Goal: Transaction & Acquisition: Purchase product/service

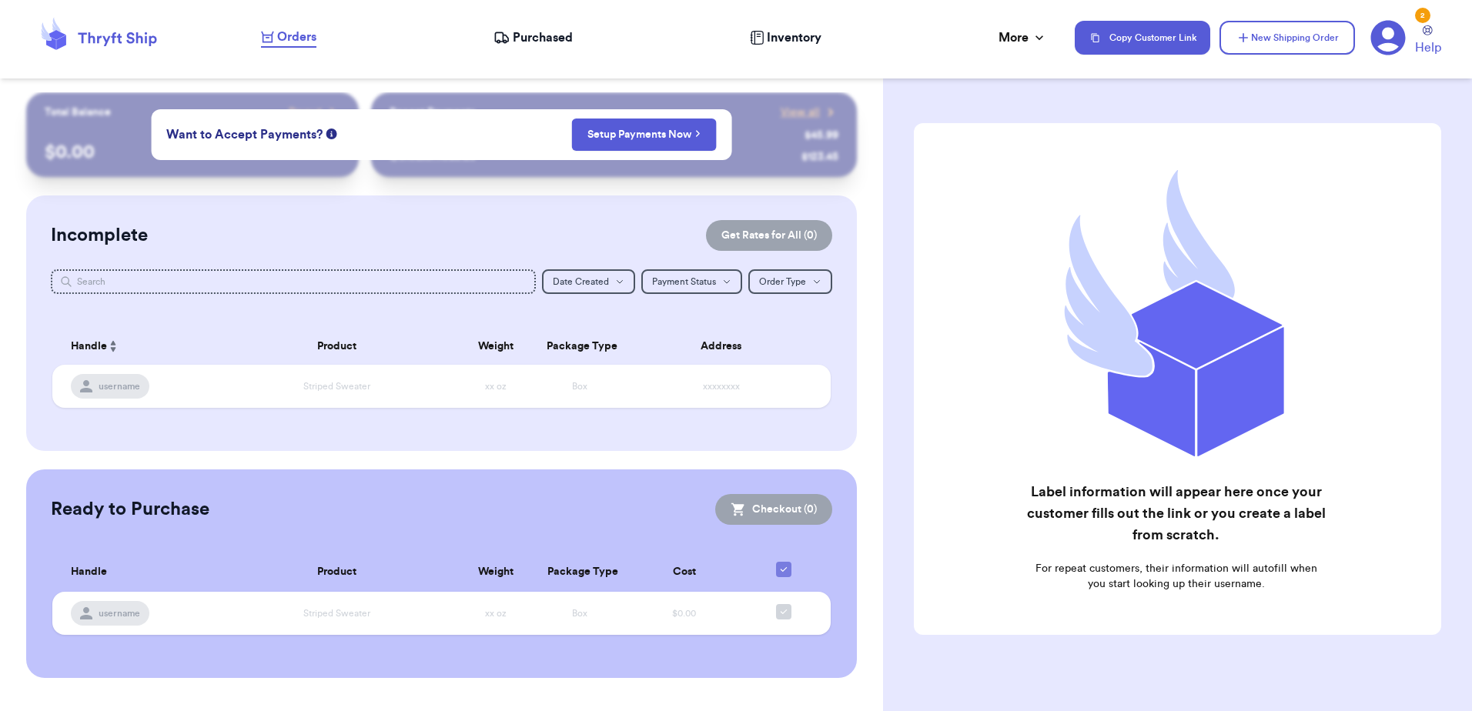
click at [1296, 257] on icon at bounding box center [1175, 315] width 299 height 299
click at [1334, 34] on button "New Shipping Order" at bounding box center [1286, 38] width 135 height 34
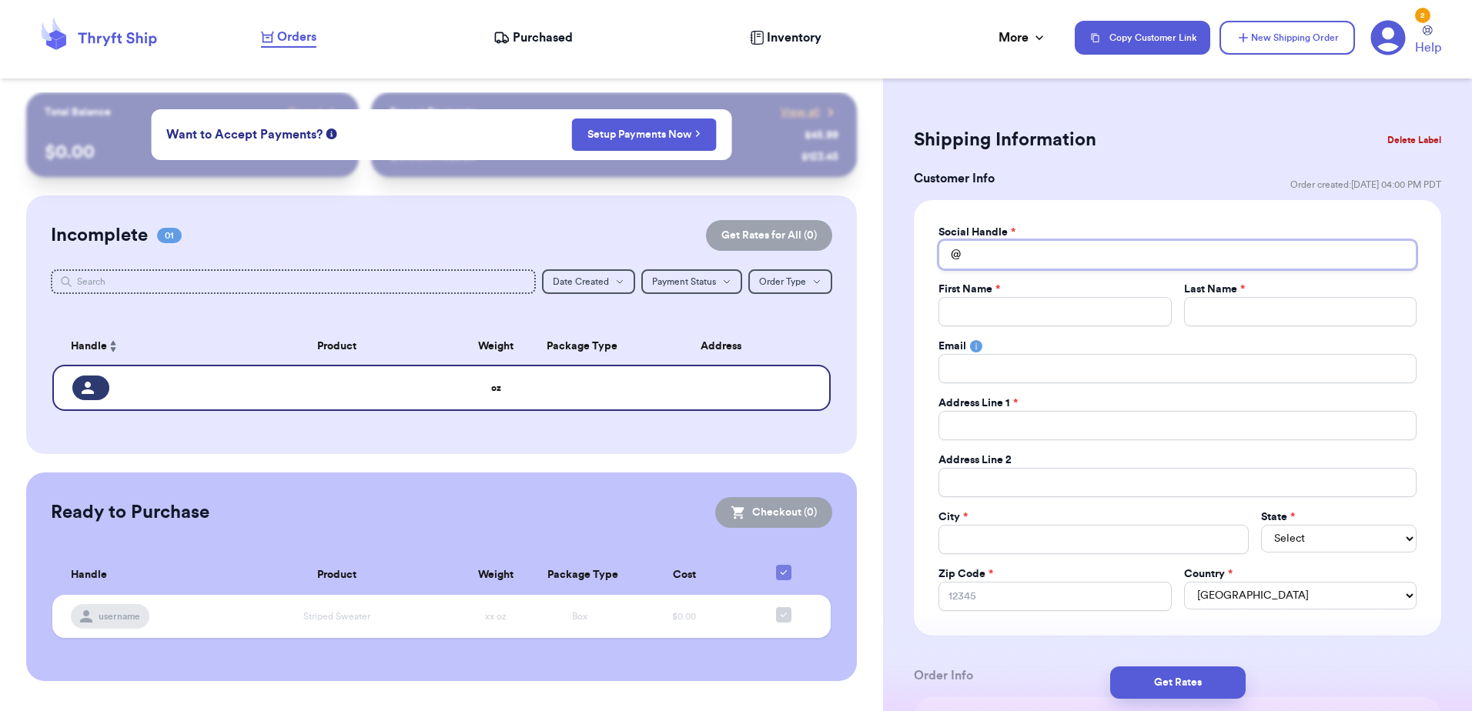
click at [1099, 256] on input "Total Amount Paid" at bounding box center [1177, 254] width 478 height 29
type input "g"
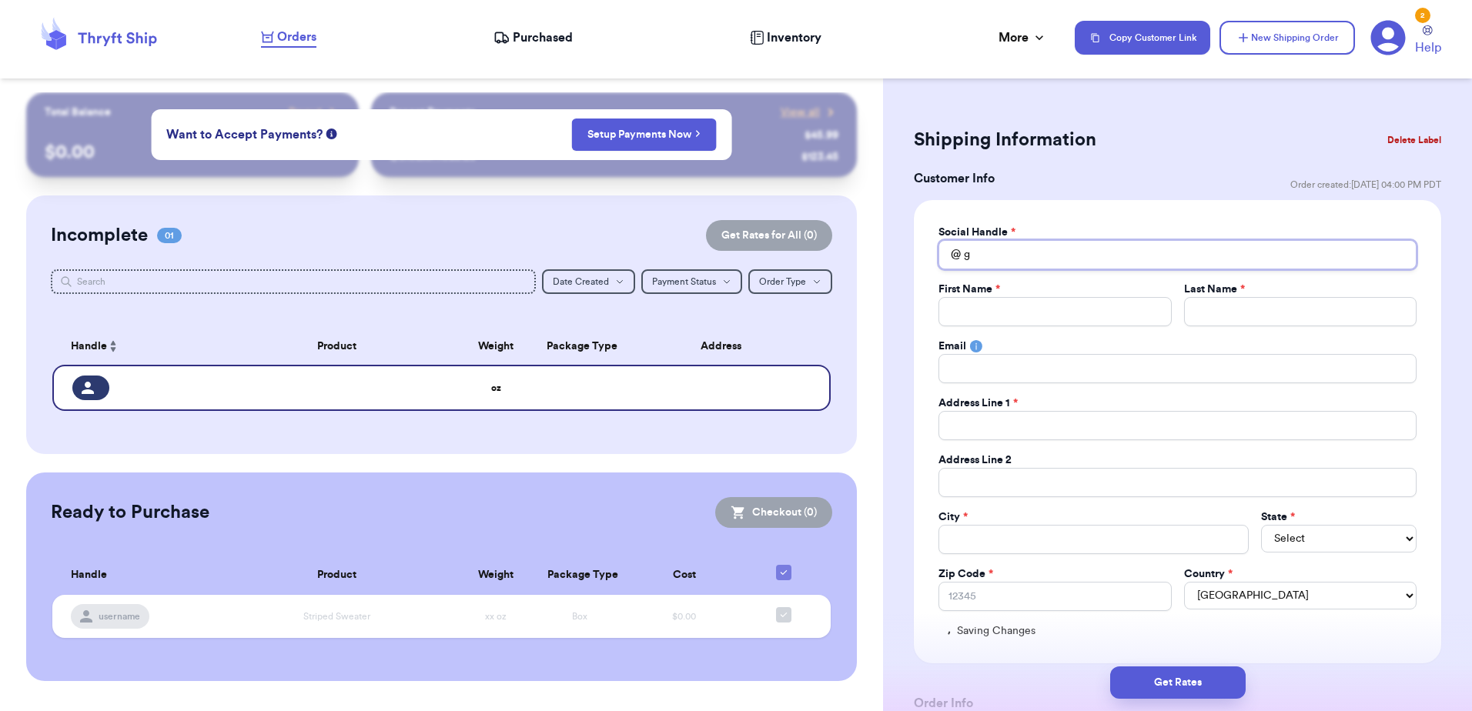
type input "ga"
type input "gai"
type input "[PERSON_NAME]"
type input "gails"
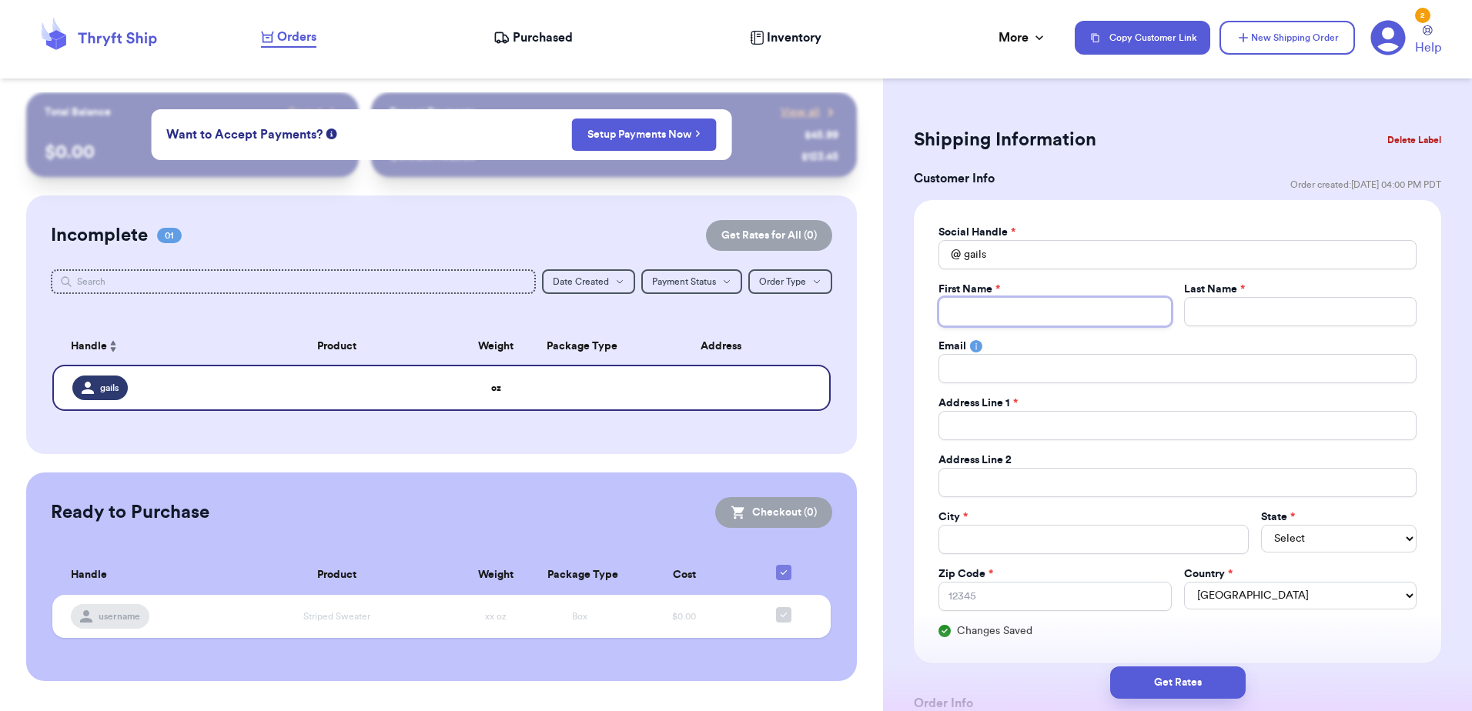
click at [998, 319] on input "Total Amount Paid" at bounding box center [1054, 311] width 232 height 29
type input "G"
type input "Ga"
type input "Gai"
type input "[PERSON_NAME]"
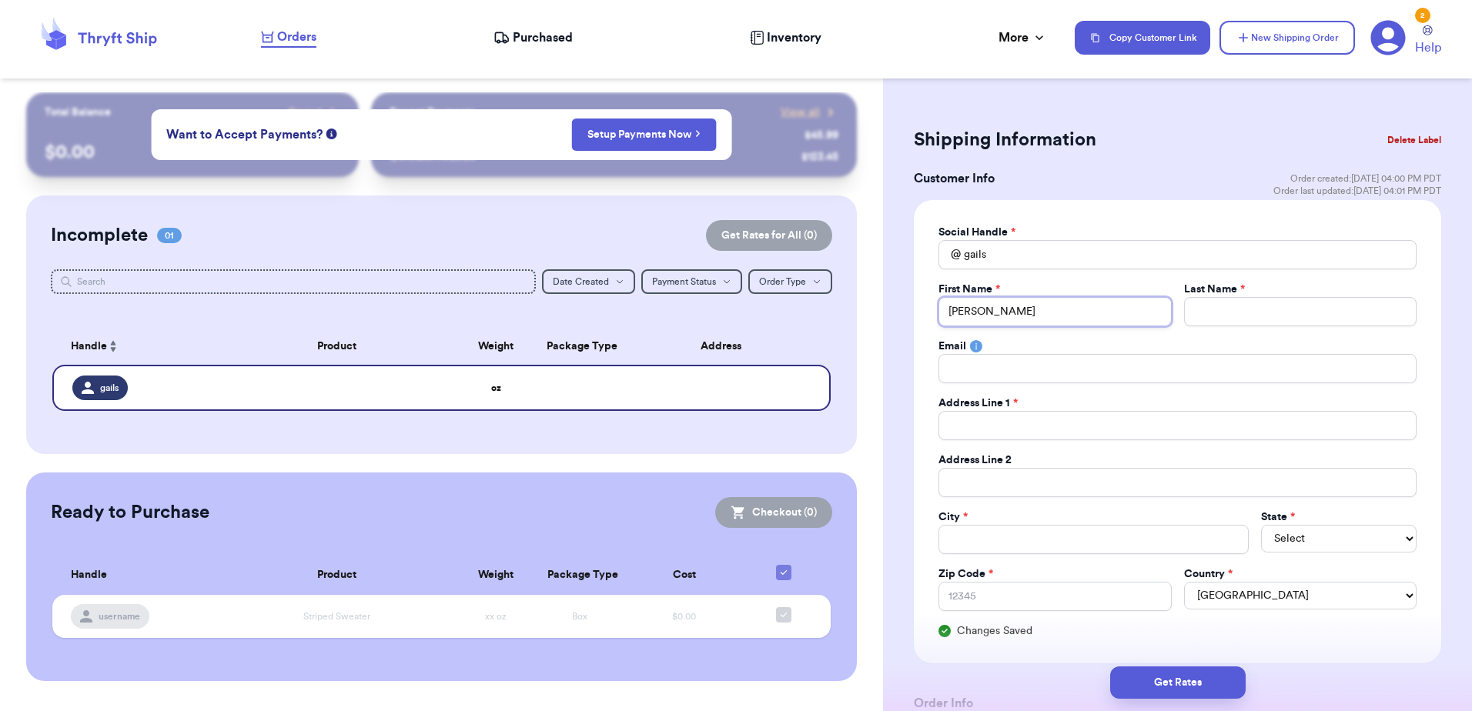
type input "Gails"
type input "T"
type input "Tr"
type input "Tre"
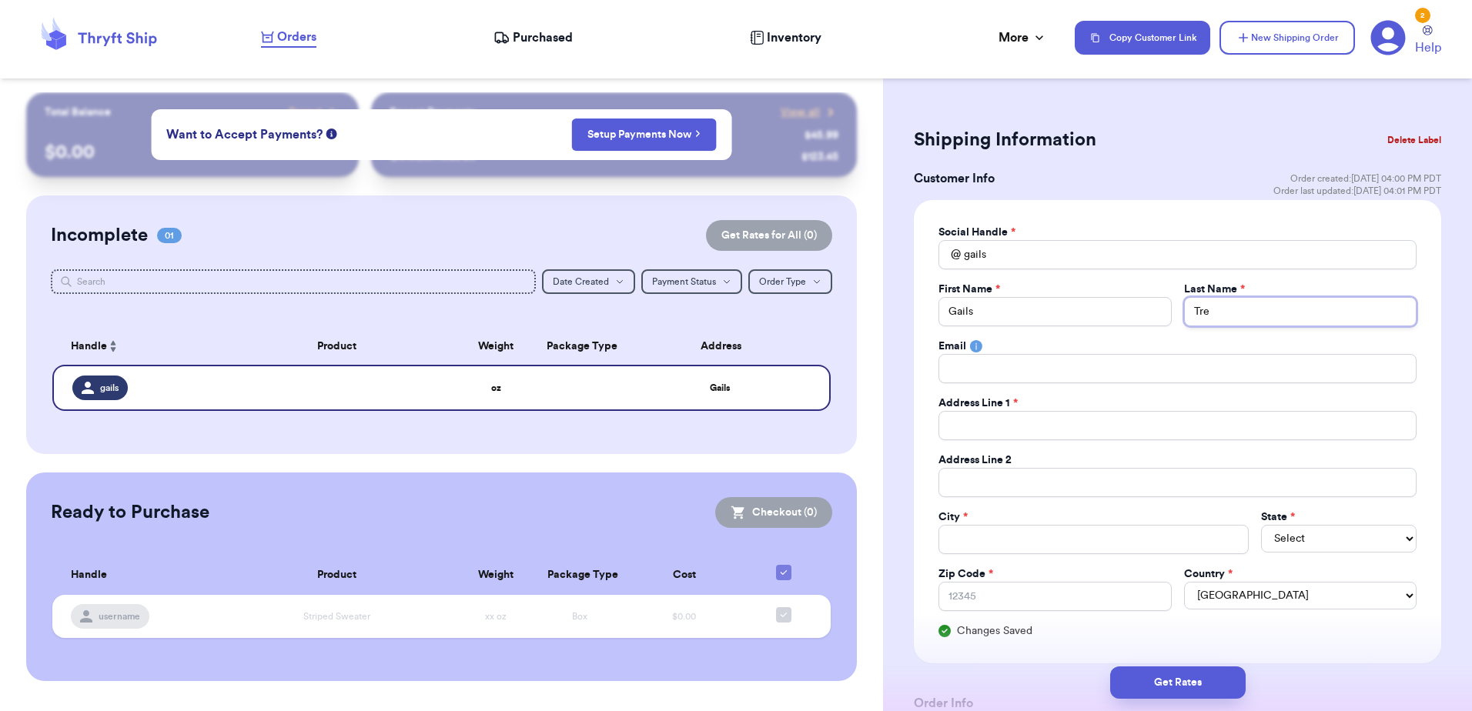
type input "Trea"
type input "Treas"
type input "Treasu"
type input "Treasur"
type input "Treasure"
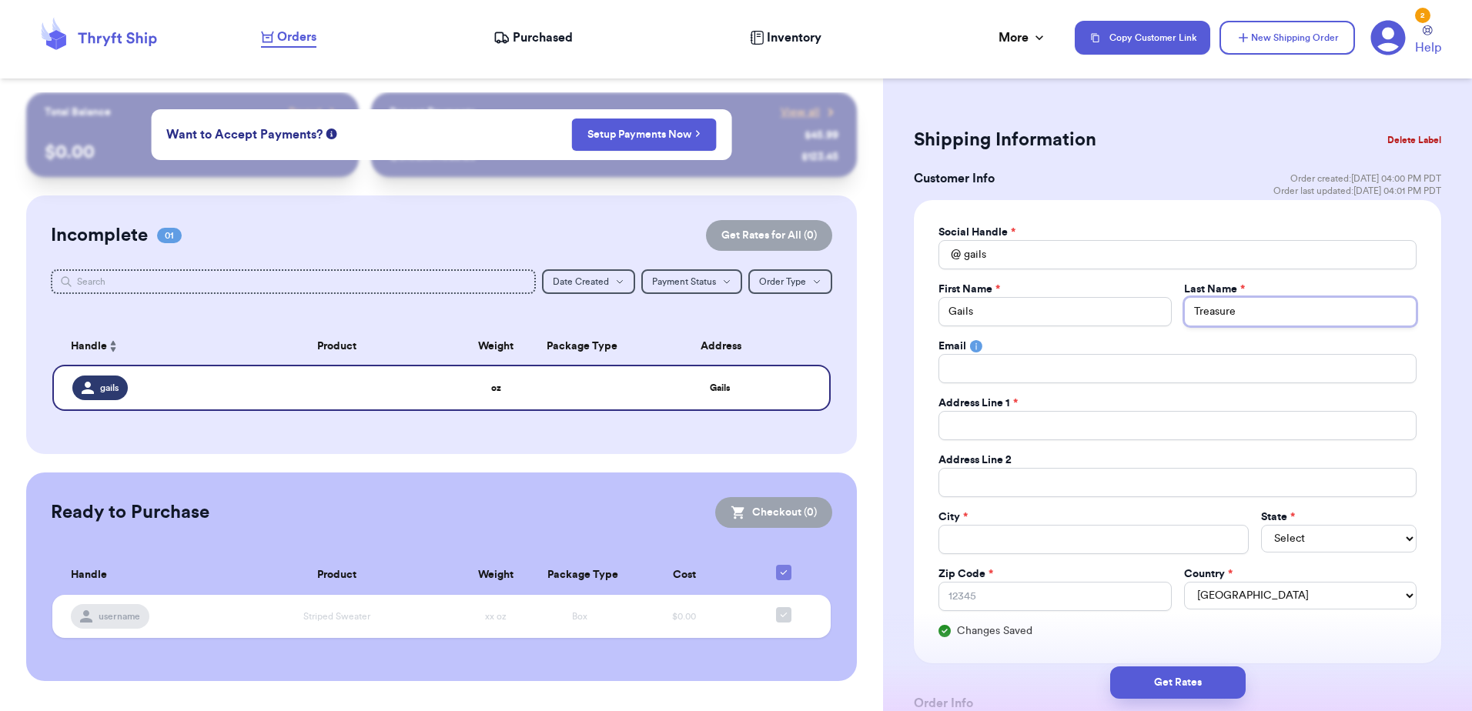
type input "Treasures"
click at [1019, 423] on input "Total Amount Paid" at bounding box center [1177, 425] width 478 height 29
paste input "[STREET_ADDRESS]"
type input "[STREET_ADDRESS]"
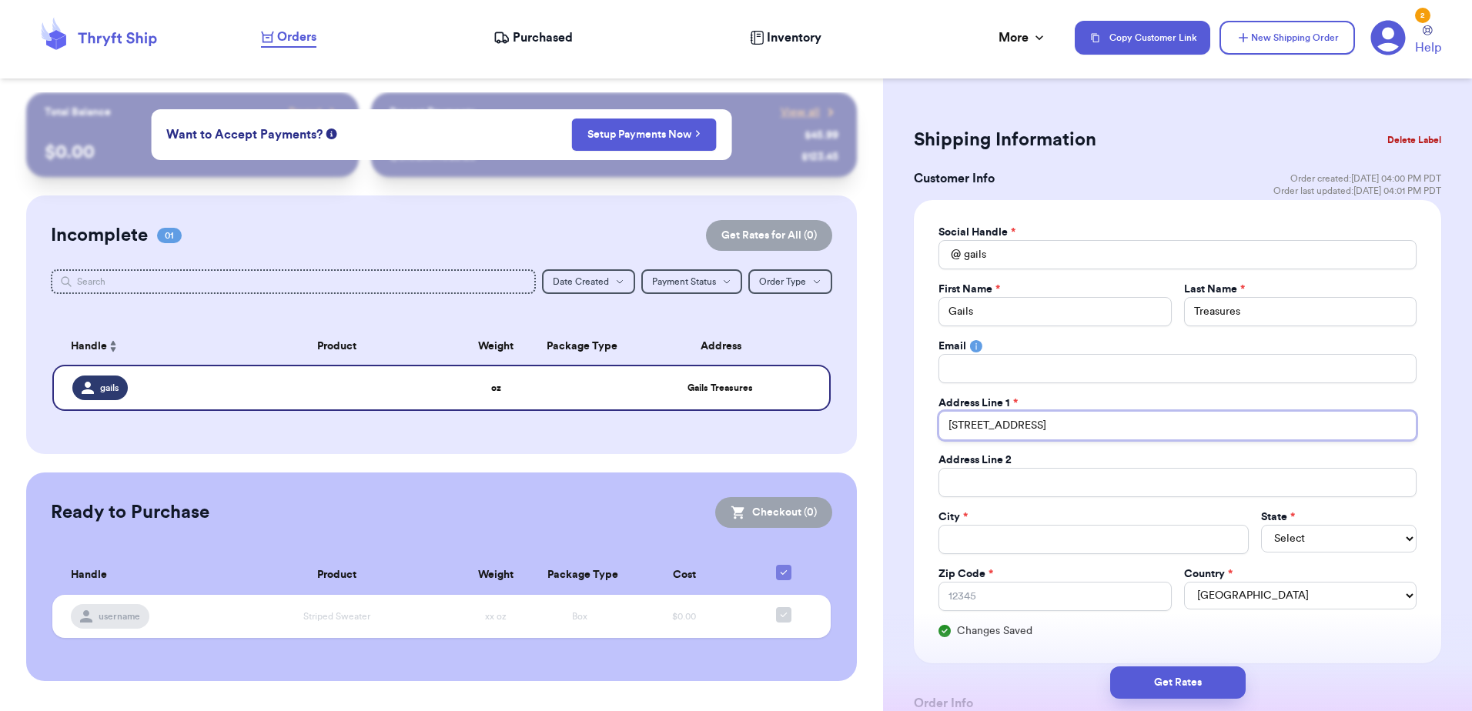
type input "[STREET_ADDRESS]"
click at [998, 531] on input "Total Amount Paid" at bounding box center [1093, 539] width 310 height 29
type input "C"
type input "Co"
type input "Coo"
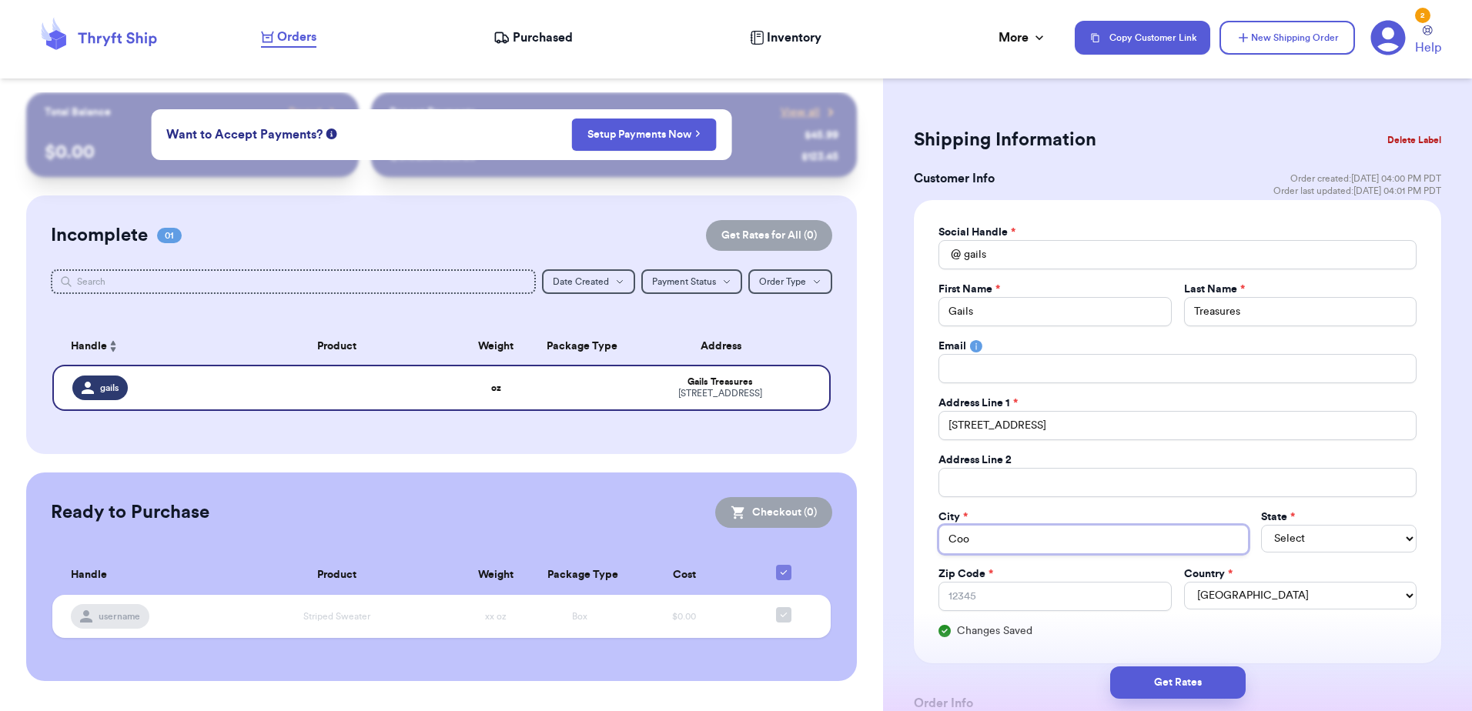
type input "Cook"
type input "[PERSON_NAME]"
type input "Cookev"
type input "Cookevi"
type input "Cookevil"
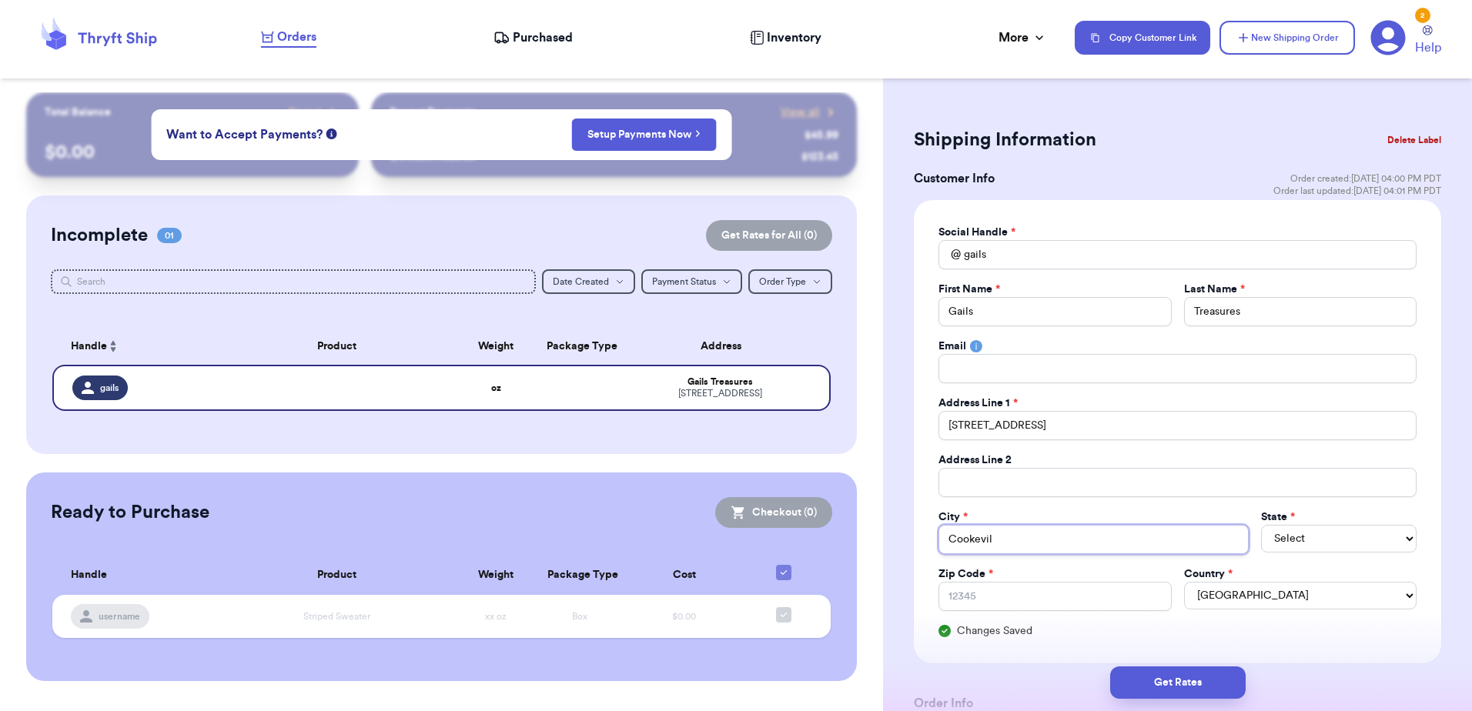
type input "Cookevill"
type input "[GEOGRAPHIC_DATA]"
select select "RI"
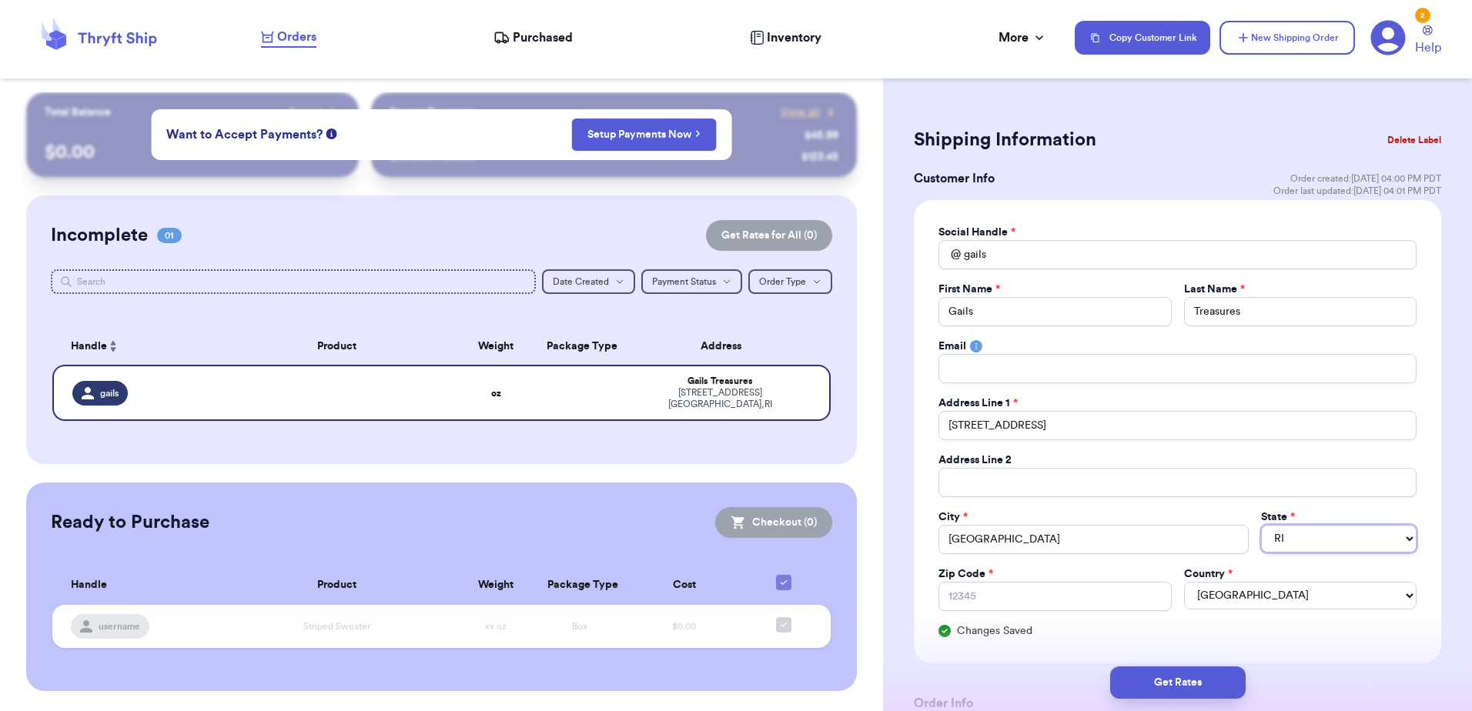
click at [1304, 540] on select "AL AK AZ AR CA CO CT DE DC [GEOGRAPHIC_DATA] [GEOGRAPHIC_DATA] HI ID IL IN IA […" at bounding box center [1339, 539] width 156 height 28
select select "TN"
click at [1261, 525] on select "AL AK AZ AR CA CO CT DE DC [GEOGRAPHIC_DATA] [GEOGRAPHIC_DATA] HI ID IL IN IA […" at bounding box center [1339, 539] width 156 height 28
click at [1099, 598] on input "Zip Code *" at bounding box center [1054, 596] width 232 height 29
type input "3"
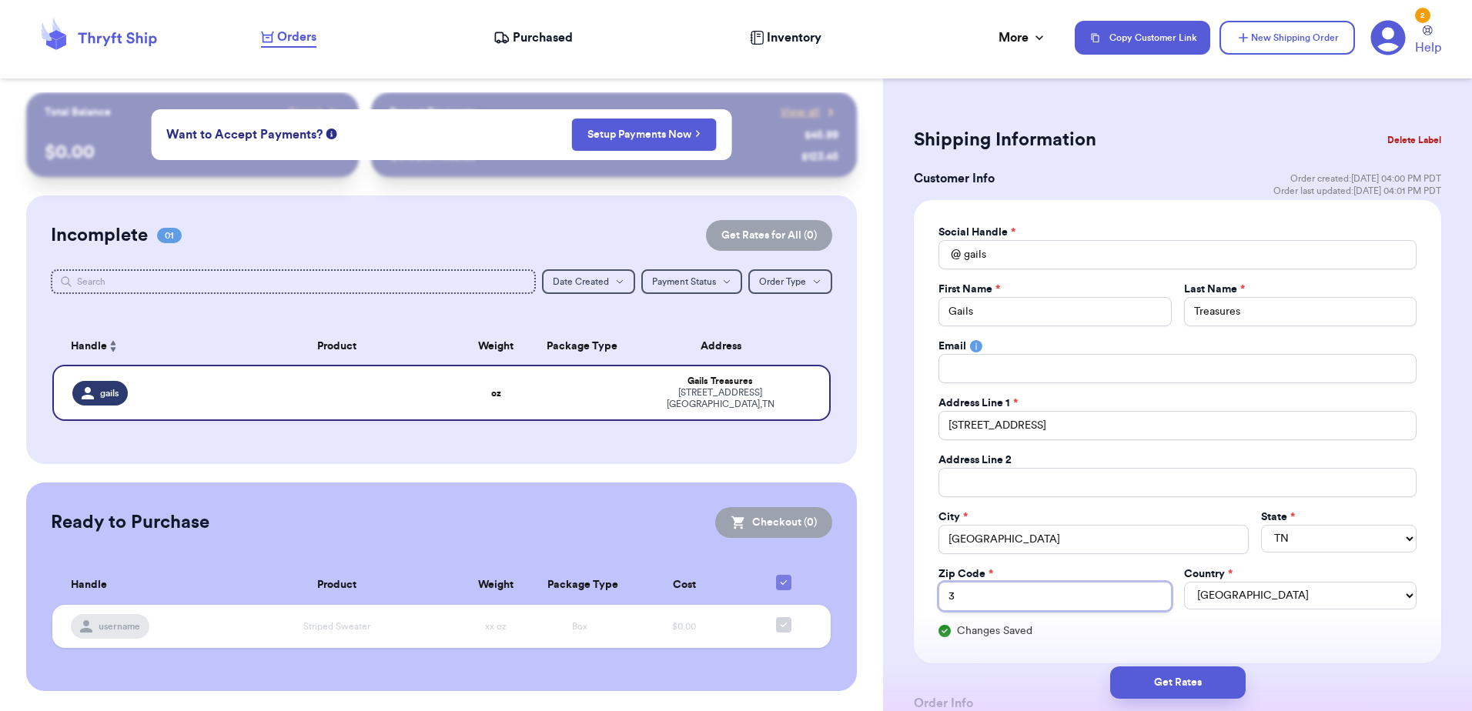
type input "38"
type input "385"
type input "3850"
type input "38501"
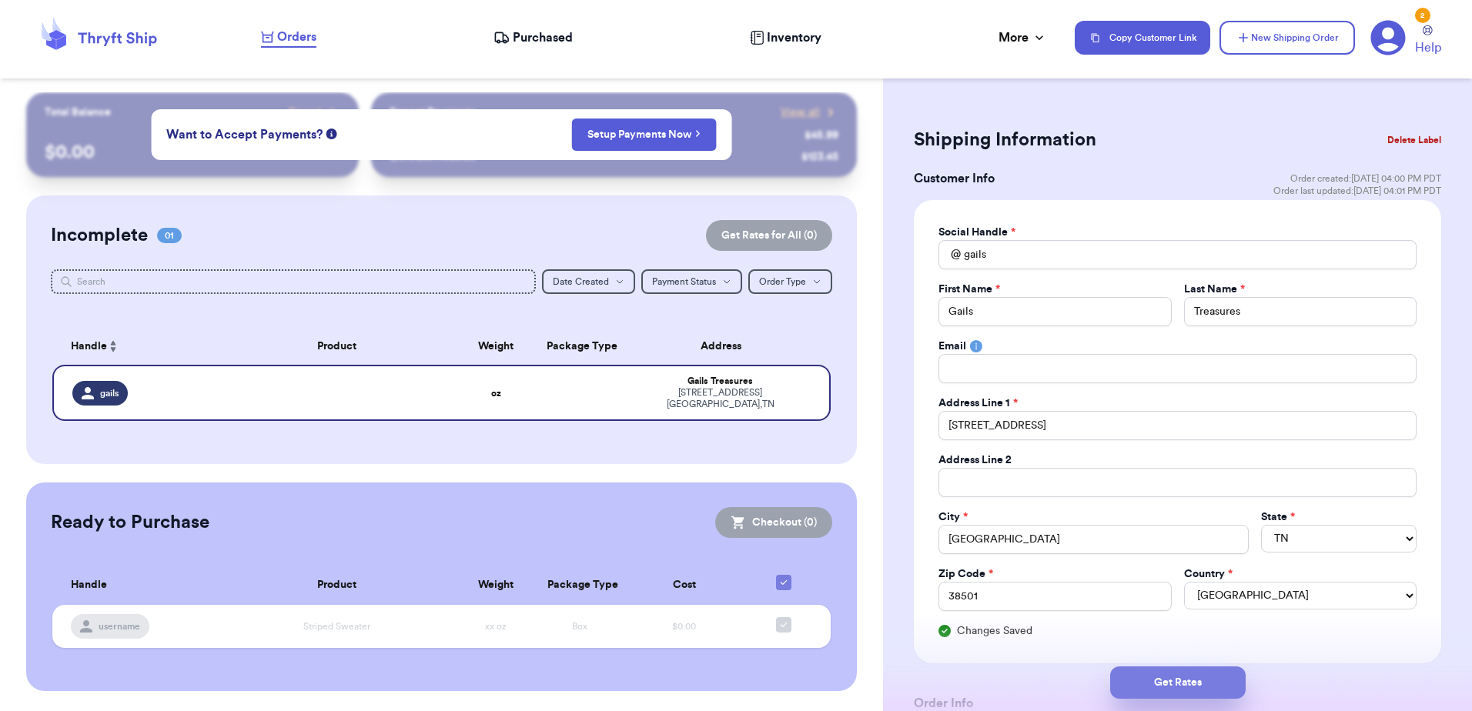
click at [1186, 689] on button "Get Rates" at bounding box center [1177, 683] width 135 height 32
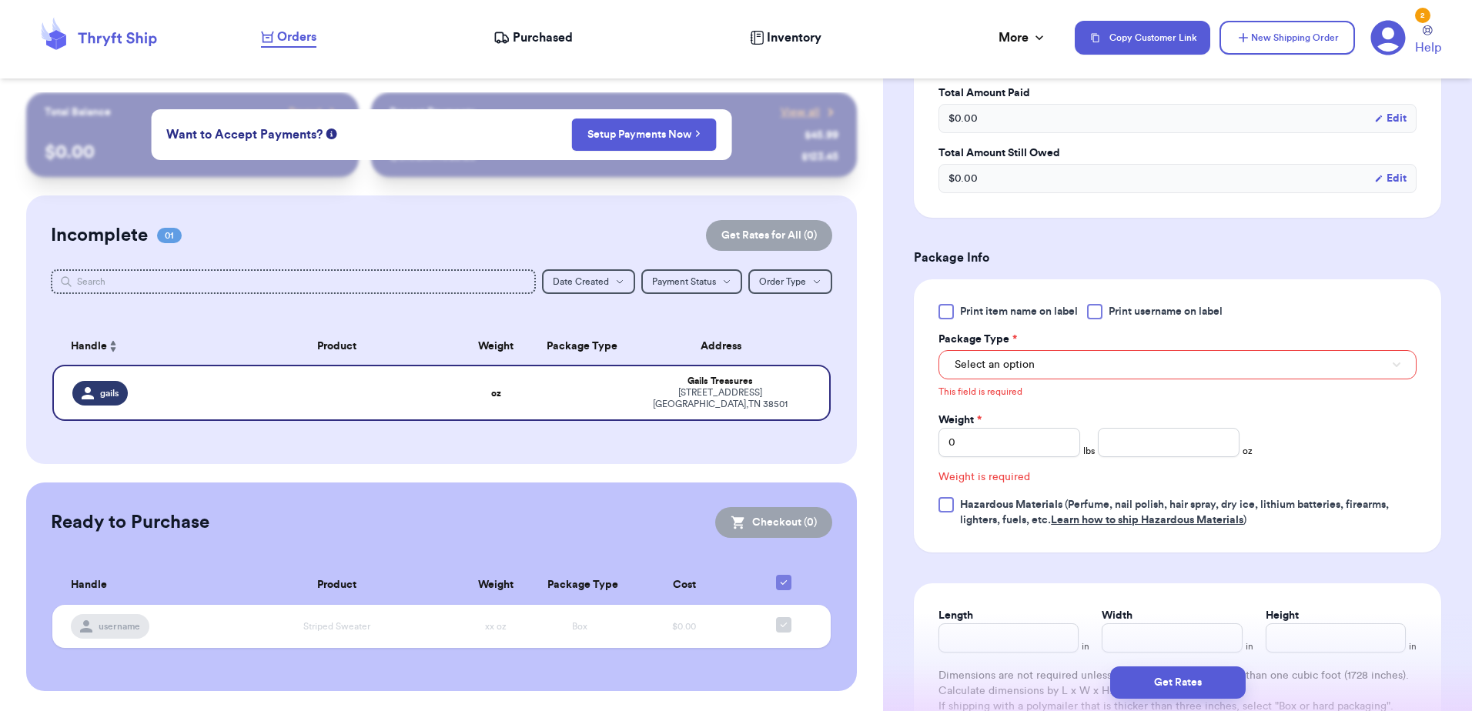
scroll to position [579, 0]
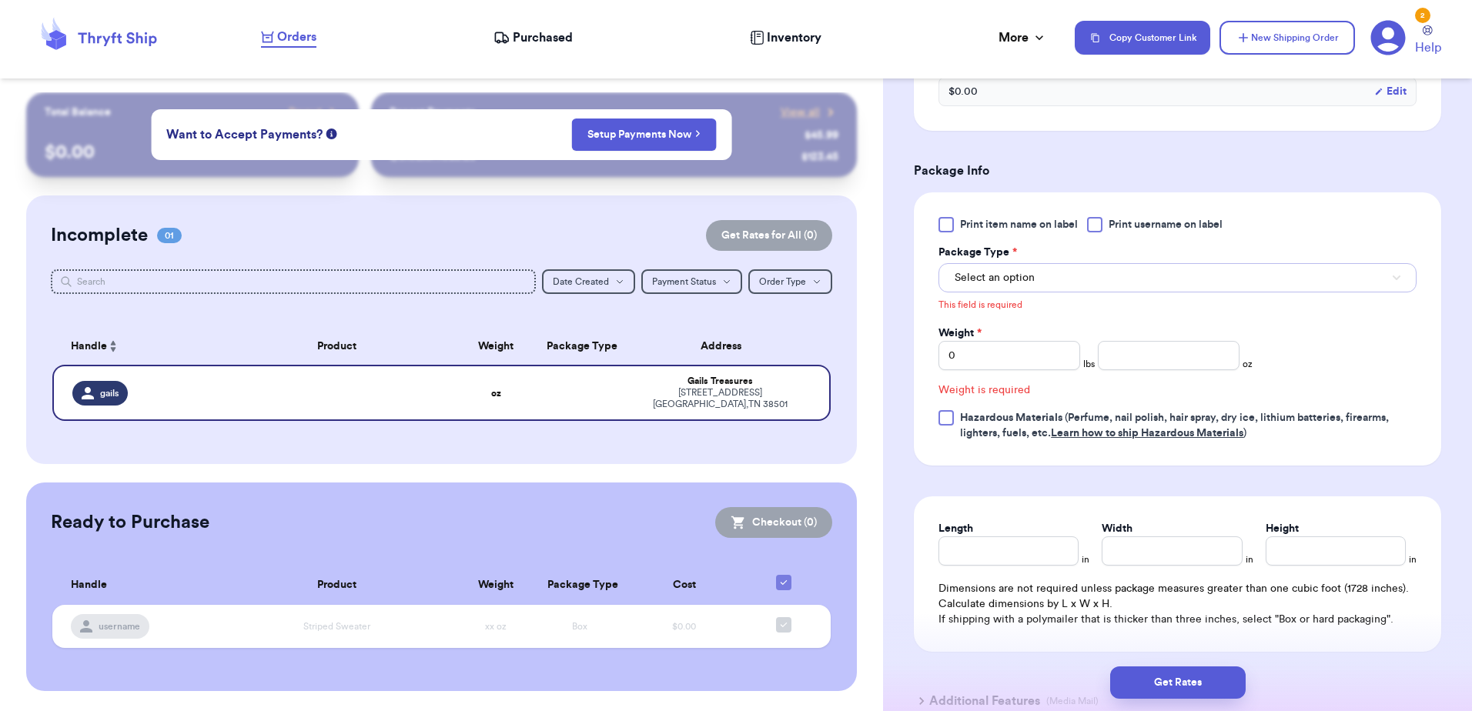
click at [1024, 269] on button "Select an option" at bounding box center [1177, 277] width 478 height 29
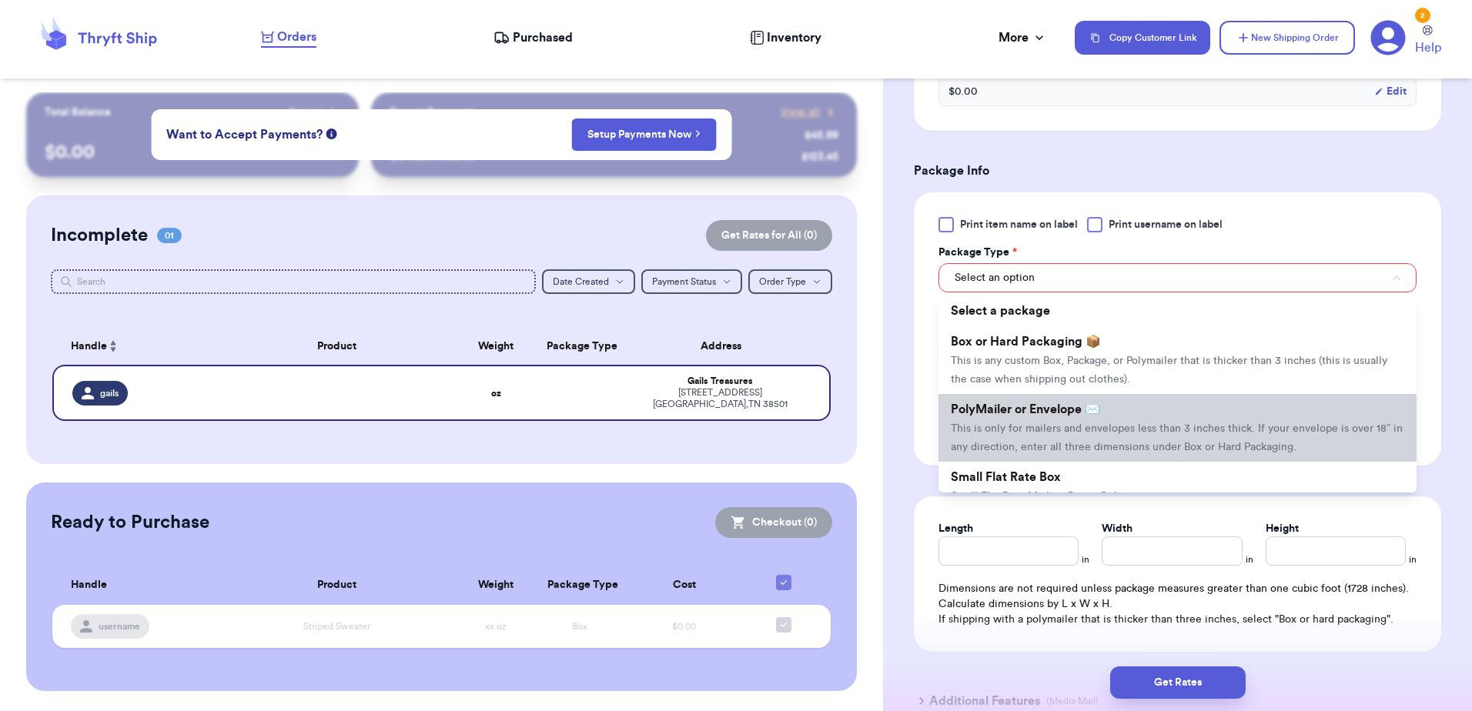
click at [1032, 425] on span "This is only for mailers and envelopes less than 3 inches thick. If your envelo…" at bounding box center [1177, 437] width 452 height 29
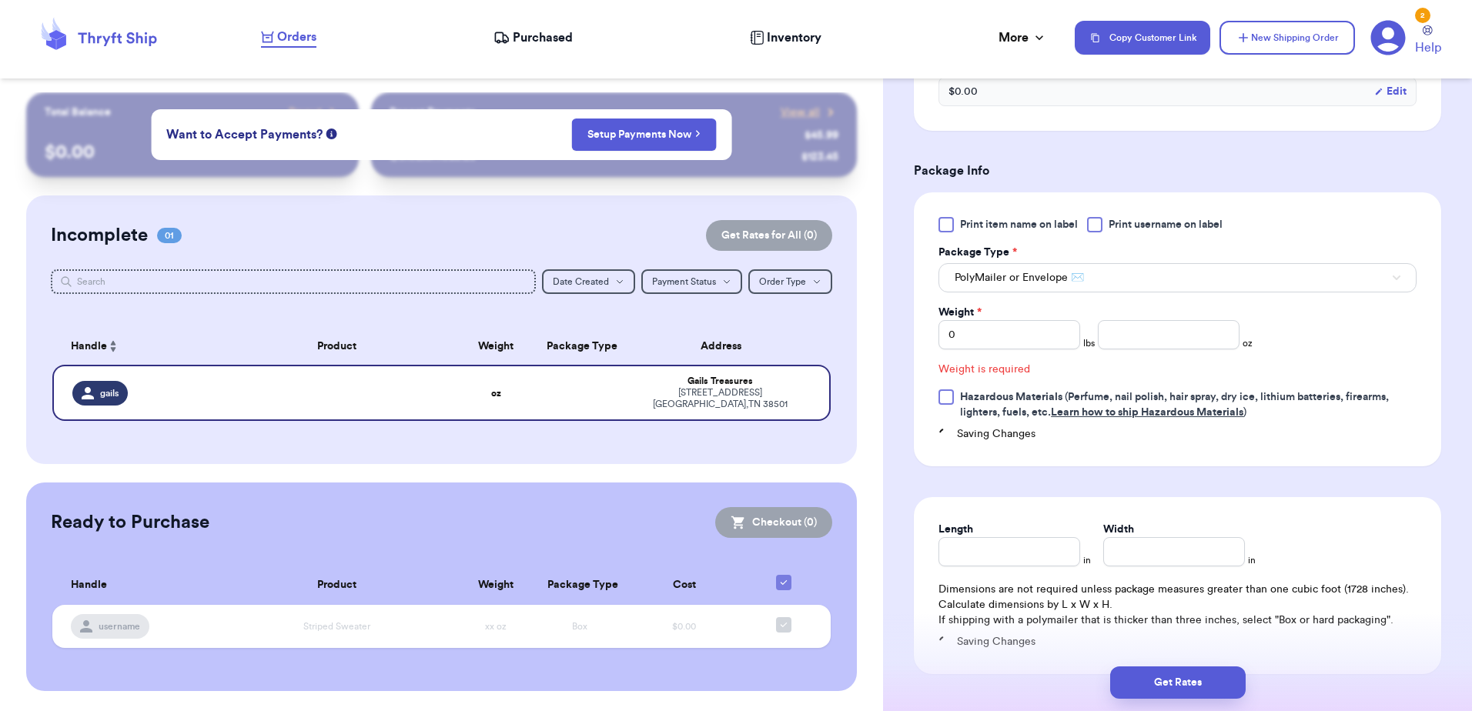
scroll to position [558, 0]
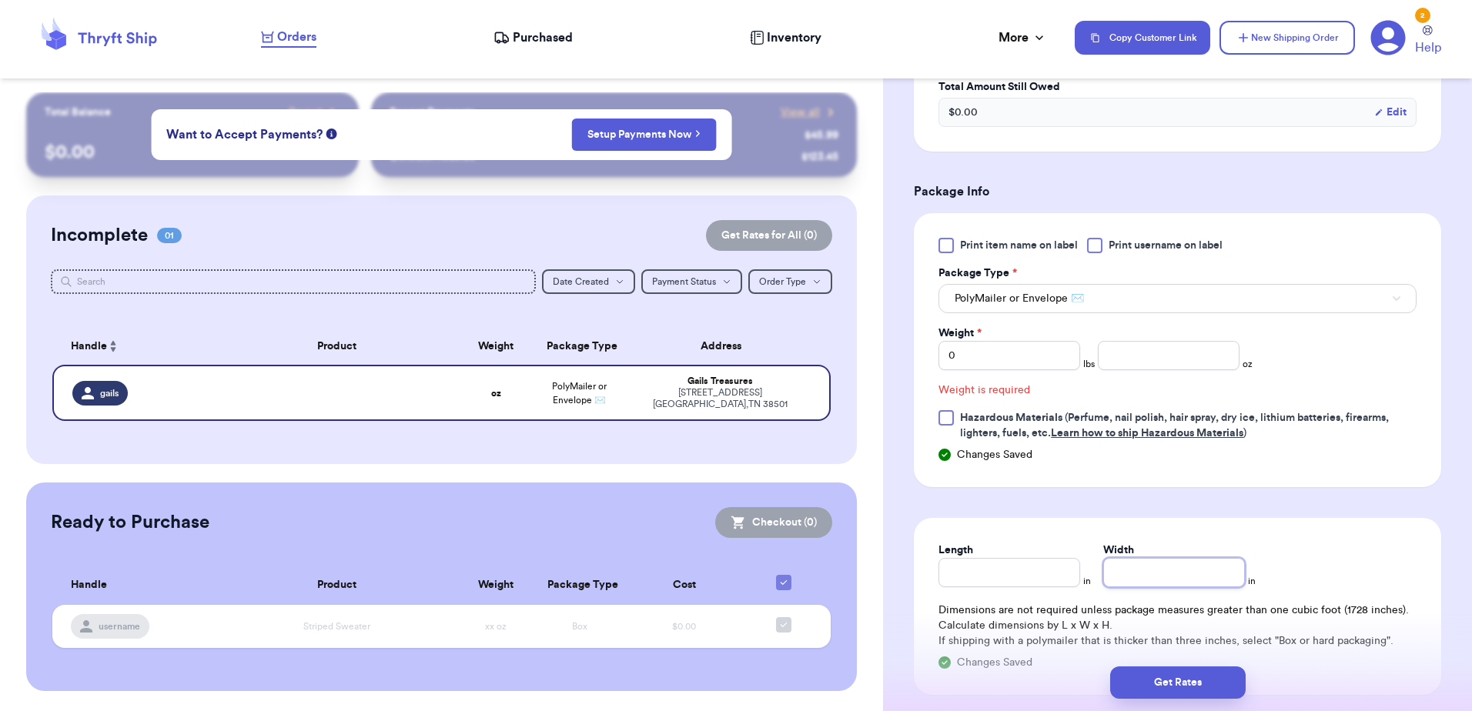
click at [1147, 568] on input "Width" at bounding box center [1174, 572] width 142 height 29
type input "1"
click at [1186, 352] on input "number" at bounding box center [1169, 355] width 142 height 29
type input "1"
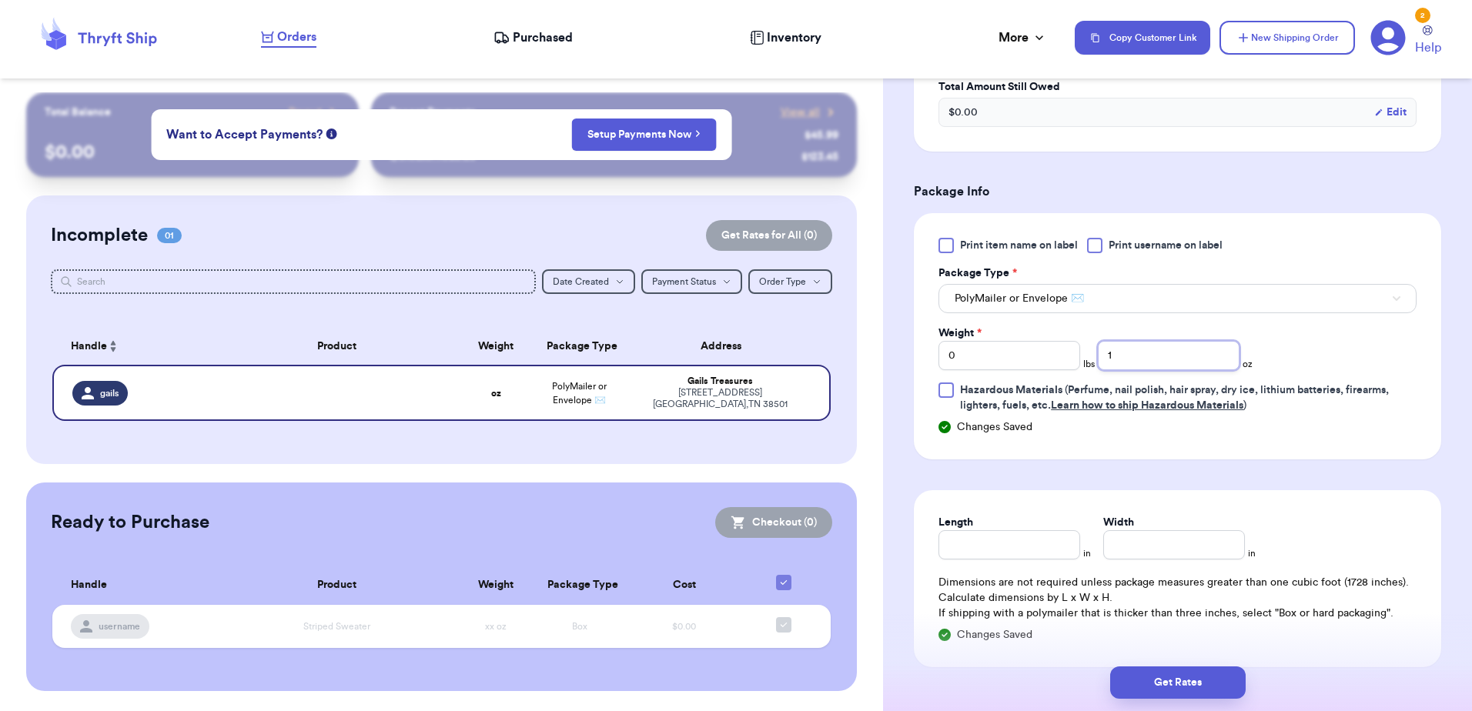
type input "11"
click at [1199, 677] on button "Get Rates" at bounding box center [1177, 683] width 135 height 32
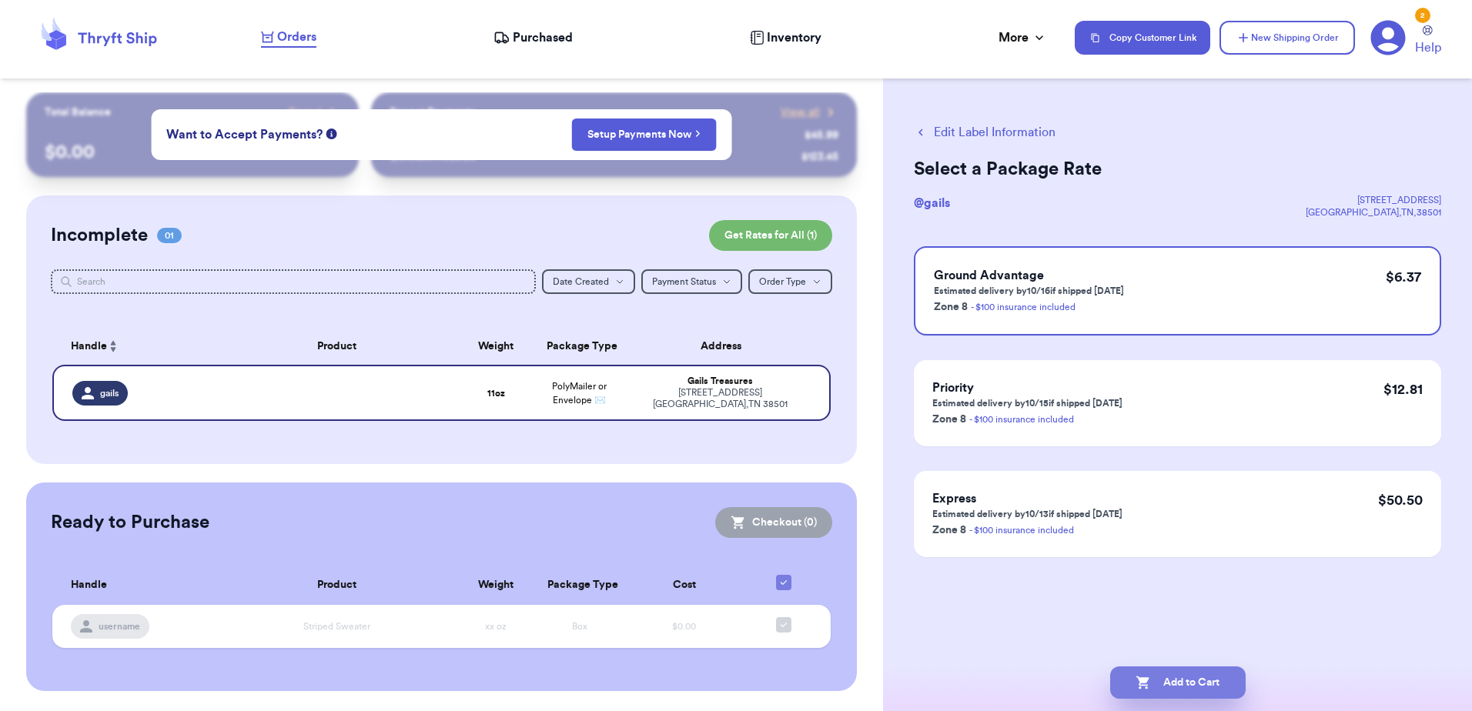
click at [1157, 691] on button "Add to Cart" at bounding box center [1177, 683] width 135 height 32
checkbox input "true"
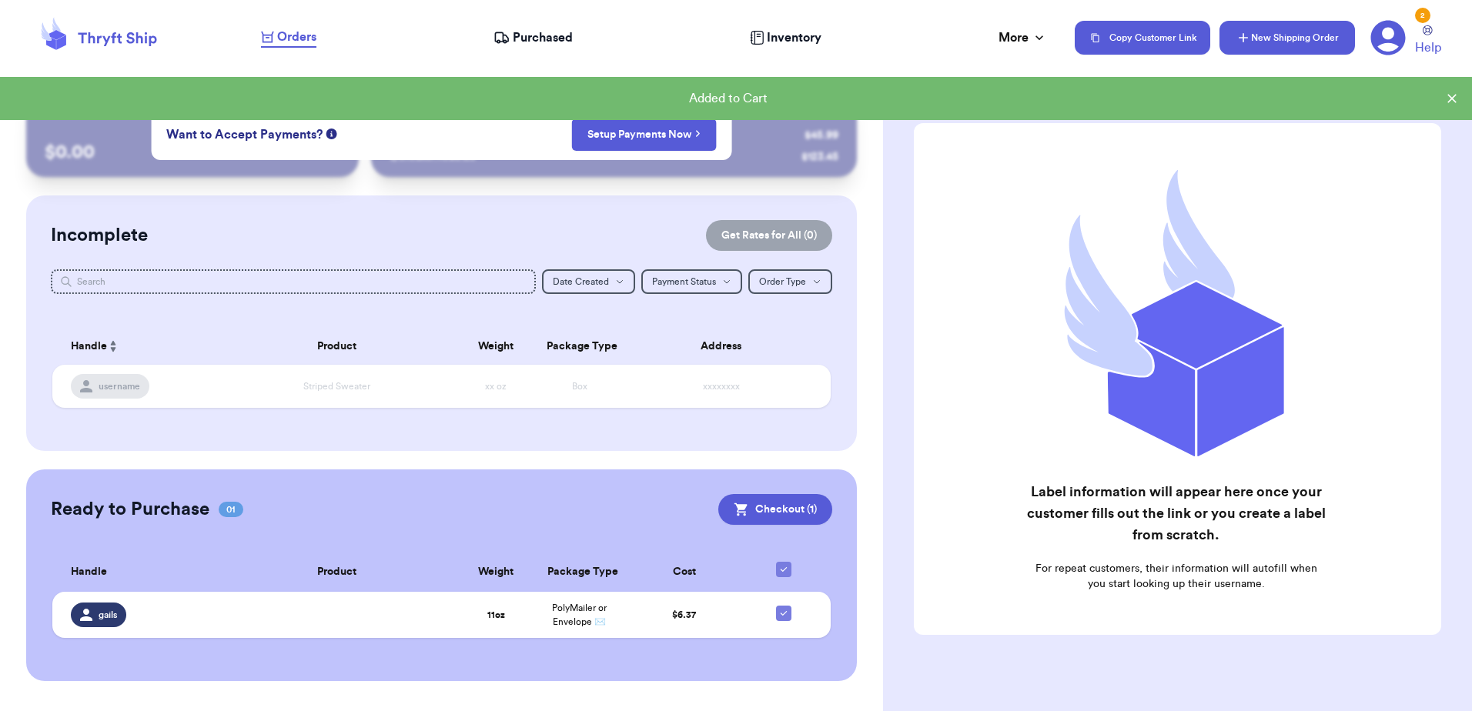
click at [1268, 29] on button "New Shipping Order" at bounding box center [1286, 38] width 135 height 34
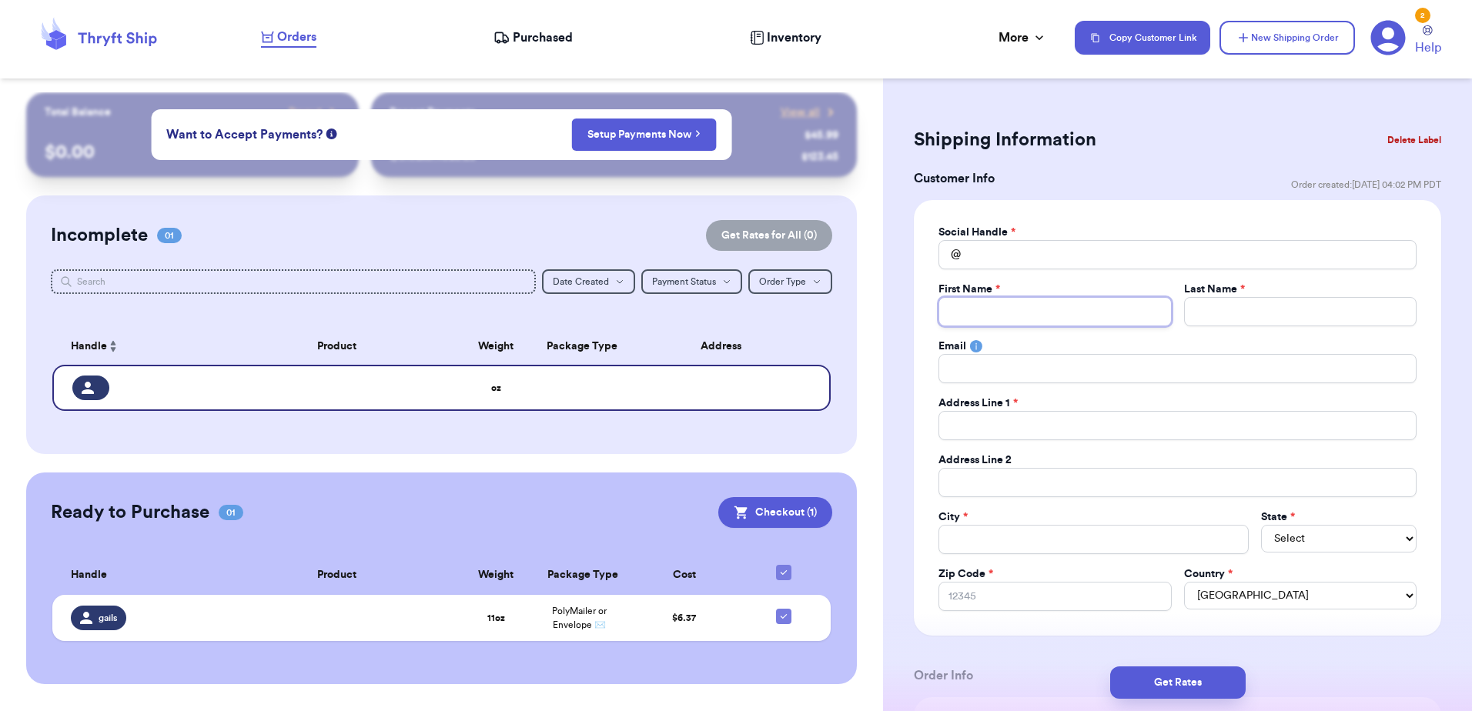
click at [1060, 309] on input "Total Amount Paid" at bounding box center [1054, 311] width 232 height 29
click at [1057, 264] on input "Total Amount Paid" at bounding box center [1177, 254] width 478 height 29
type input "M"
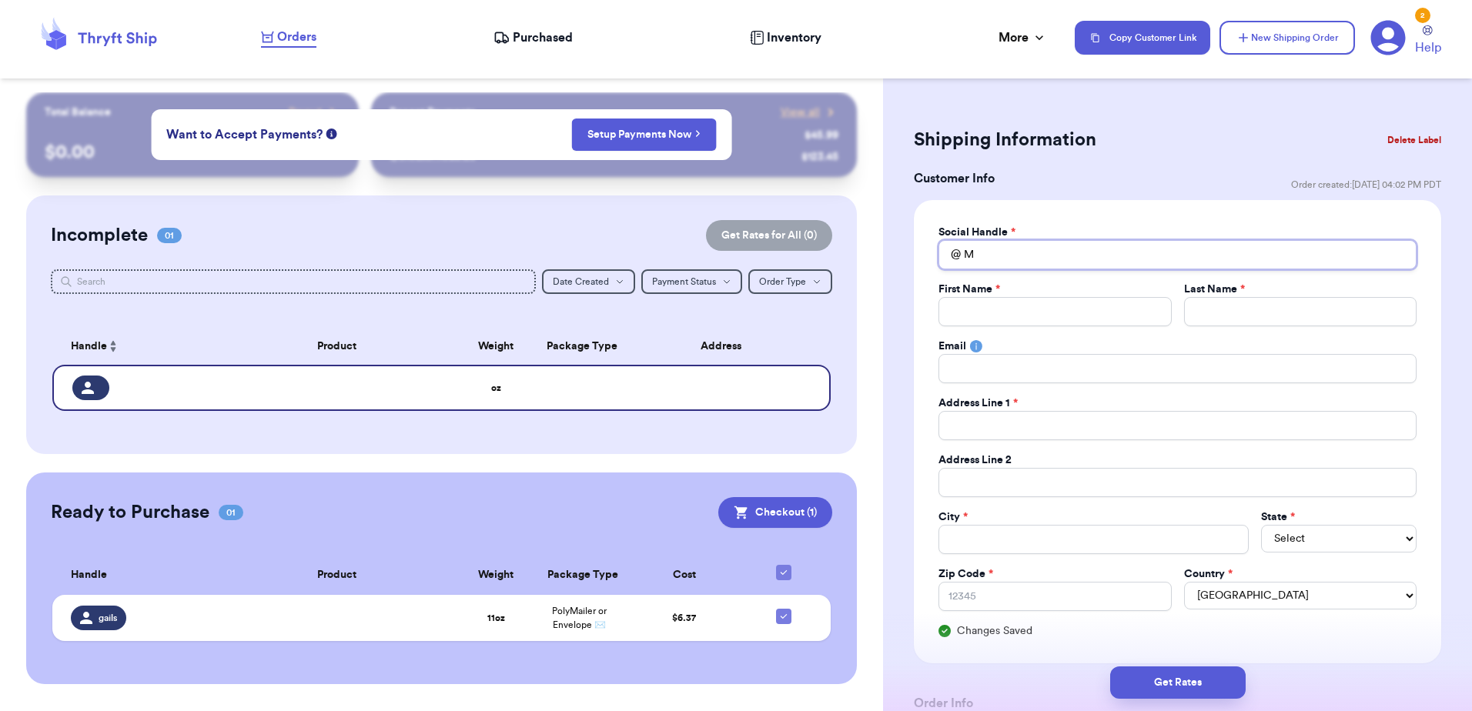
type input "Mo"
type input "Mod"
type input "Mode"
type input "Moder"
type input "Modern"
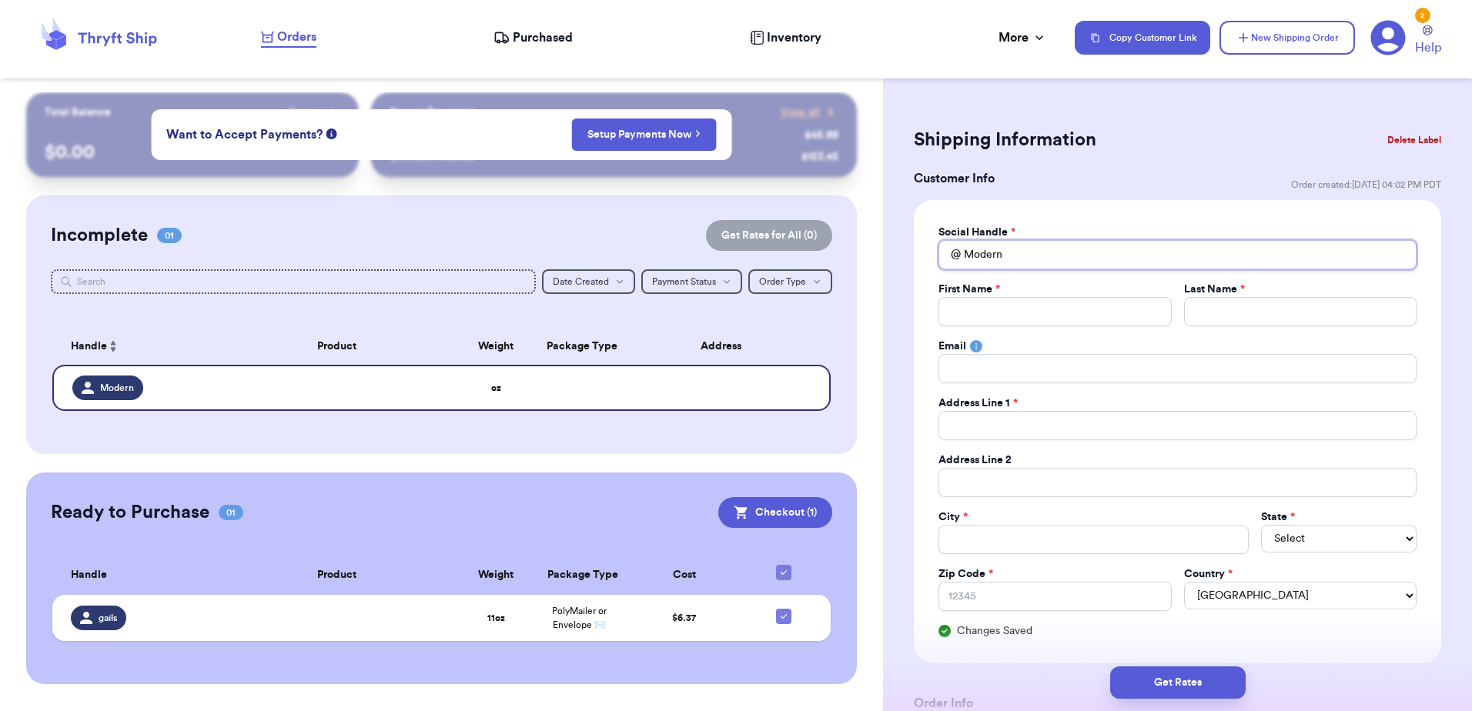
type input "ModernM"
type input "ModernMo"
type input "ModernMom"
type input "M"
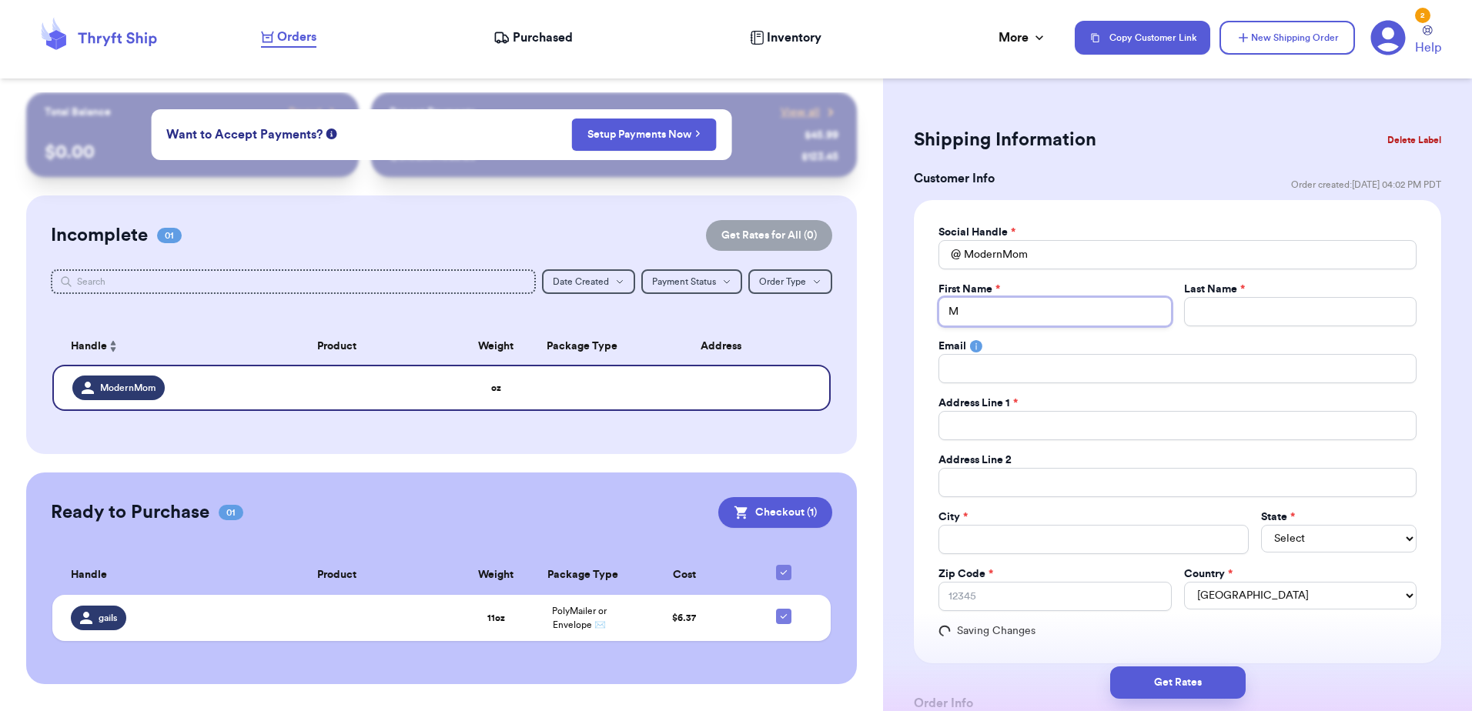
type input "Mo"
type input "Mod"
type input "Mode"
type input "Moder"
type input "Modern"
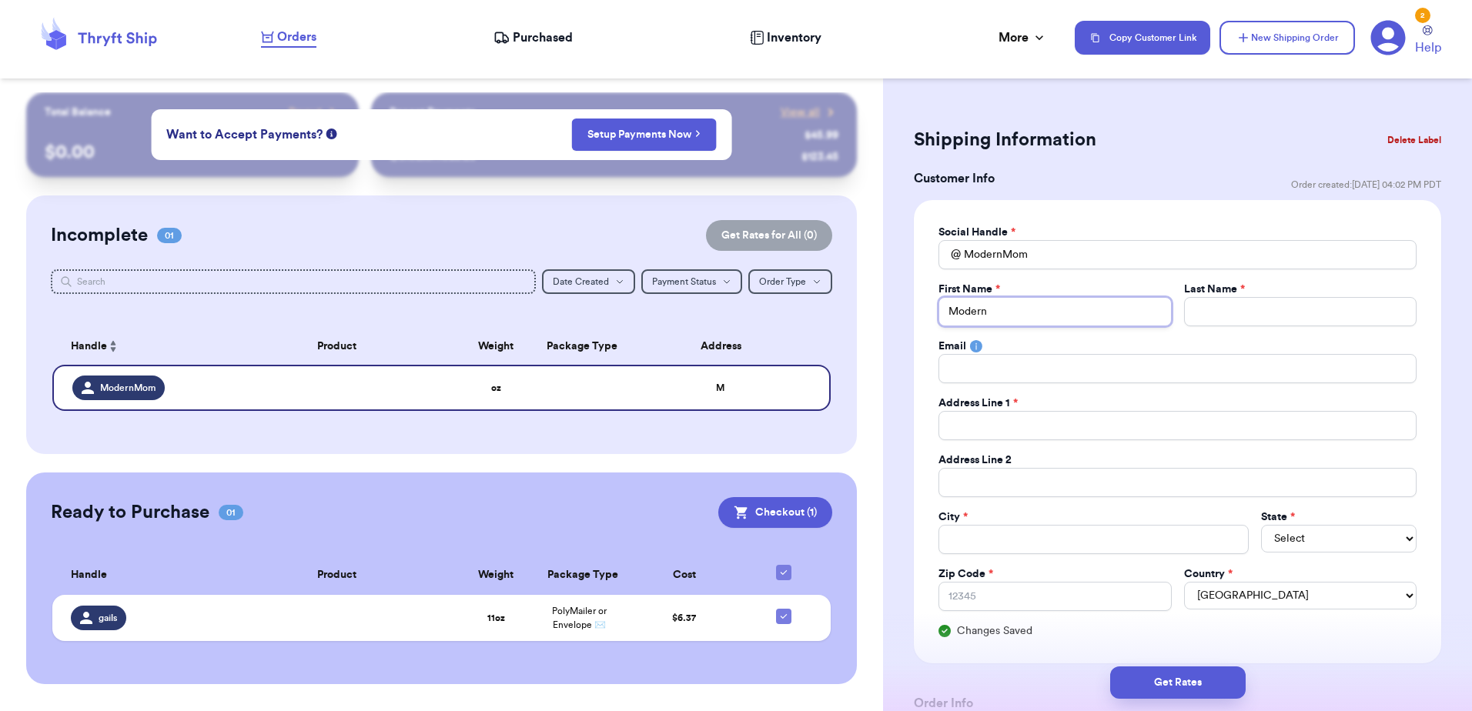
type input "Modern"
type input "ModernM"
type input "ModernMo"
type input "ModernMom"
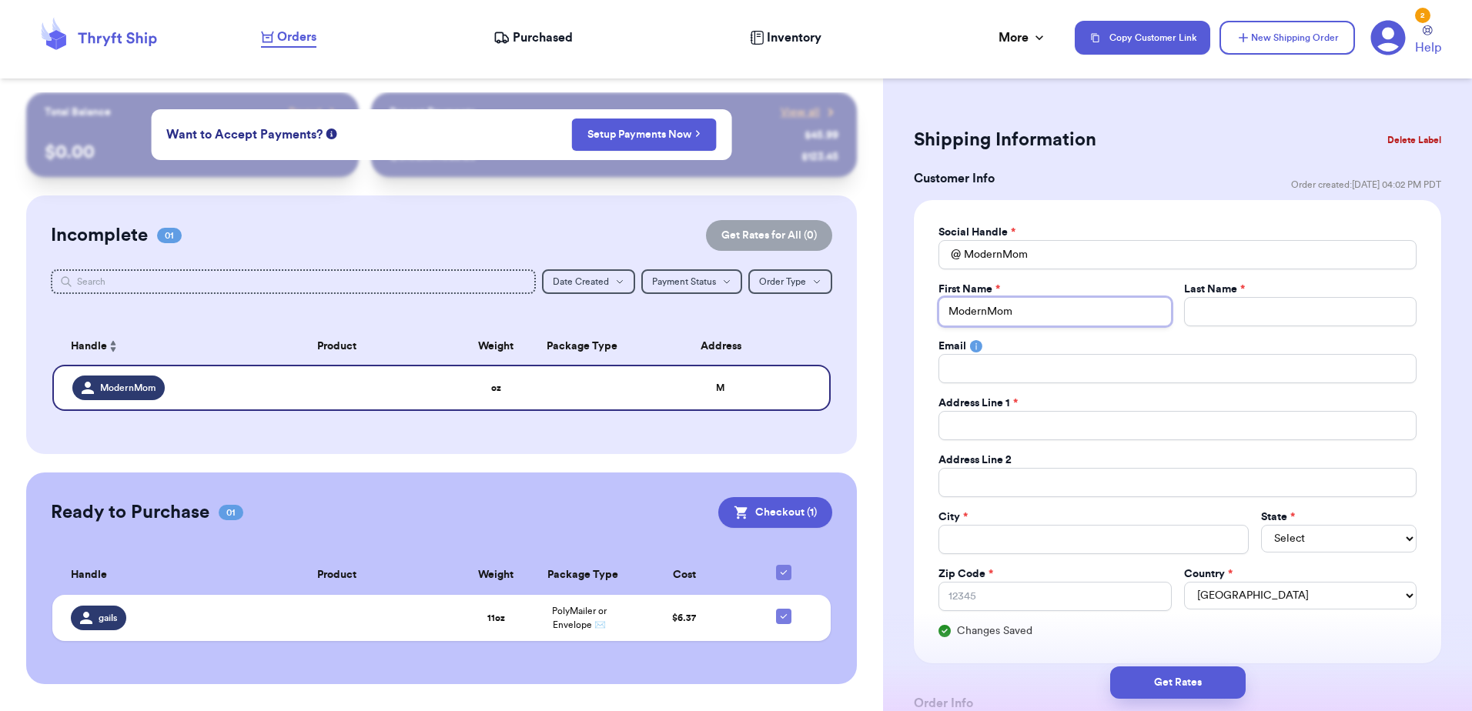
type input "ModernMom"
type input "D"
type input "De"
type input "Des"
type input "Desi"
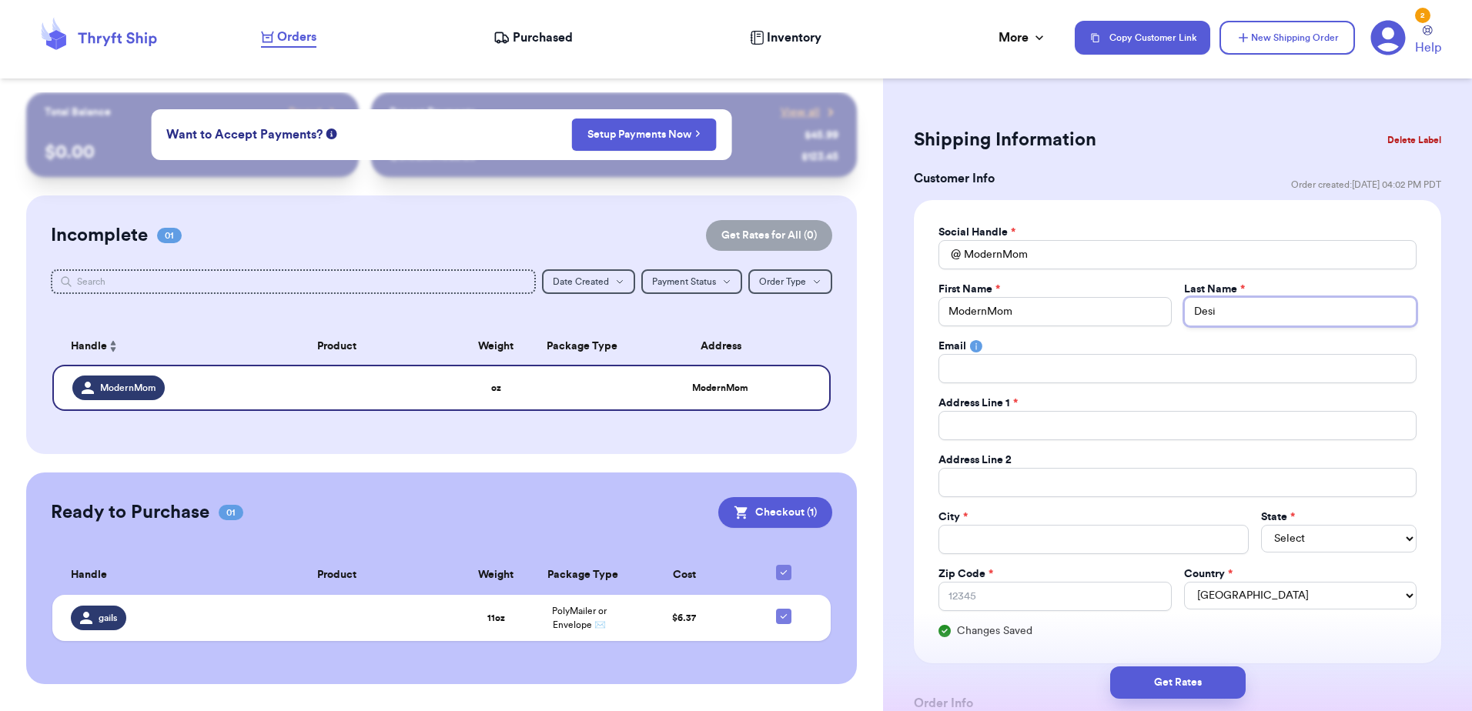
type input "Desig"
type input "Design"
type input "Designs"
drag, startPoint x: 1022, startPoint y: 416, endPoint x: 1004, endPoint y: 453, distance: 42.0
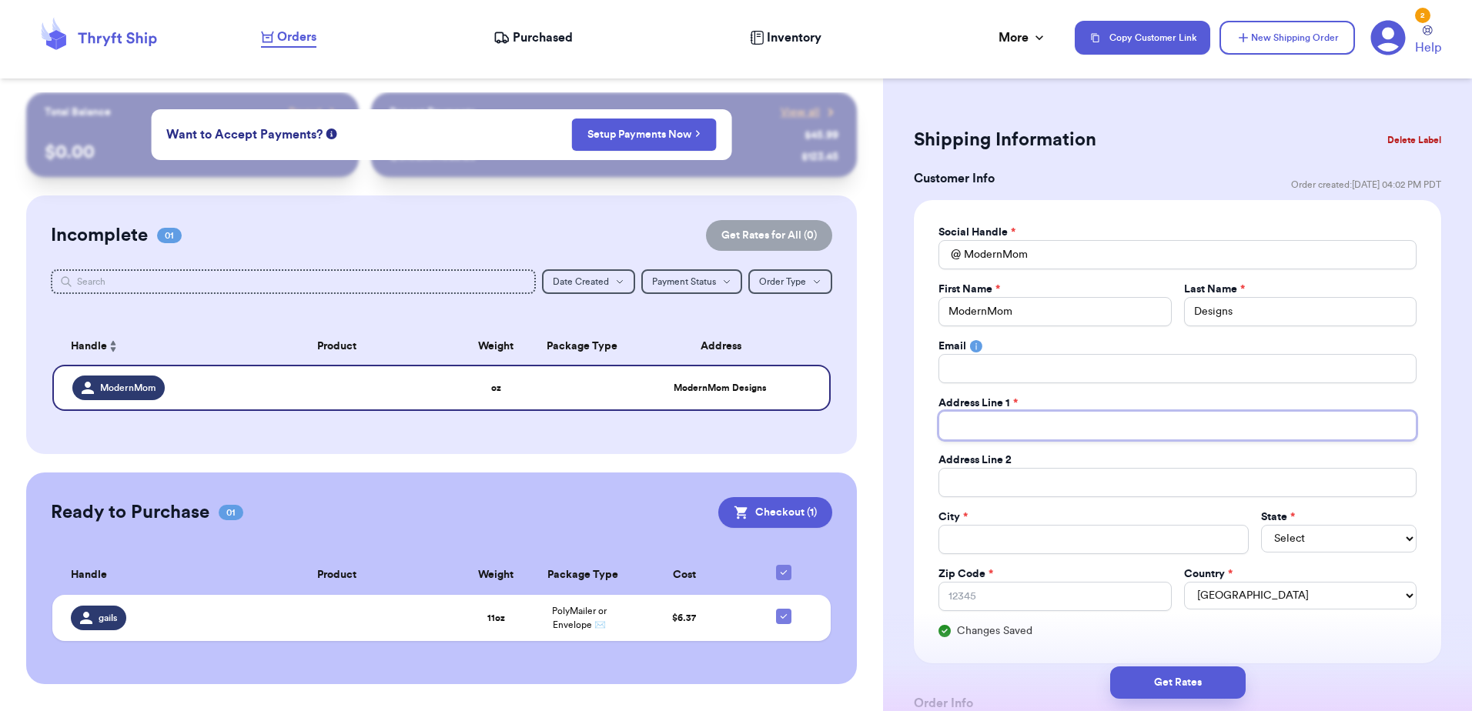
click at [1022, 418] on input "Total Amount Paid" at bounding box center [1177, 425] width 478 height 29
paste input "[STREET_ADDRESS]"
type input "[STREET_ADDRESS]"
click at [1033, 468] on input "Total Amount Paid" at bounding box center [1177, 482] width 478 height 29
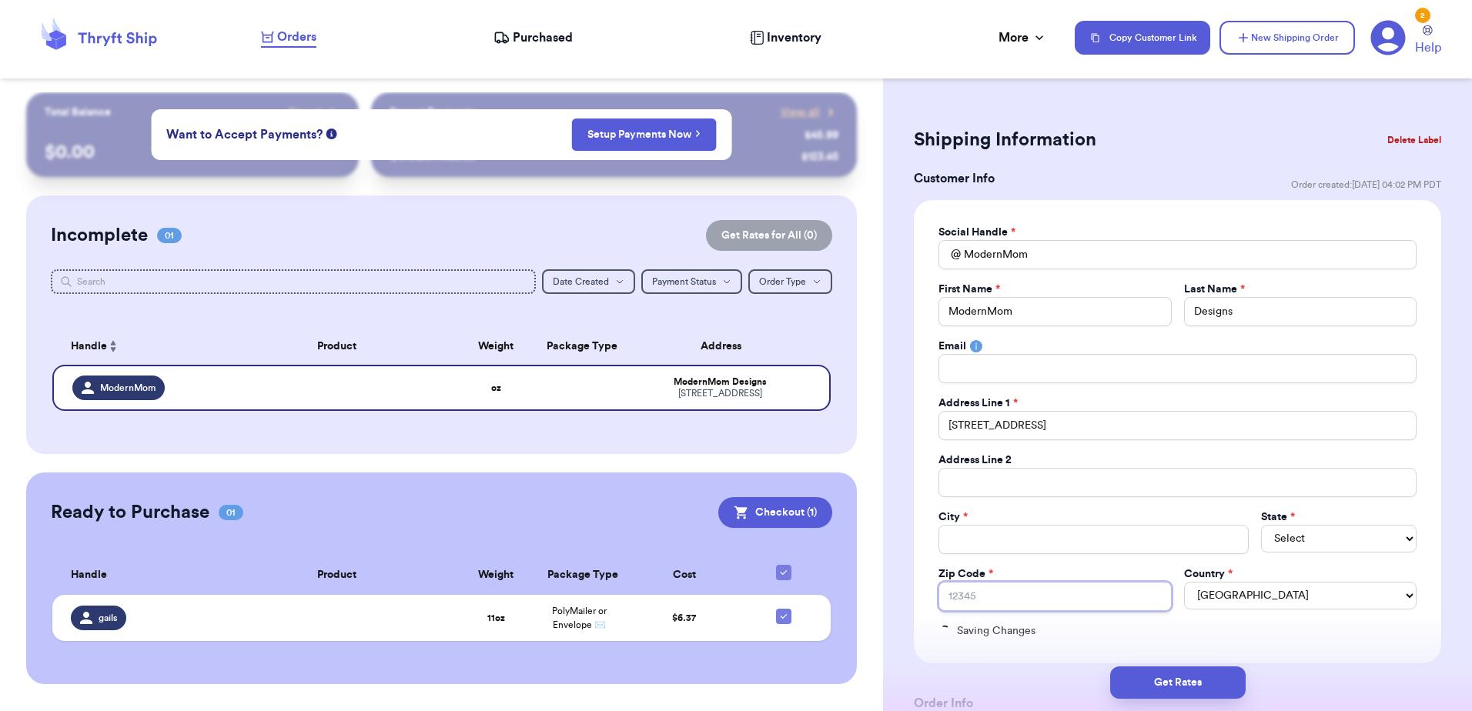
click at [986, 601] on input "Zip Code *" at bounding box center [1054, 596] width 232 height 29
paste input "32568-2017"
type input "32568-2017"
click at [1299, 547] on select "Select AL AK AZ AR CA CO [GEOGRAPHIC_DATA] DE DC [GEOGRAPHIC_DATA] [GEOGRAPHIC_…" at bounding box center [1339, 539] width 156 height 28
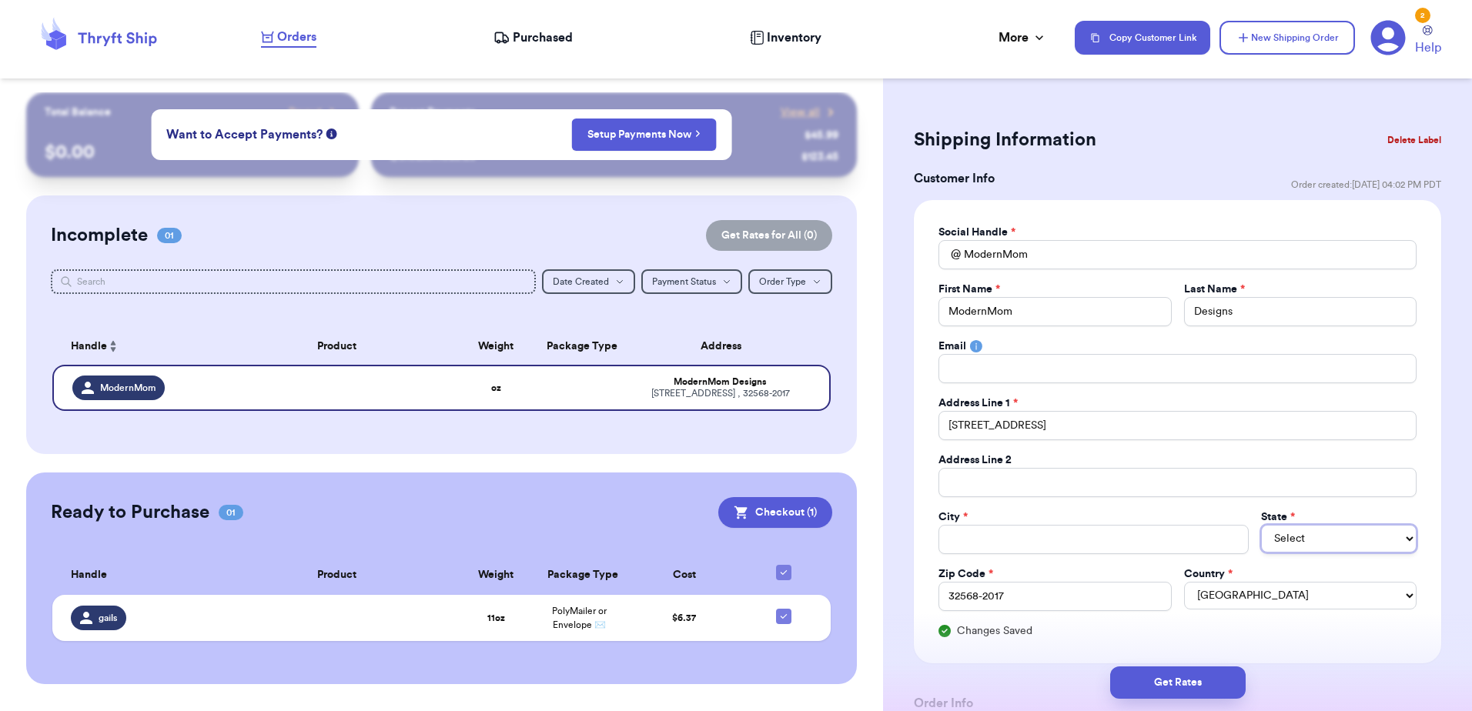
select select "FL"
click at [1261, 525] on select "Select AL AK AZ AR CA CO [GEOGRAPHIC_DATA] DE DC [GEOGRAPHIC_DATA] [GEOGRAPHIC_…" at bounding box center [1339, 539] width 156 height 28
click at [1040, 543] on input "Total Amount Paid" at bounding box center [1093, 539] width 310 height 29
paste input "[PERSON_NAME]"
type input "[PERSON_NAME]"
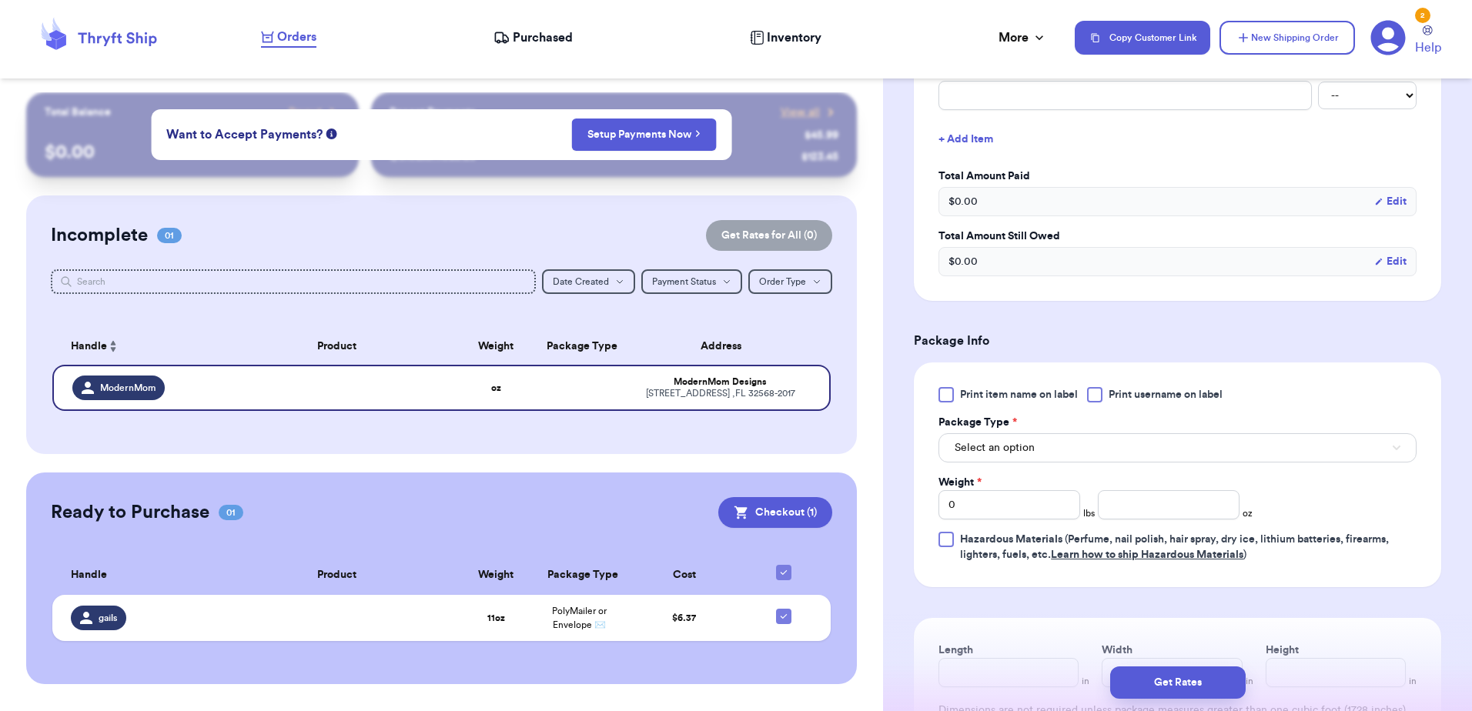
scroll to position [693, 0]
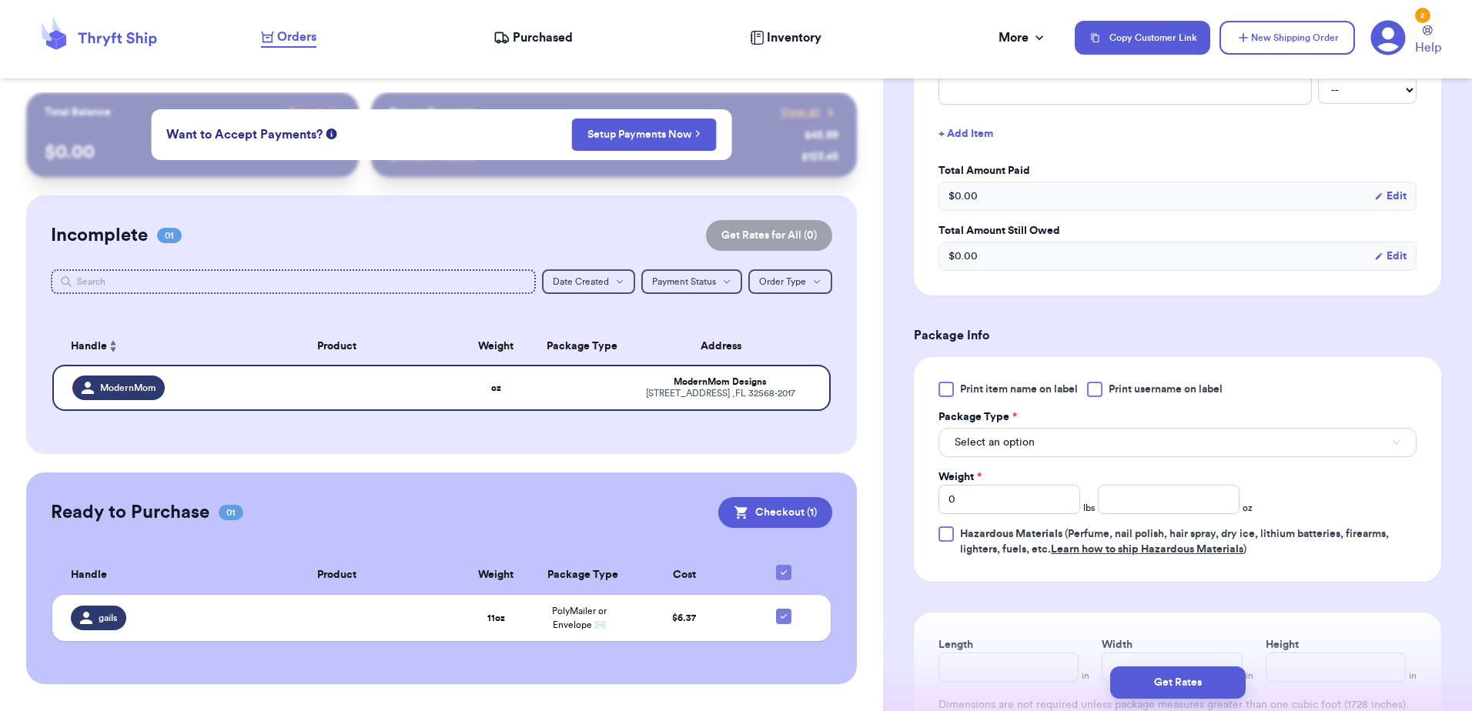
type input "[PERSON_NAME]"
click at [1091, 440] on button "Select an option" at bounding box center [1177, 442] width 478 height 29
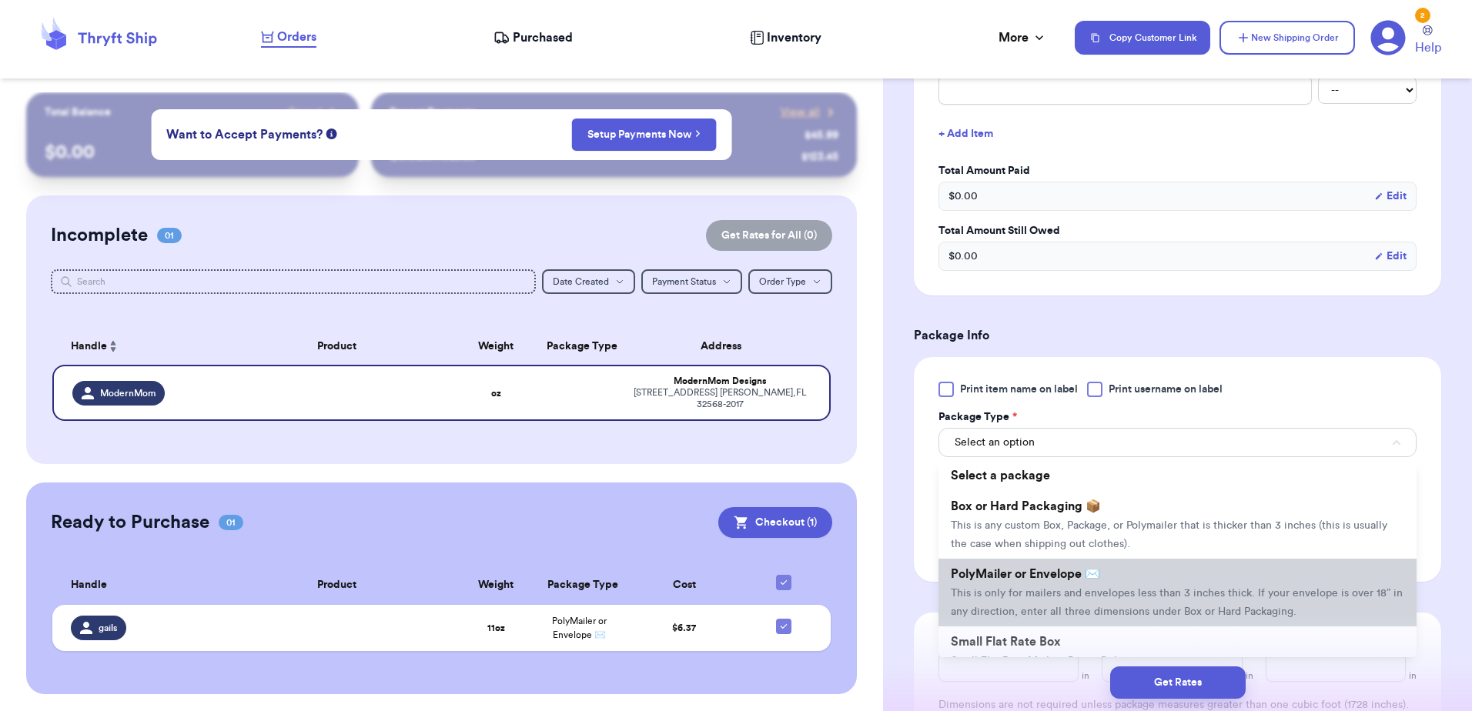
click at [1095, 594] on span "This is only for mailers and envelopes less than 3 inches thick. If your envelo…" at bounding box center [1177, 602] width 452 height 29
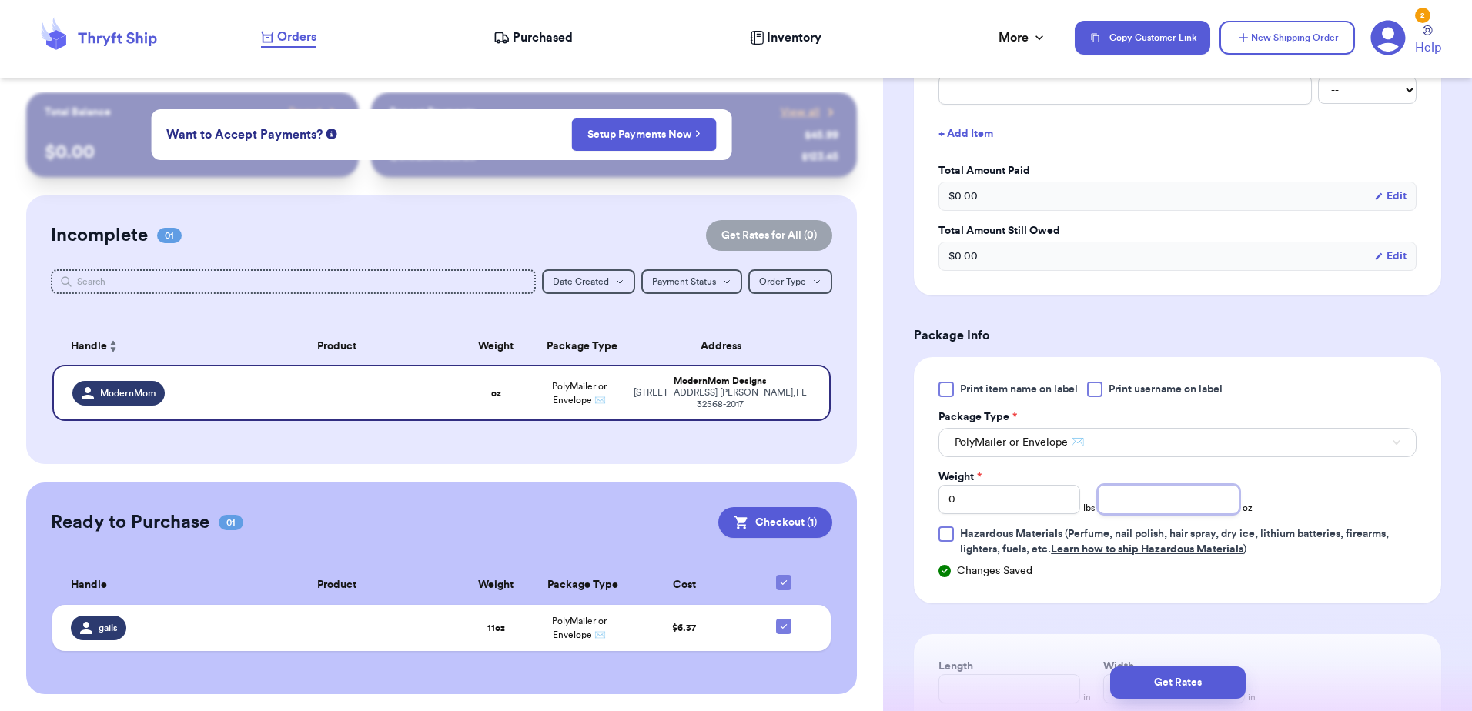
click at [1142, 487] on input "number" at bounding box center [1169, 499] width 142 height 29
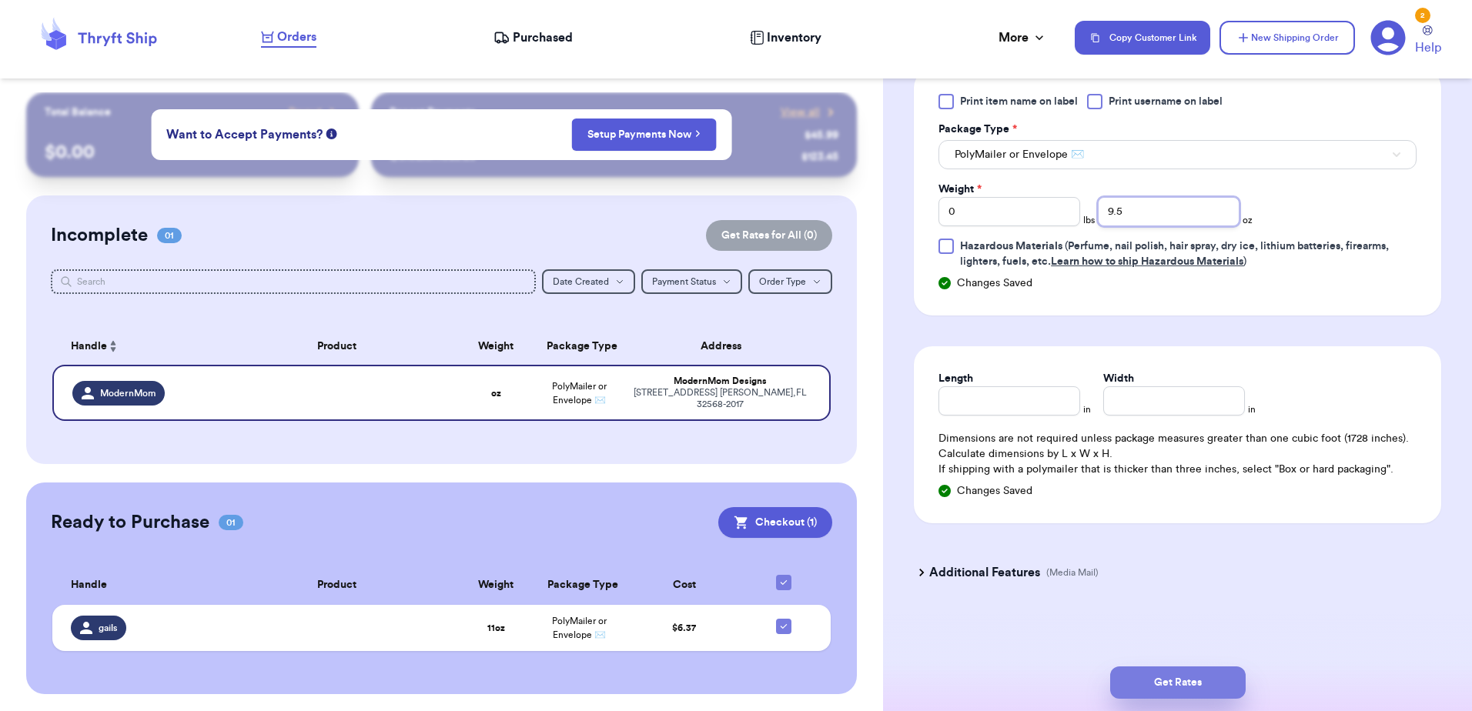
type input "9.5"
click at [1156, 677] on button "Get Rates" at bounding box center [1177, 683] width 135 height 32
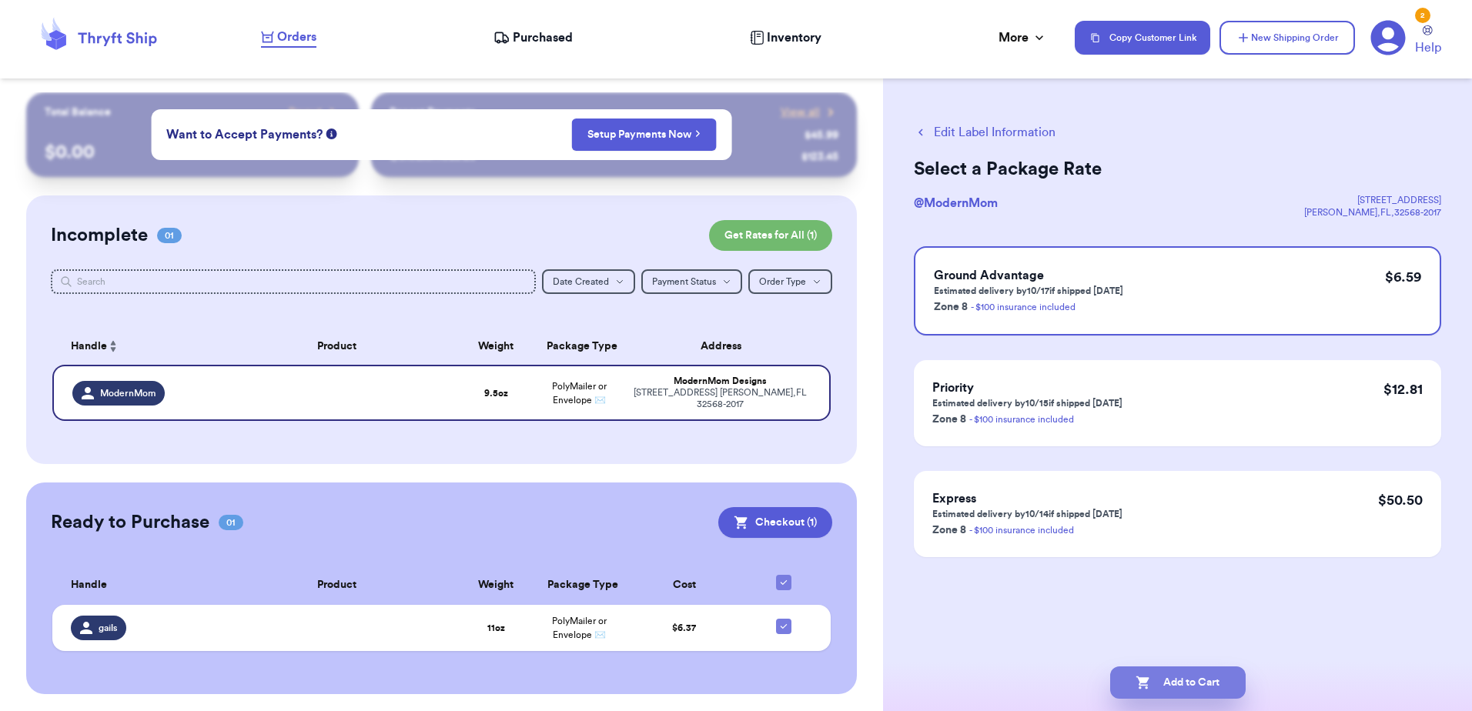
click at [1159, 677] on button "Add to Cart" at bounding box center [1177, 683] width 135 height 32
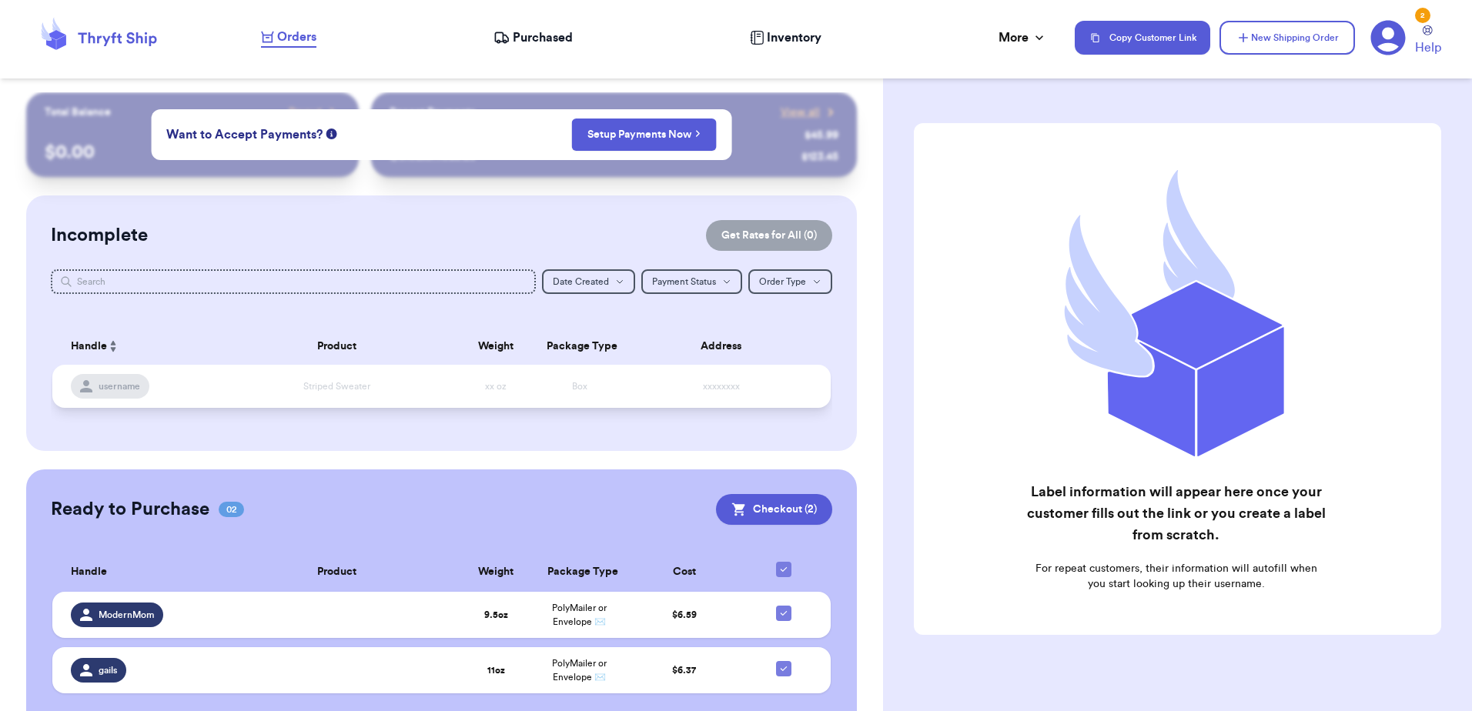
scroll to position [44, 0]
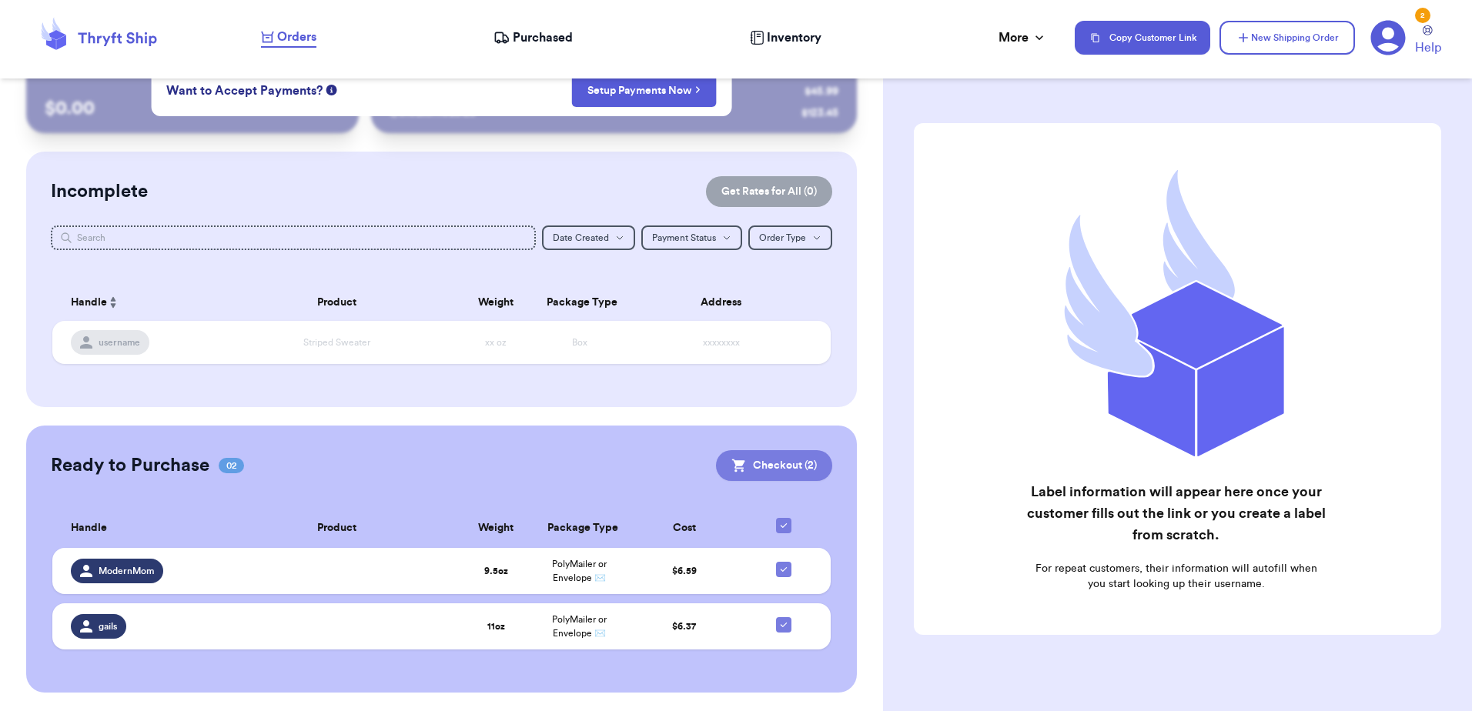
click at [751, 477] on button "Checkout ( 2 )" at bounding box center [774, 465] width 116 height 31
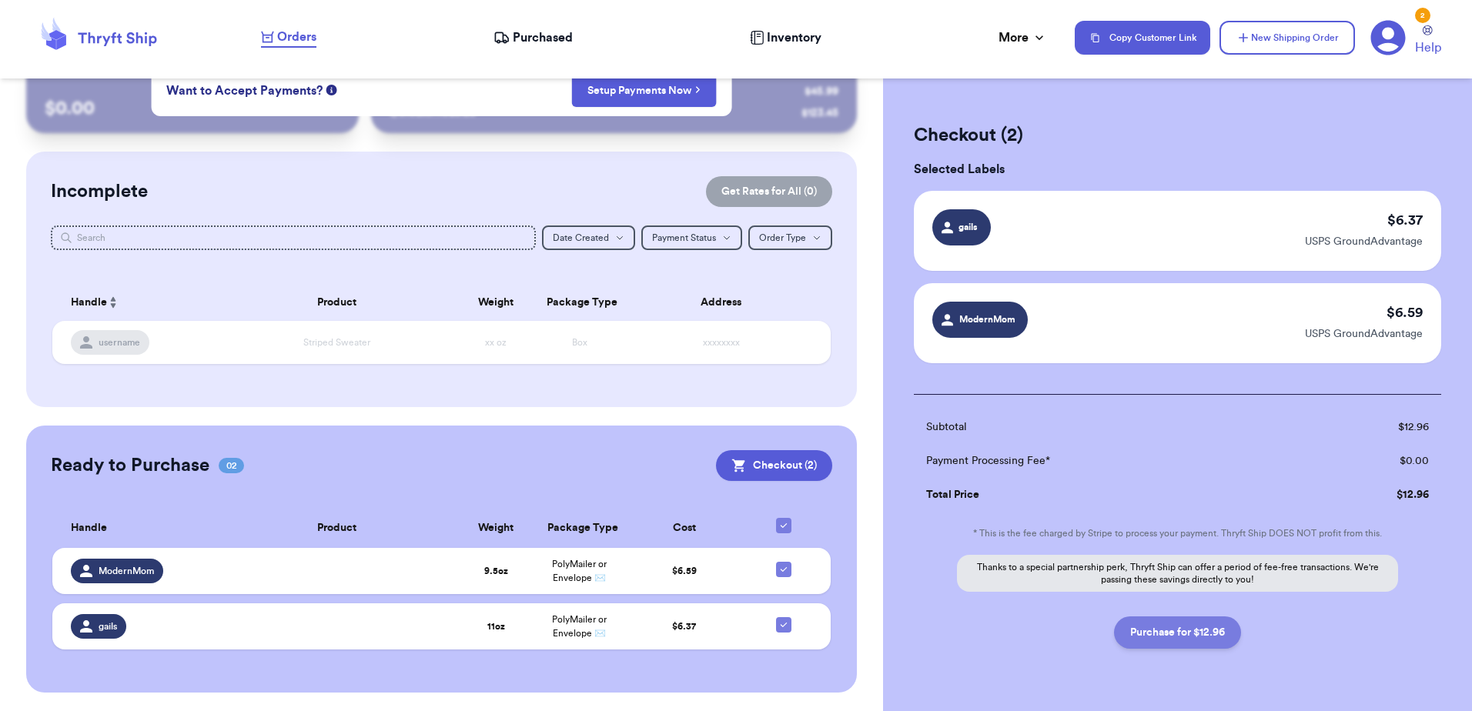
click at [1182, 637] on button "Purchase for $12.96" at bounding box center [1177, 633] width 127 height 32
checkbox input "false"
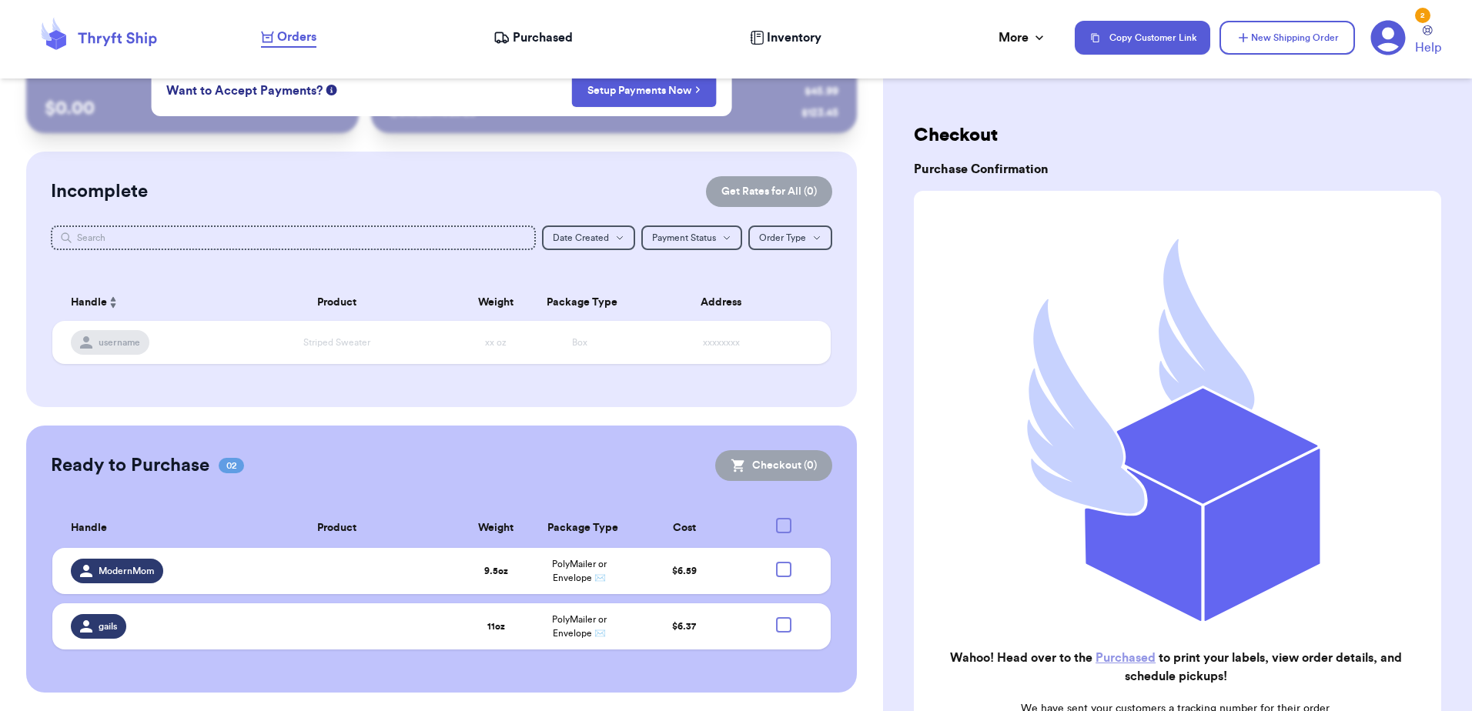
checkbox input "true"
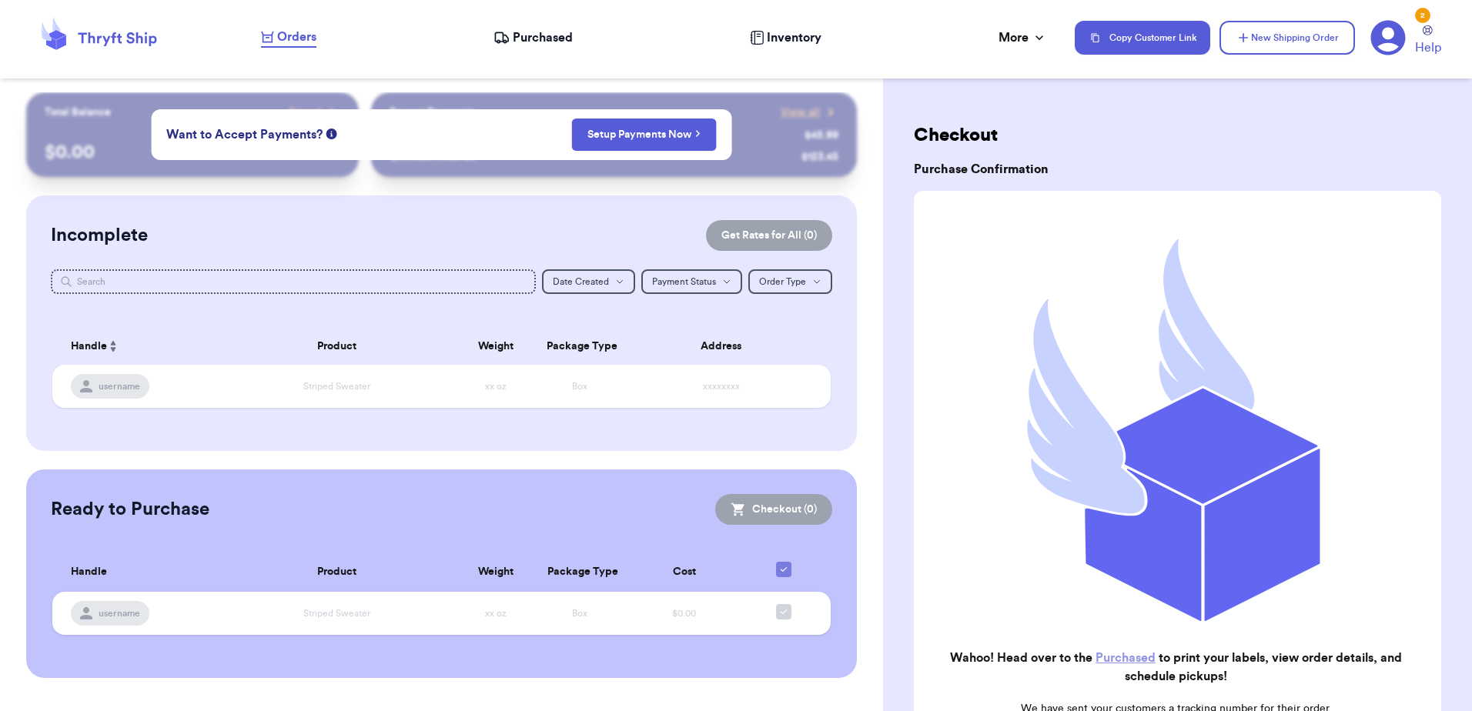
click at [1394, 39] on icon at bounding box center [1387, 38] width 35 height 35
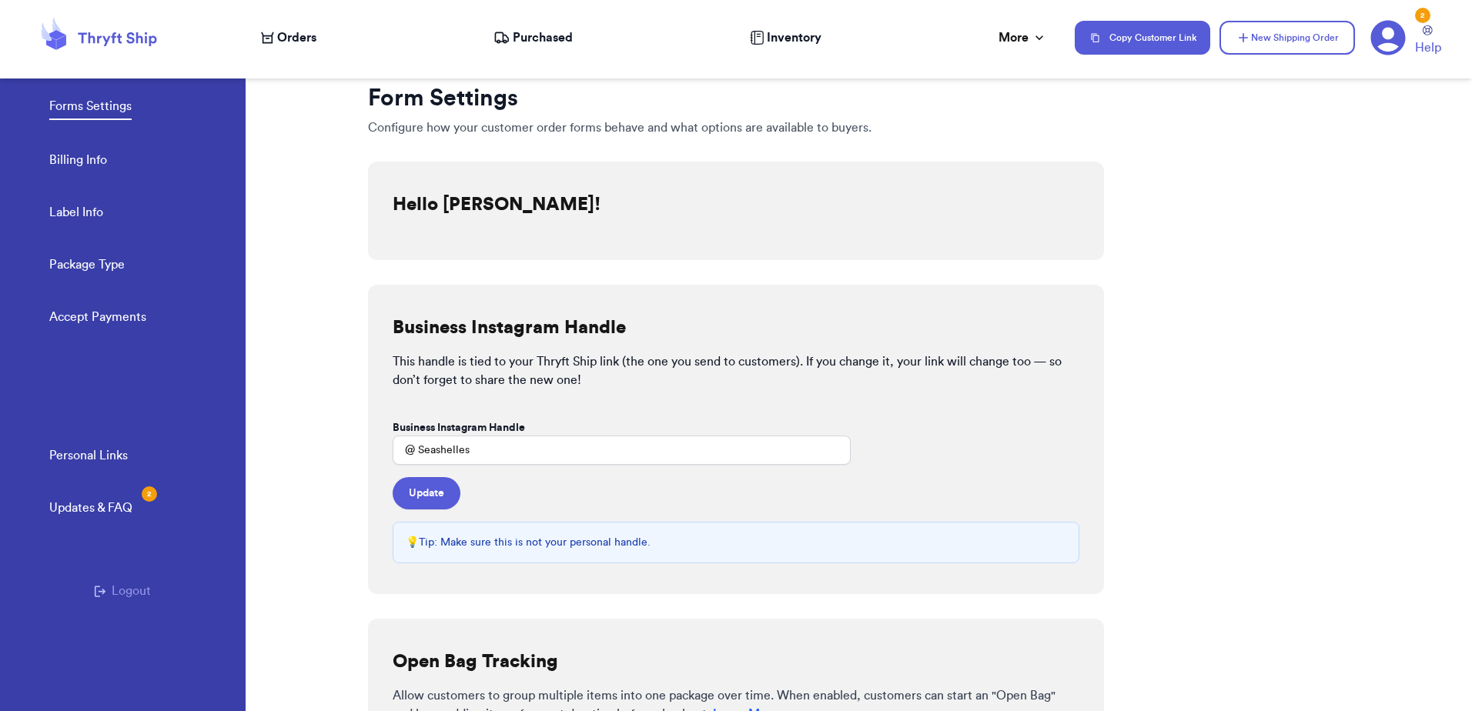
click at [83, 215] on link "Label Info" at bounding box center [76, 214] width 54 height 22
select select "CA"
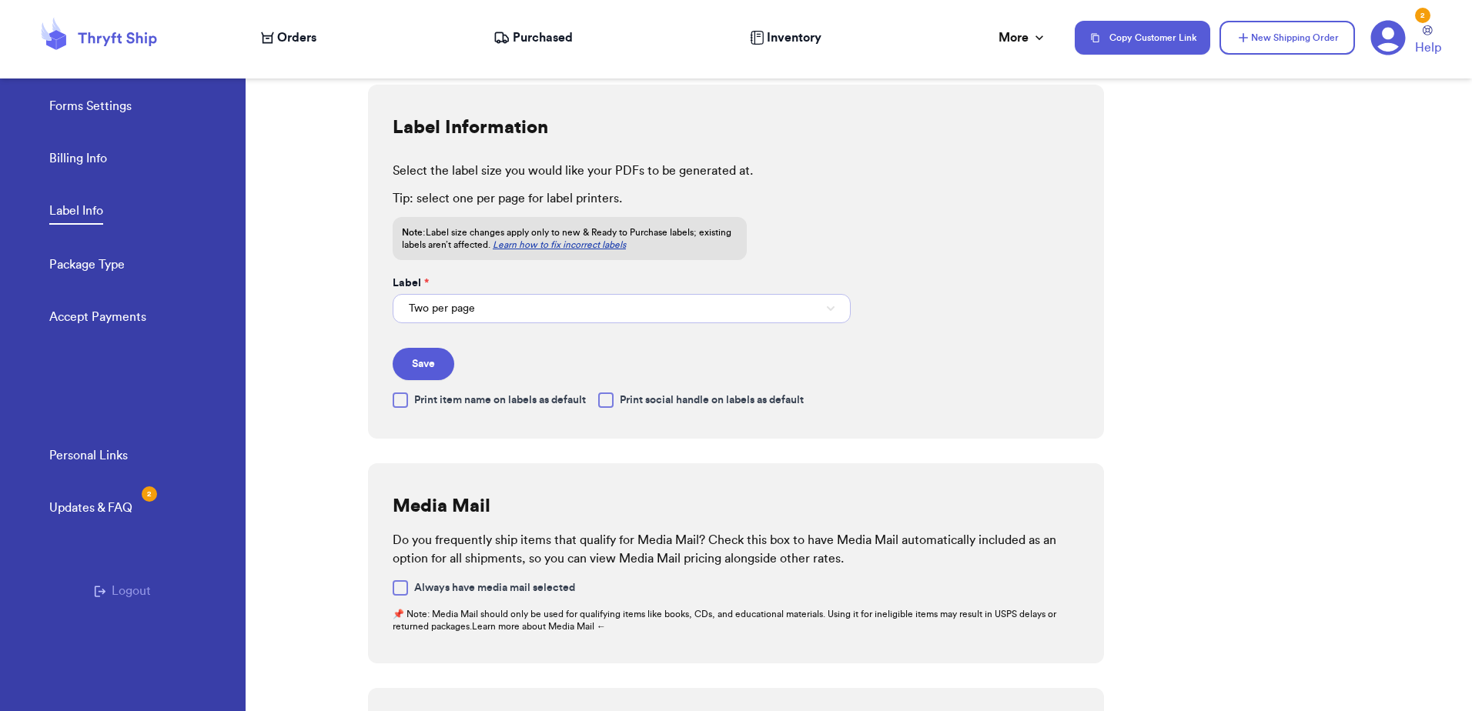
click at [416, 312] on span "Two per page" at bounding box center [442, 308] width 66 height 15
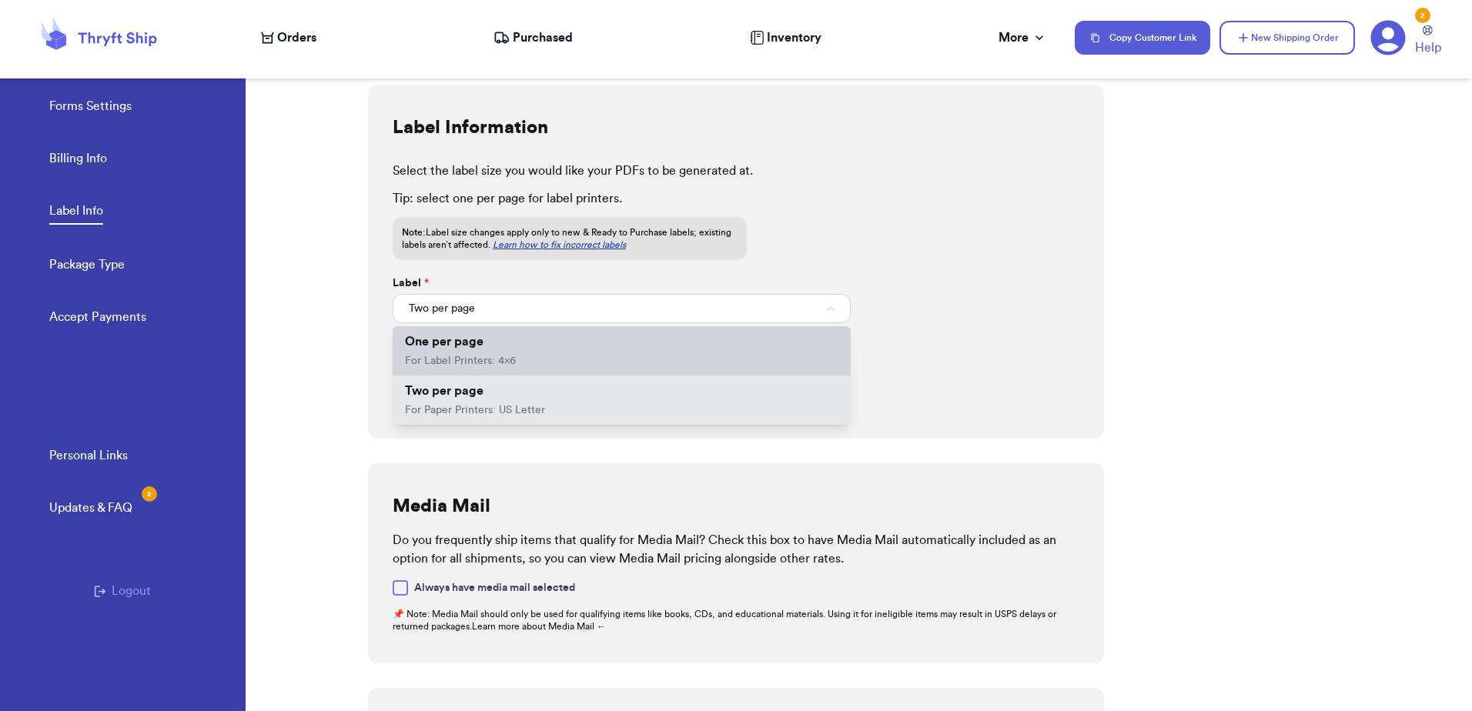
click at [440, 347] on span "One per page" at bounding box center [444, 342] width 79 height 12
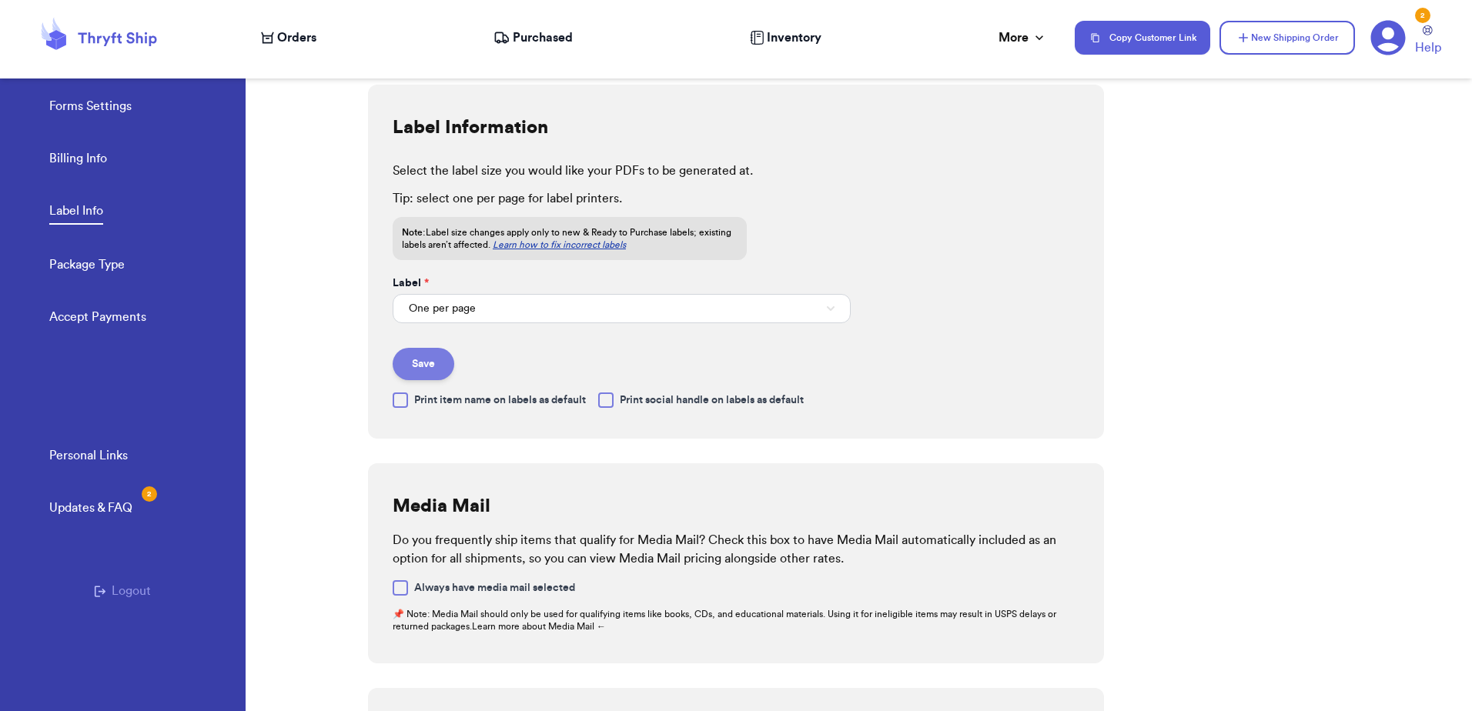
click at [443, 363] on button "Save" at bounding box center [424, 364] width 62 height 32
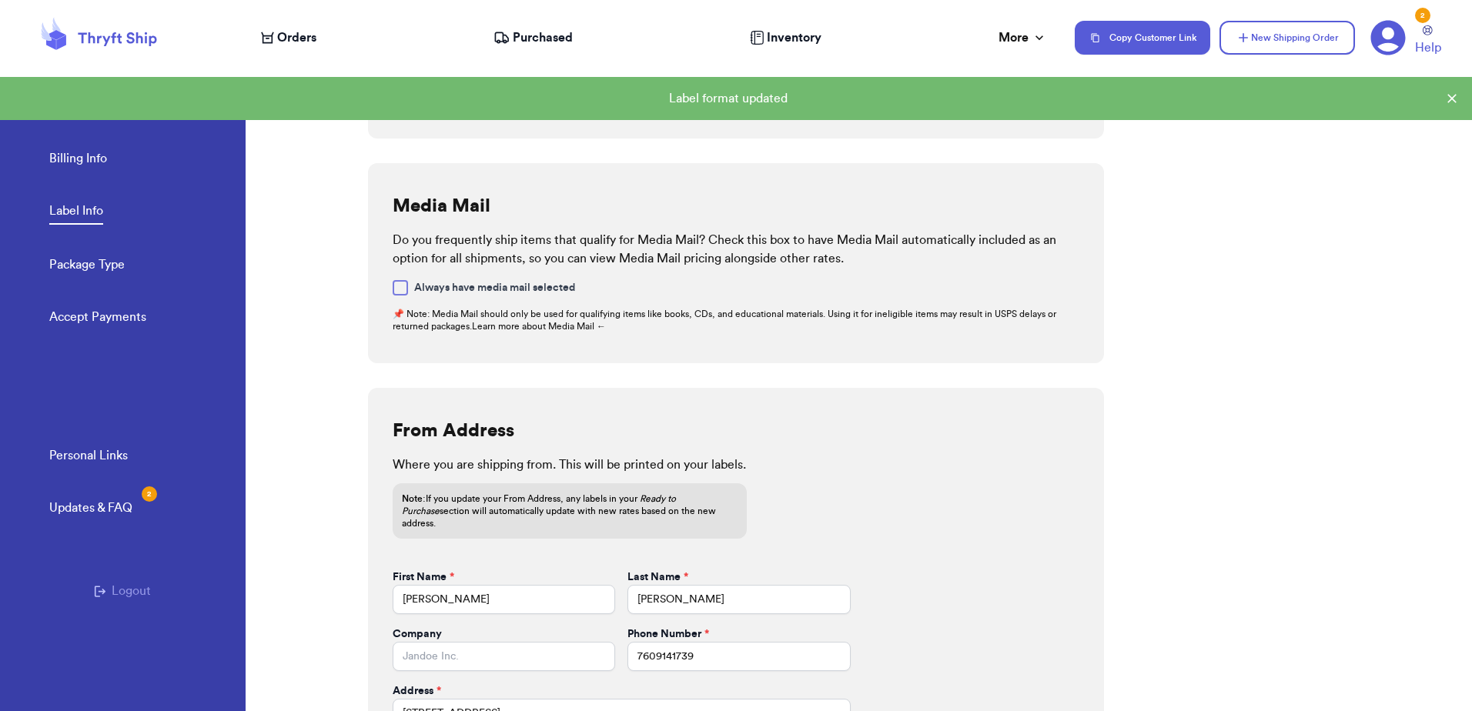
scroll to position [507, 0]
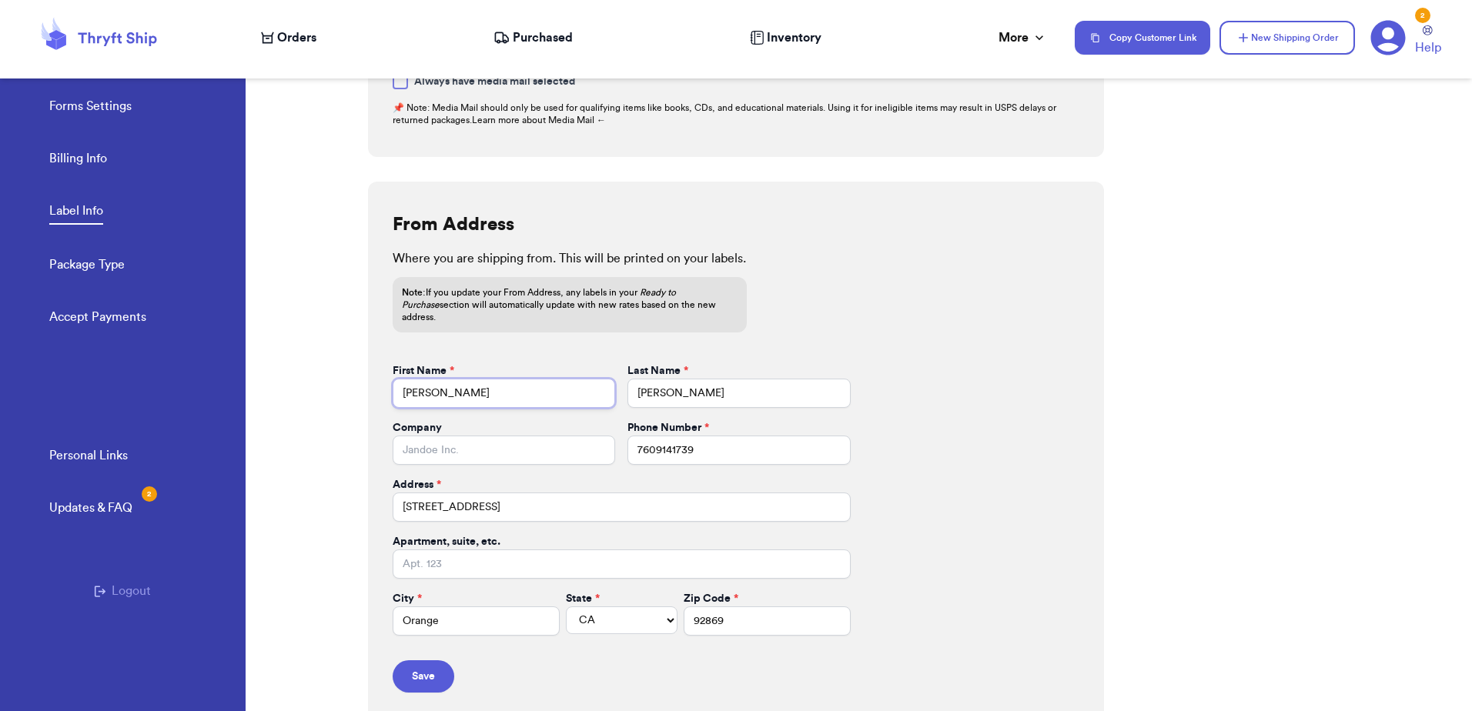
click at [470, 393] on input "[PERSON_NAME]" at bounding box center [504, 393] width 222 height 29
click at [1408, 26] on div "2 Help" at bounding box center [1411, 38] width 83 height 38
click at [1396, 34] on icon at bounding box center [1387, 38] width 35 height 35
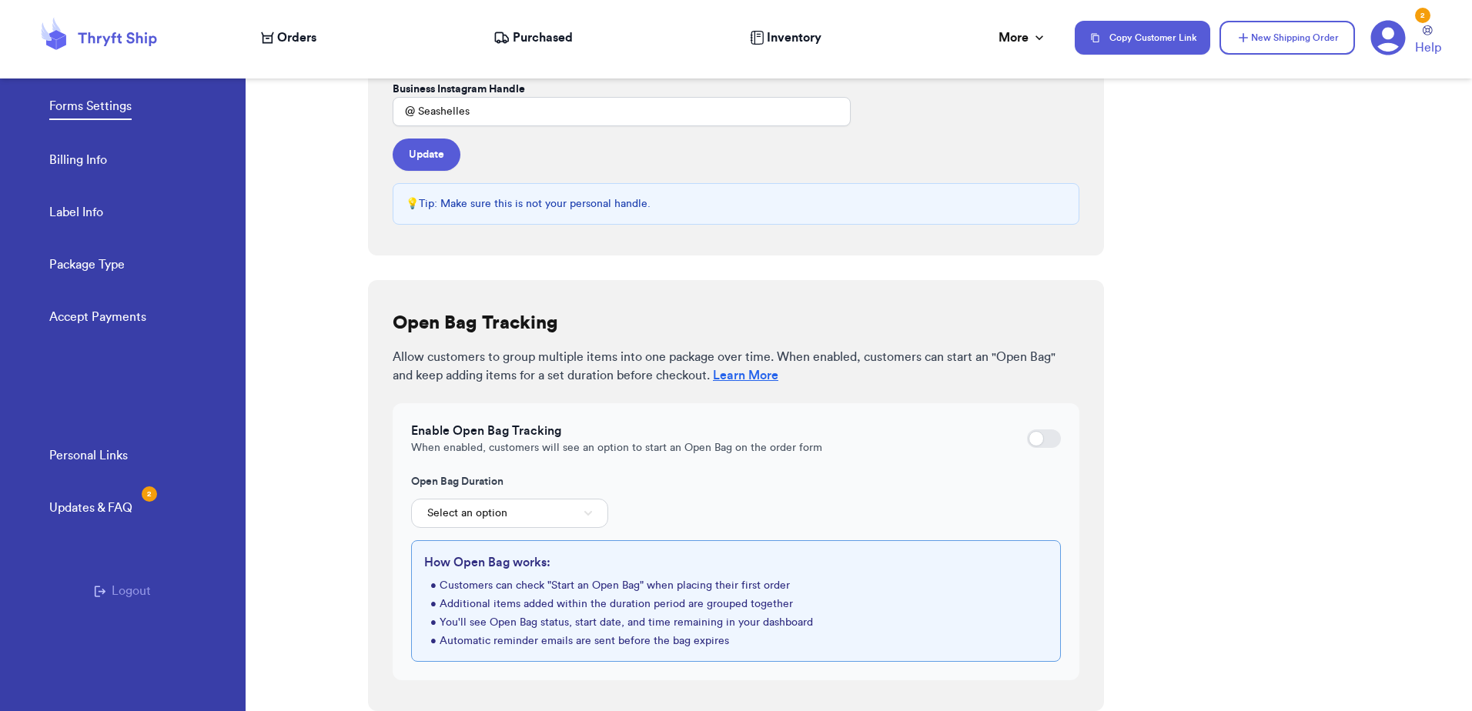
scroll to position [31, 0]
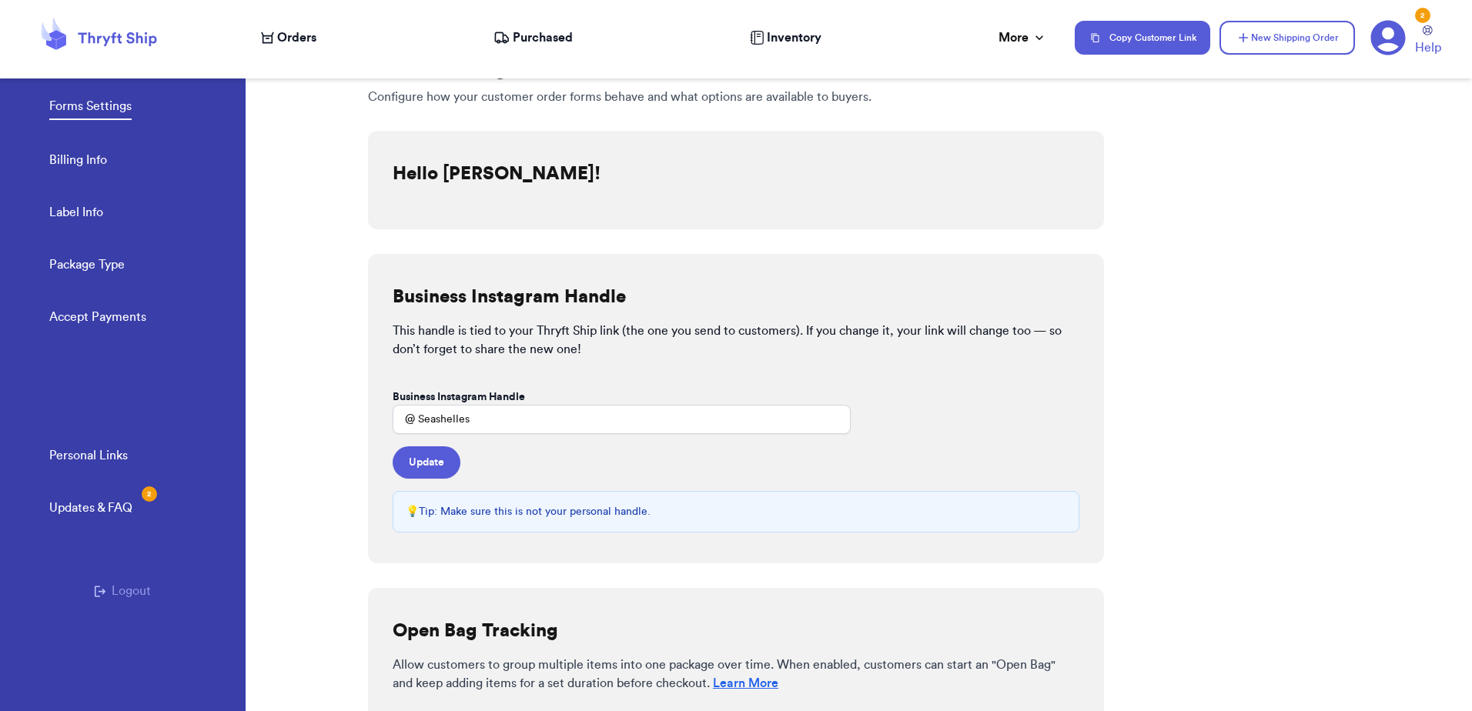
click at [279, 38] on span "Orders" at bounding box center [296, 37] width 39 height 18
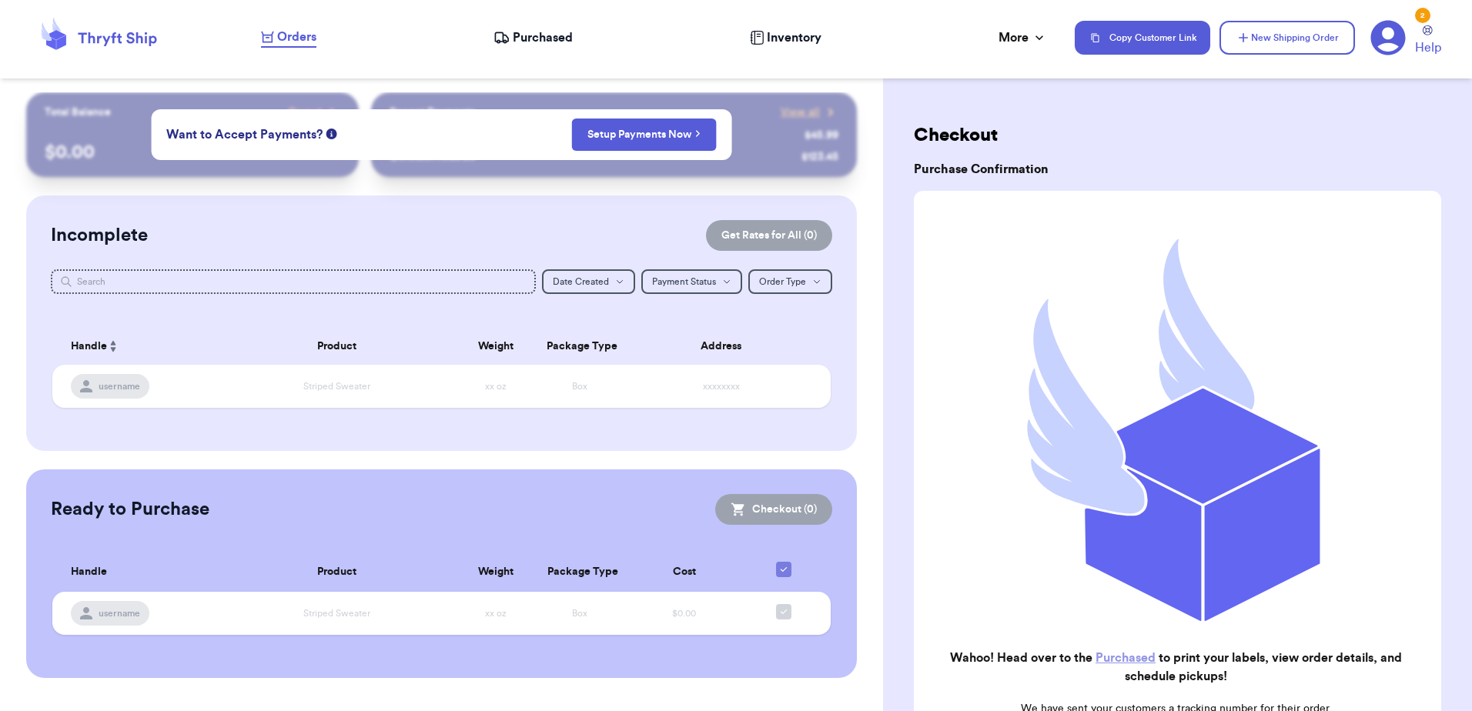
click at [550, 34] on span "Purchased" at bounding box center [543, 37] width 60 height 18
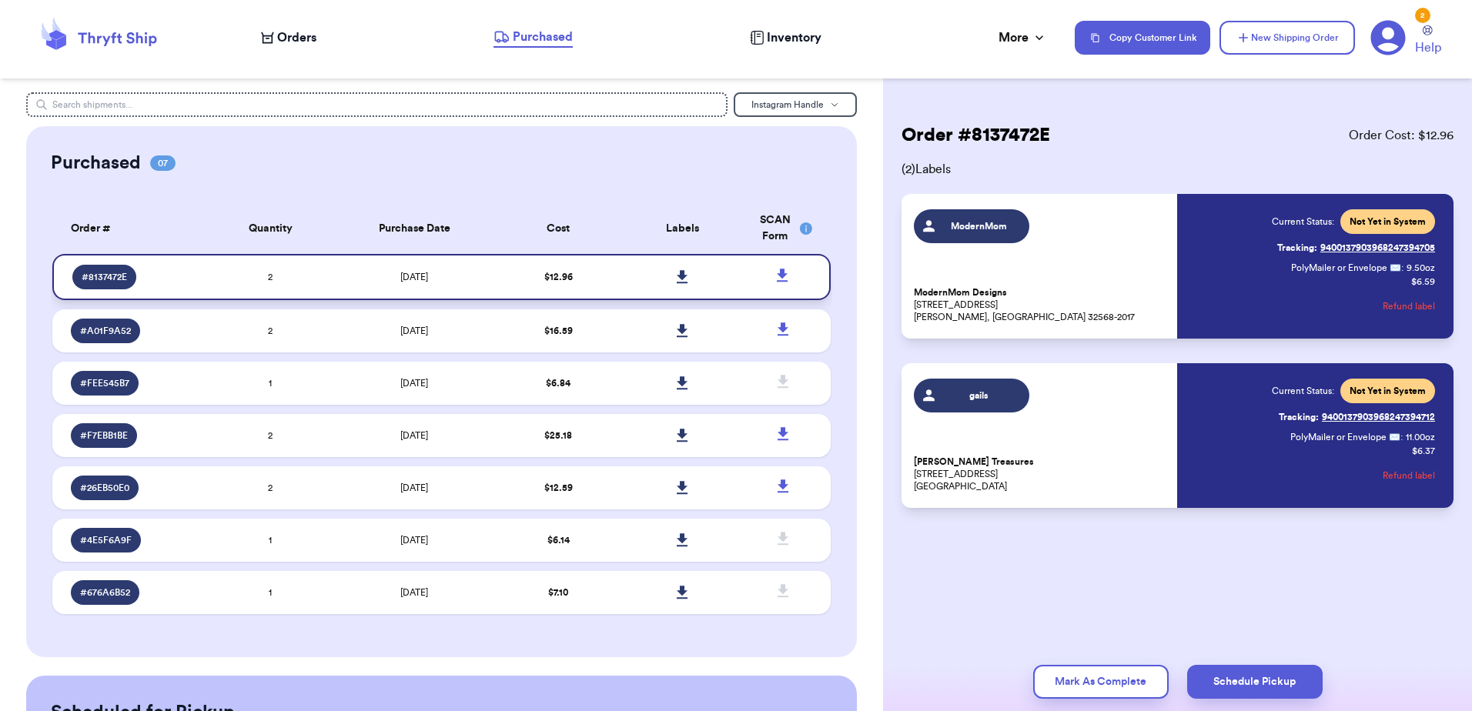
click at [406, 274] on span "[DATE]" at bounding box center [414, 277] width 28 height 9
click at [1411, 299] on button "Refund label" at bounding box center [1409, 306] width 52 height 34
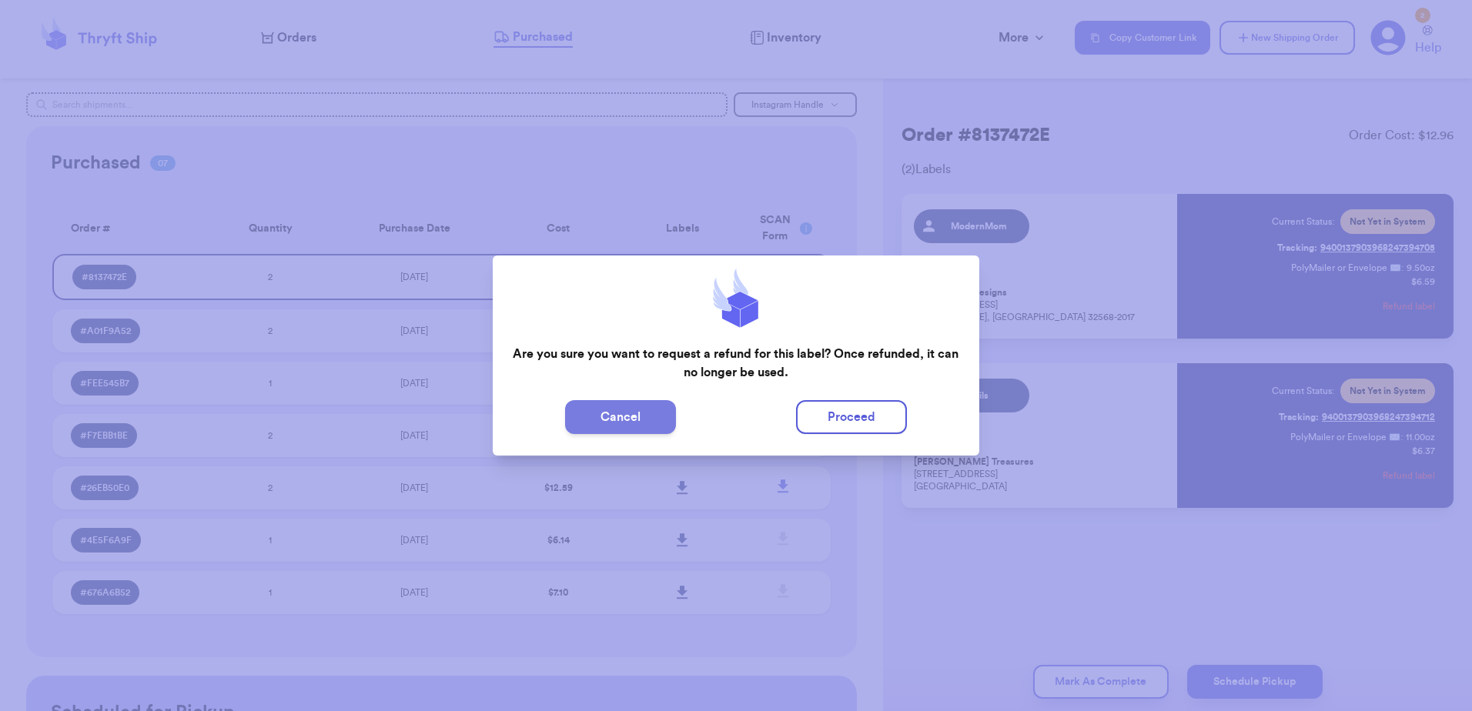
click at [613, 425] on button "Cancel" at bounding box center [620, 417] width 111 height 34
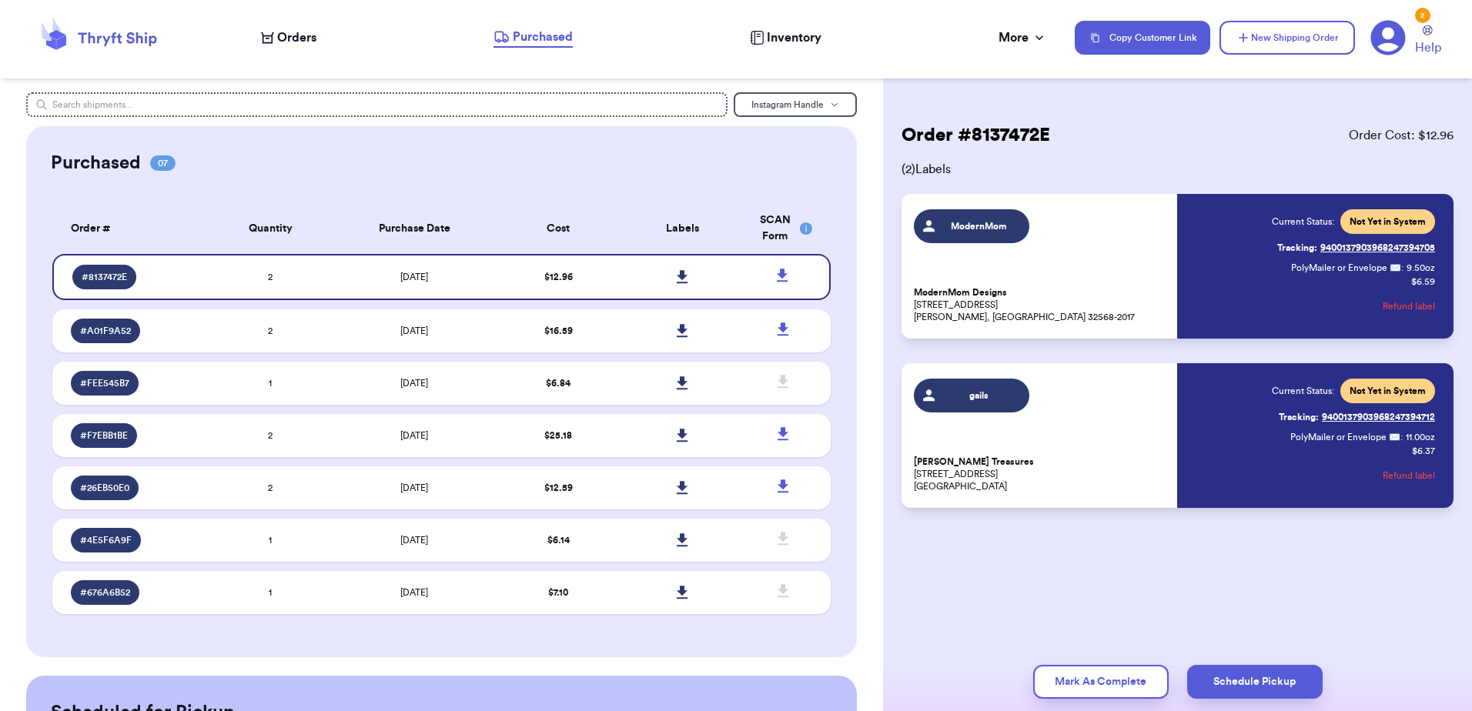
click at [1417, 306] on button "Refund label" at bounding box center [1409, 306] width 52 height 34
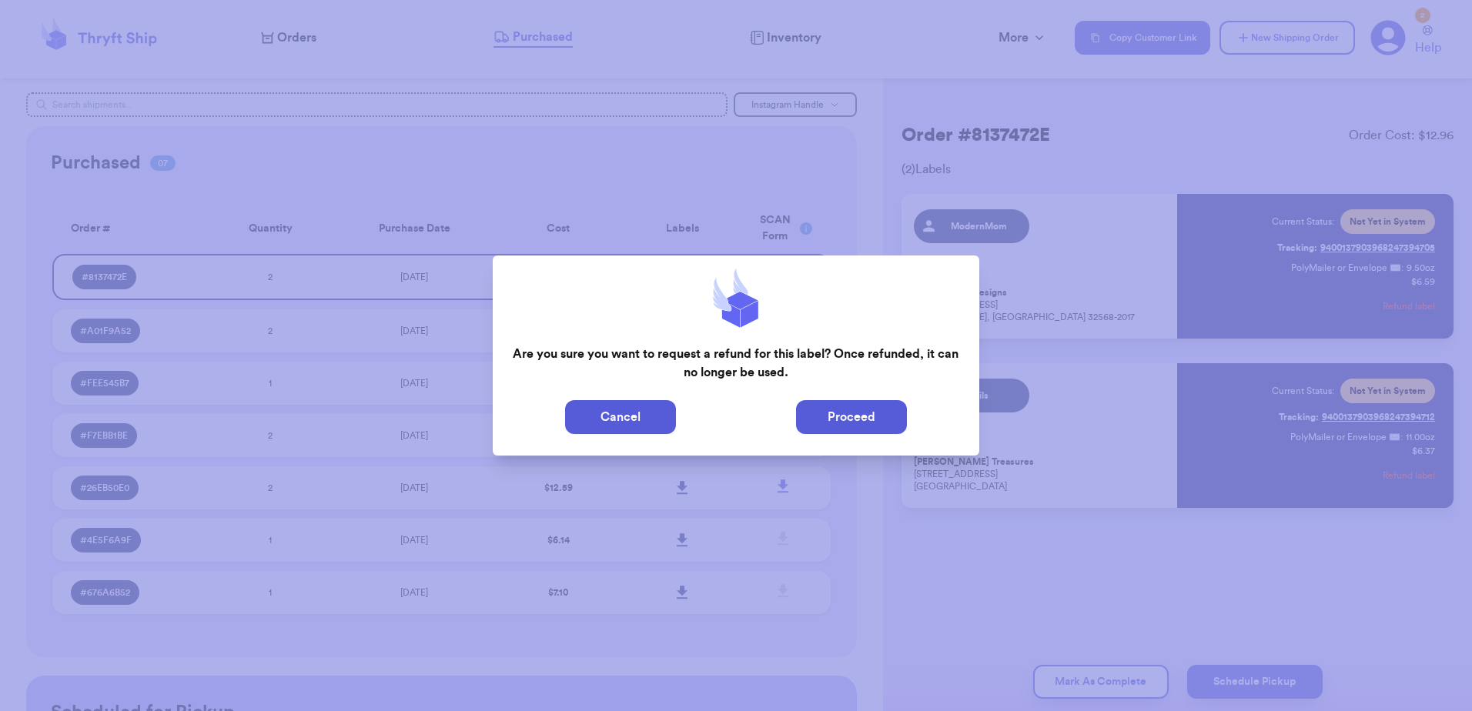
click at [855, 416] on button "Proceed" at bounding box center [851, 417] width 111 height 34
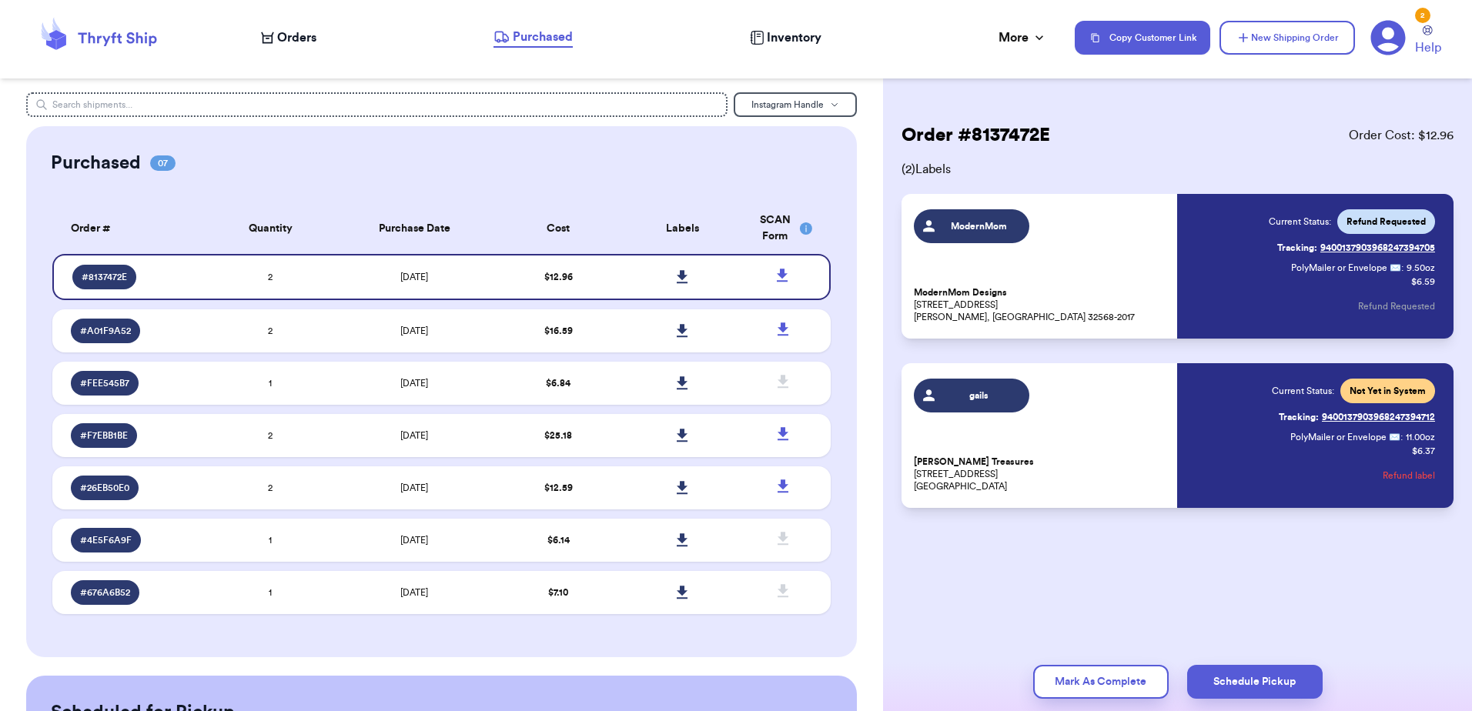
click at [1400, 219] on span "Refund Requested" at bounding box center [1385, 222] width 79 height 12
drag, startPoint x: 1034, startPoint y: 321, endPoint x: 975, endPoint y: 293, distance: 65.1
click at [915, 295] on p "ModernMom Designs [STREET_ADDRESS][PERSON_NAME]-2017" at bounding box center [1041, 304] width 254 height 37
click at [1123, 309] on p "ModernMom Designs [STREET_ADDRESS][PERSON_NAME]-2017" at bounding box center [1041, 304] width 254 height 37
click at [991, 232] on span "ModernMom" at bounding box center [978, 226] width 73 height 12
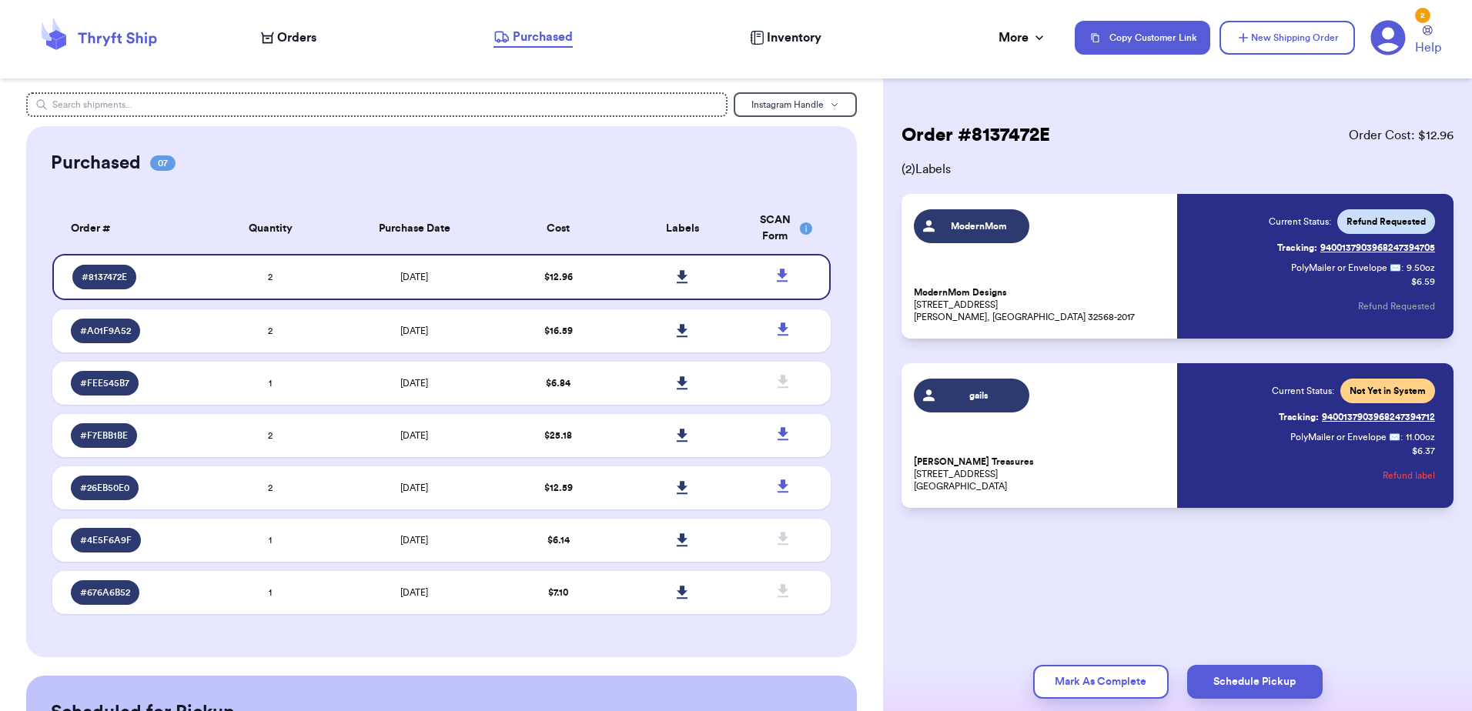
drag, startPoint x: 1022, startPoint y: 298, endPoint x: 1025, endPoint y: 288, distance: 10.5
click at [1025, 294] on p "ModernMom Designs [STREET_ADDRESS][PERSON_NAME]-2017" at bounding box center [1041, 304] width 254 height 37
click at [436, 278] on td "[DATE]" at bounding box center [414, 277] width 163 height 46
click at [313, 35] on span "Orders" at bounding box center [296, 37] width 39 height 18
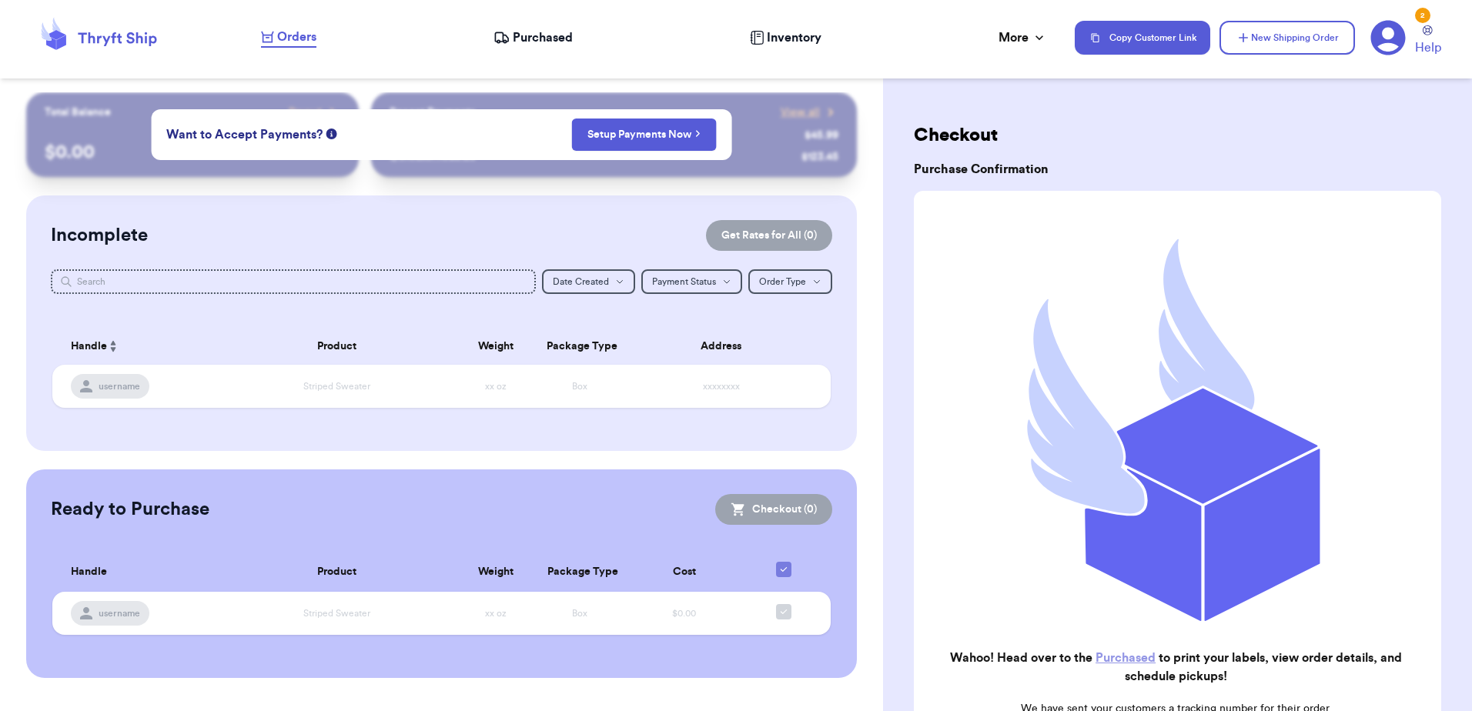
click at [782, 173] on div "Recent Payments View all @ fashionista $ 45.99 @ sneakerhead123 $ 123.45" at bounding box center [614, 134] width 486 height 85
click at [790, 136] on div "@ fashionista" at bounding box center [594, 135] width 409 height 15
click at [157, 133] on div "Total Balance Payout $ 0.00 Recent Payments View all @ fashionista $ 45.99 @ sn…" at bounding box center [441, 134] width 830 height 85
drag, startPoint x: 157, startPoint y: 133, endPoint x: 389, endPoint y: 119, distance: 232.1
click at [389, 119] on div "Want to Accept Payments? Setup Payments Now" at bounding box center [441, 134] width 581 height 51
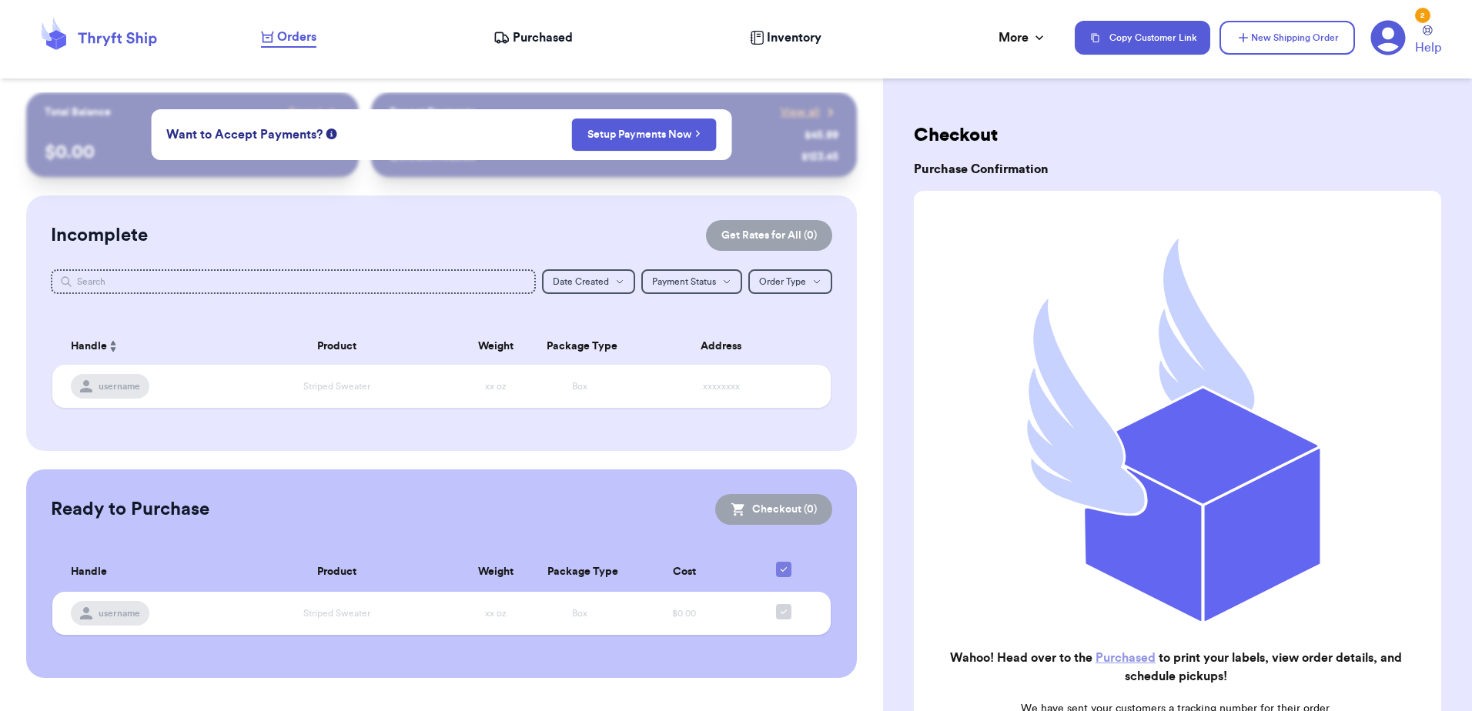
click at [500, 25] on nav "Orders Purchased Inventory More Stats Completed Orders Payments Payouts Copy Cu…" at bounding box center [859, 37] width 1226 height 51
click at [503, 48] on nav "Orders Purchased Inventory More Stats Completed Orders Payments Payouts Copy Cu…" at bounding box center [859, 37] width 1226 height 51
click at [516, 38] on span "Purchased" at bounding box center [543, 37] width 60 height 18
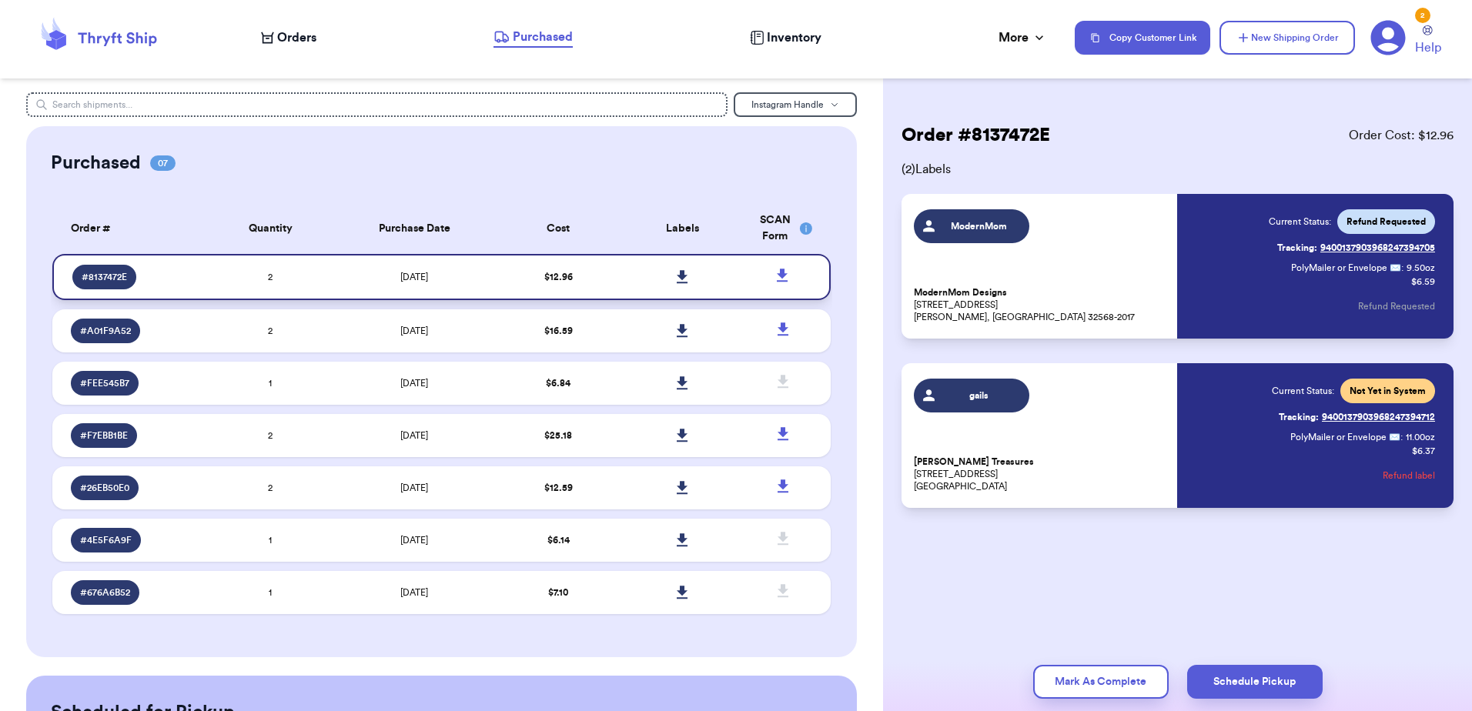
click at [326, 292] on td "2" at bounding box center [270, 277] width 125 height 46
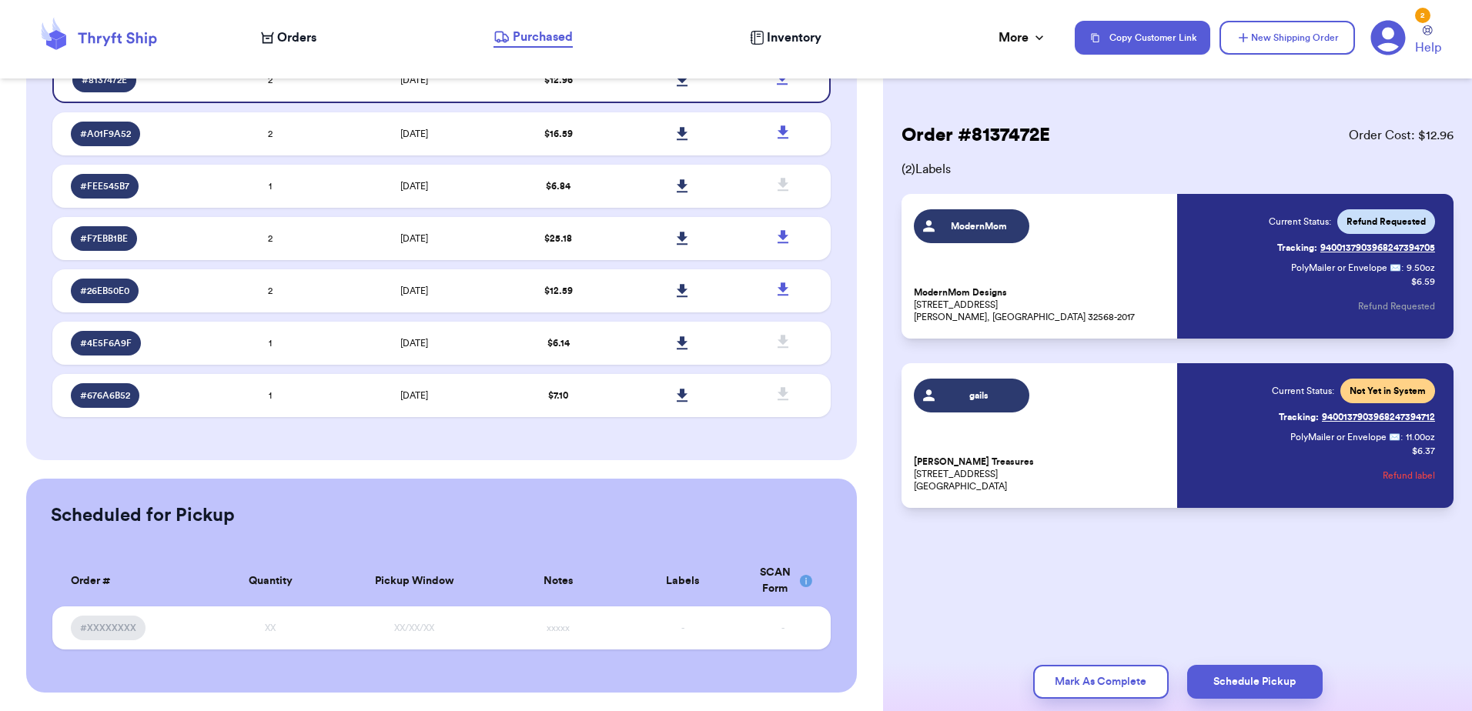
click at [1152, 301] on p "ModernMom Designs [STREET_ADDRESS][PERSON_NAME]-2017" at bounding box center [1041, 304] width 254 height 37
click at [958, 236] on span "ModernMom" at bounding box center [971, 226] width 115 height 34
drag, startPoint x: 1037, startPoint y: 321, endPoint x: 912, endPoint y: 290, distance: 128.5
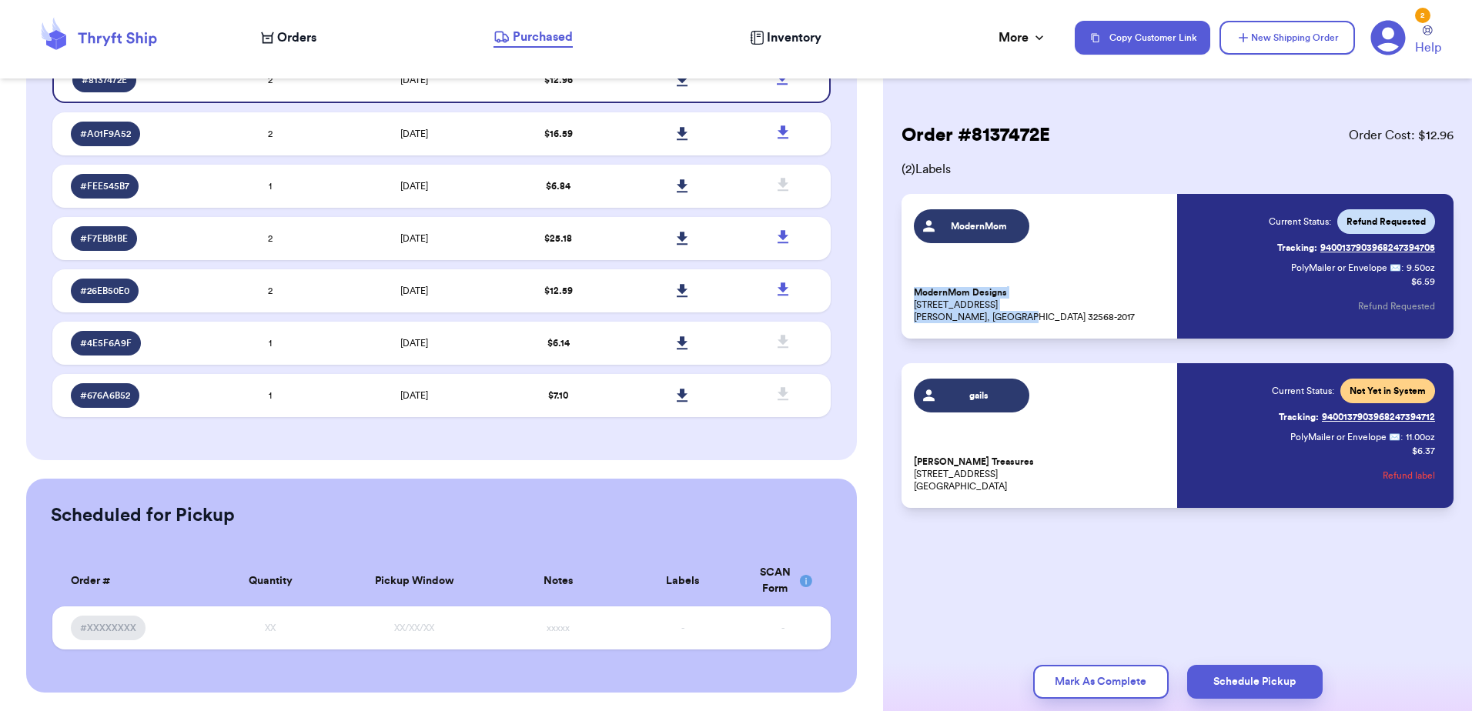
click at [912, 290] on div "ModernMom ModernMom Designs [STREET_ADDRESS][PERSON_NAME]-2017 Current Status: …" at bounding box center [1177, 266] width 552 height 145
copy p "ModernMom Designs [STREET_ADDRESS][PERSON_NAME]-2017"
click at [1269, 36] on button "New Shipping Order" at bounding box center [1286, 38] width 135 height 34
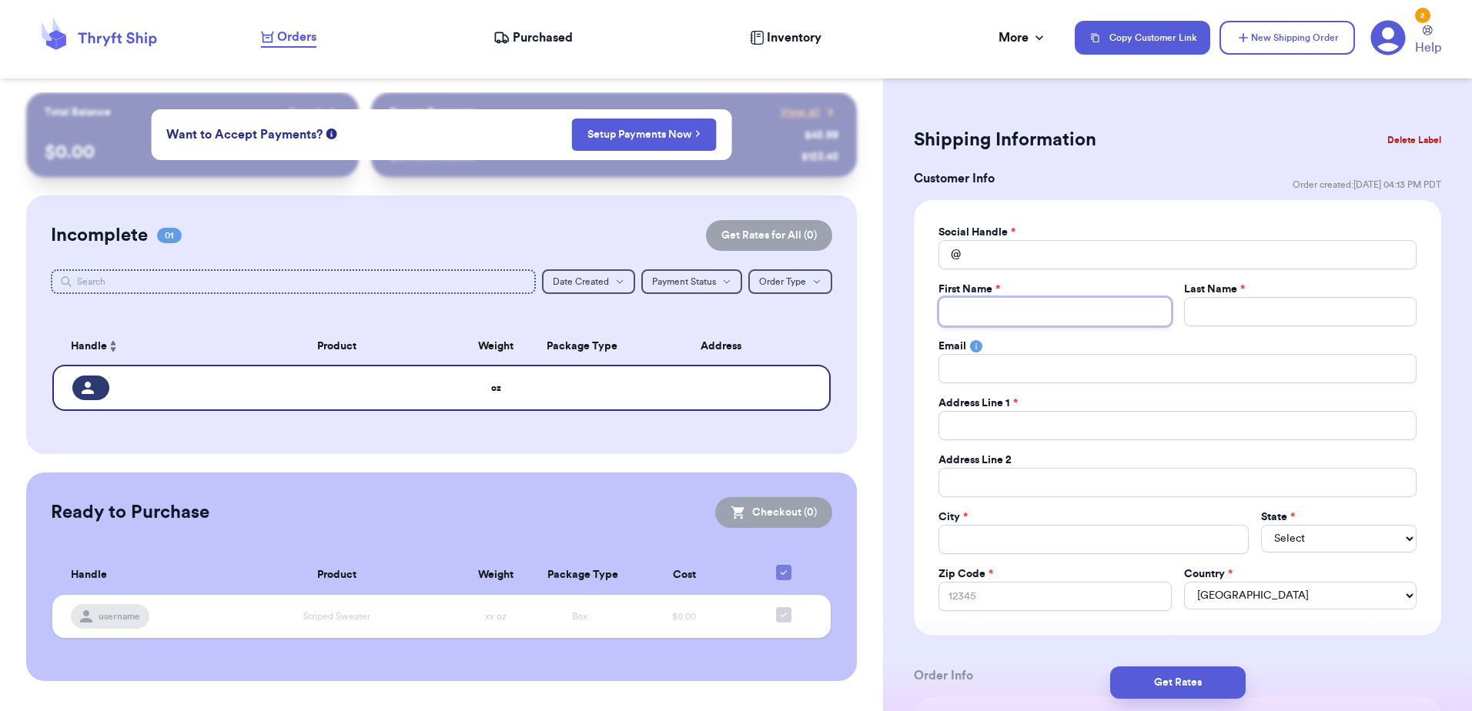
click at [1035, 315] on input "Total Amount Paid" at bounding box center [1054, 311] width 232 height 29
type input "M"
type input "Mo"
type input "Mod"
type input "Mode"
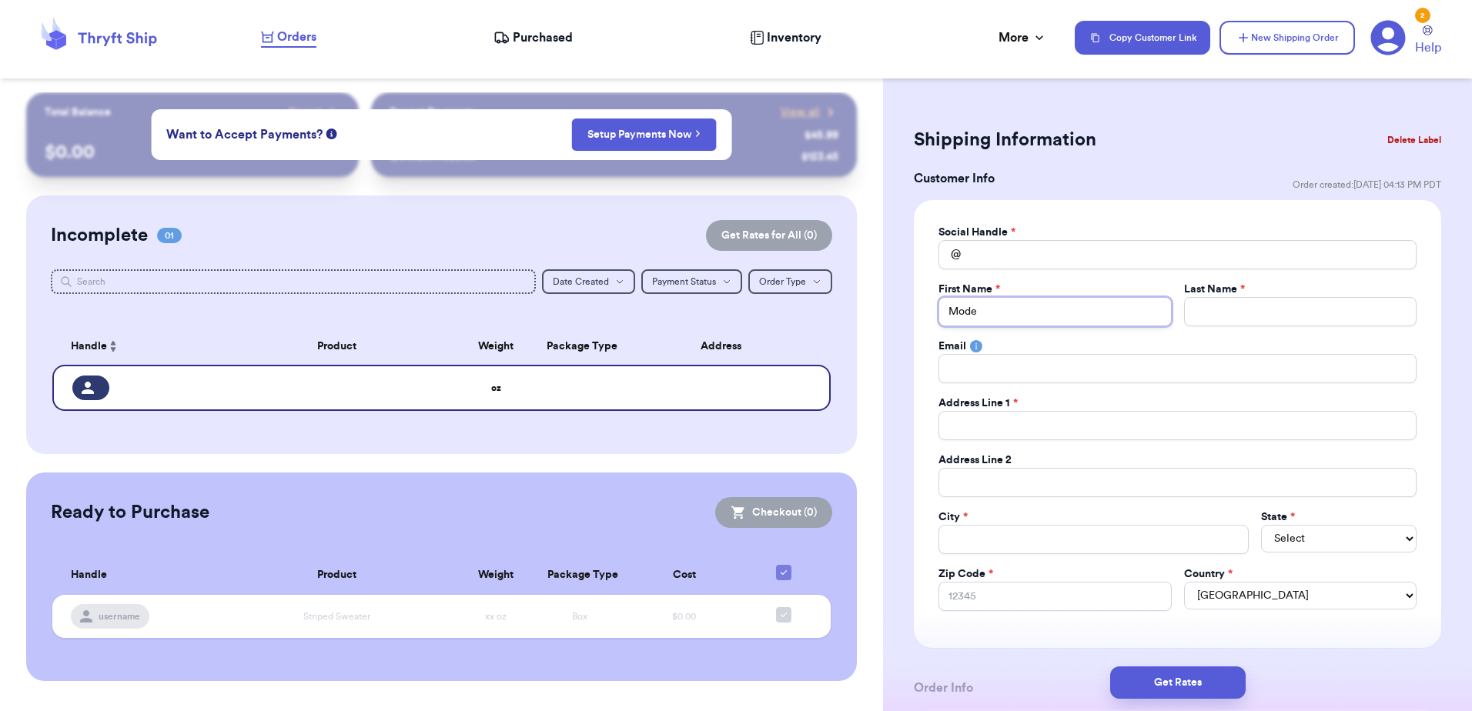
type input "Moden"
type input "Modenr"
type input "Moden"
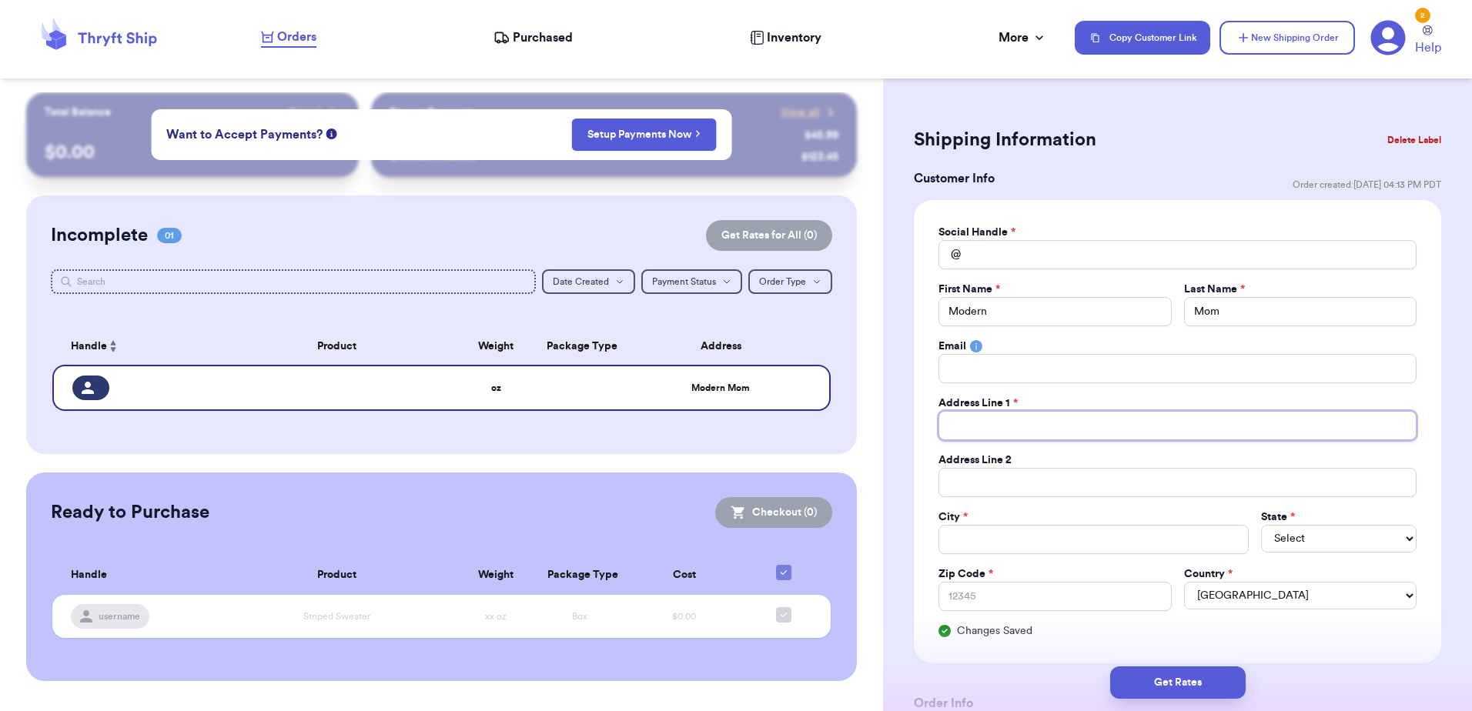
paste input "ModernMom Designs [STREET_ADDRESS][PERSON_NAME]-2017"
drag, startPoint x: 1059, startPoint y: 430, endPoint x: 799, endPoint y: 399, distance: 261.3
click at [803, 396] on div "Customer Link New Order Total Balance Payout $ 0.00 Recent Payments View all @ …" at bounding box center [736, 355] width 1472 height 711
drag, startPoint x: 1178, startPoint y: 425, endPoint x: 1033, endPoint y: 431, distance: 144.9
click at [1033, 431] on input "[STREET_ADDRESS][PERSON_NAME]-2017" at bounding box center [1177, 425] width 478 height 29
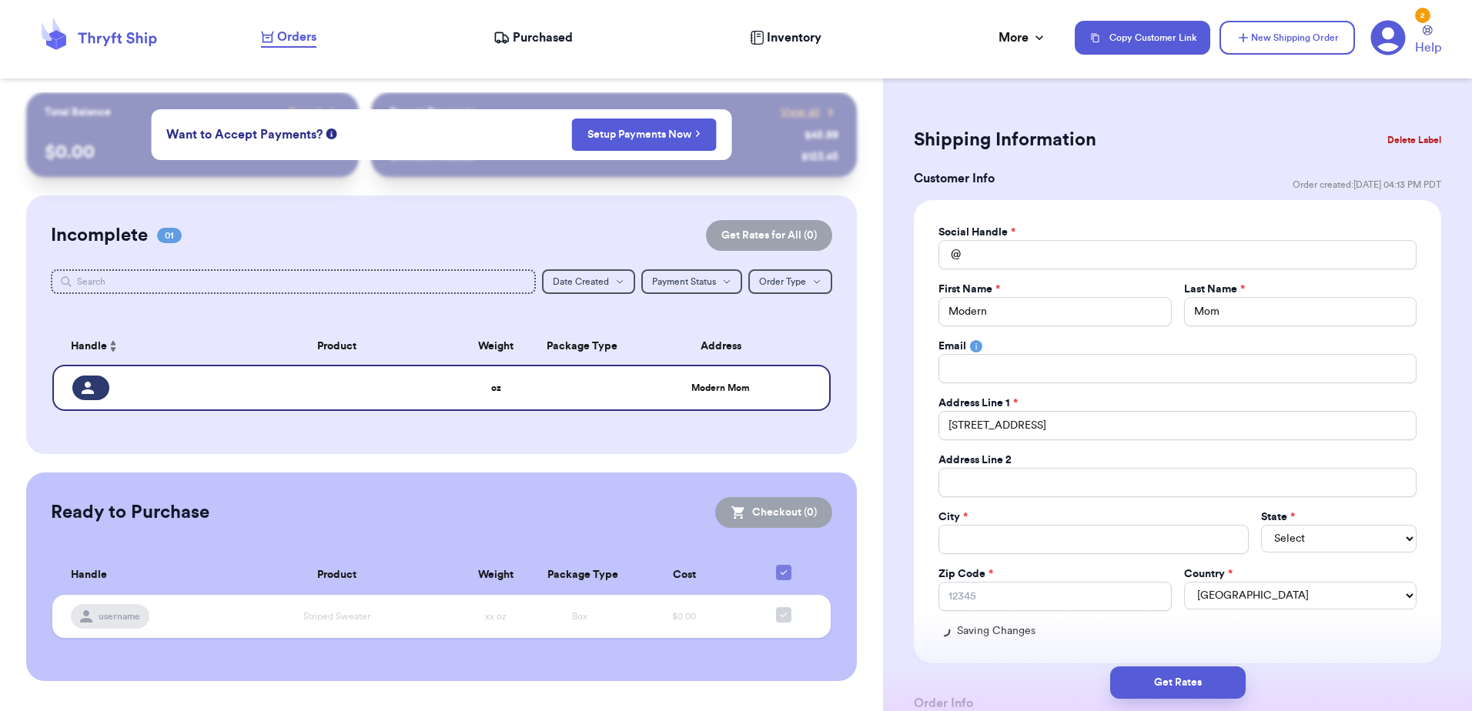
click at [1104, 521] on div "City *" at bounding box center [1093, 517] width 310 height 15
click at [1171, 564] on div "Social Handle * @ First Name * Modern Last Name * Mom Email Address Line 1 * 52…" at bounding box center [1177, 432] width 478 height 414
click at [1154, 543] on input "Total Amount Paid" at bounding box center [1093, 539] width 310 height 29
click at [980, 591] on input "Zip Code *" at bounding box center [1054, 596] width 232 height 29
paste input "ModernMom Designs [STREET_ADDRESS][PERSON_NAME]-2017"
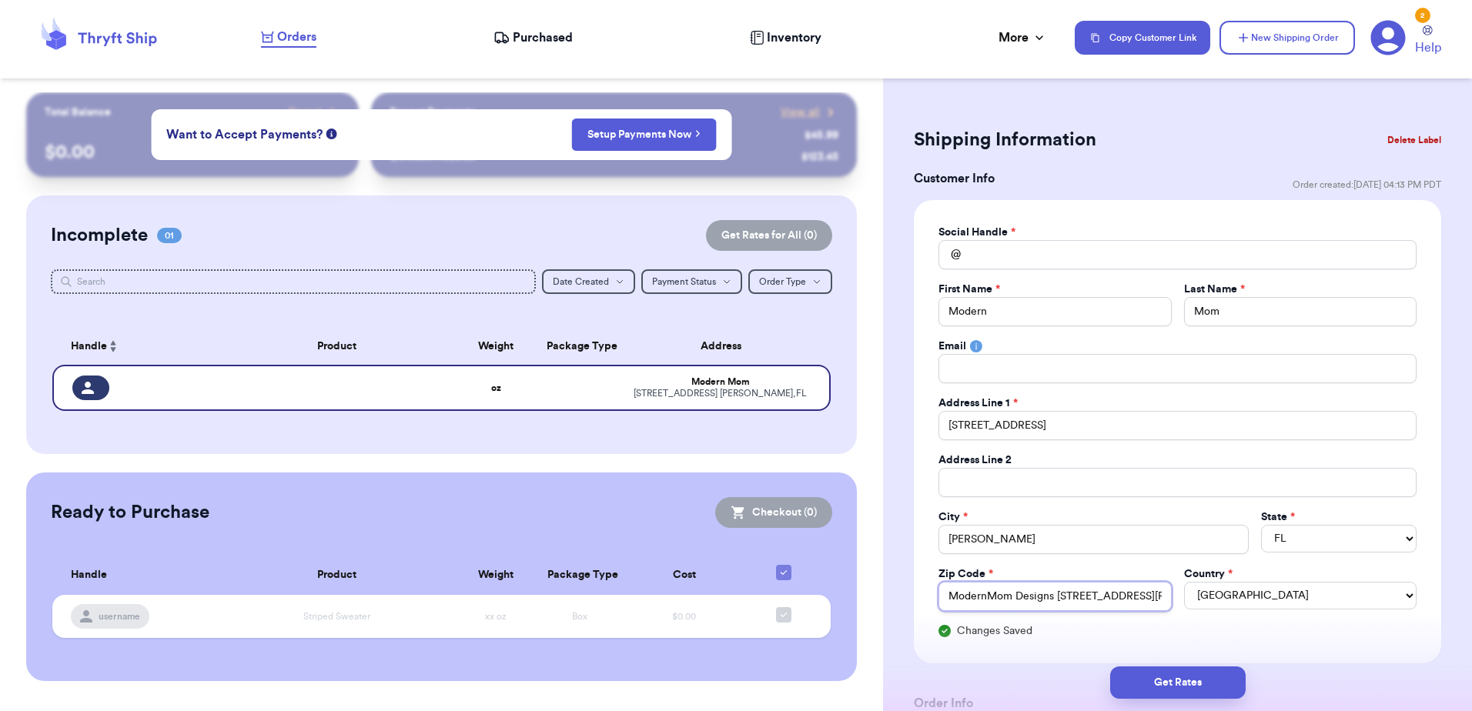
click at [809, 527] on div "Customer Link New Order Total Balance Payout $ 0.00 Recent Payments View all @ …" at bounding box center [736, 355] width 1472 height 711
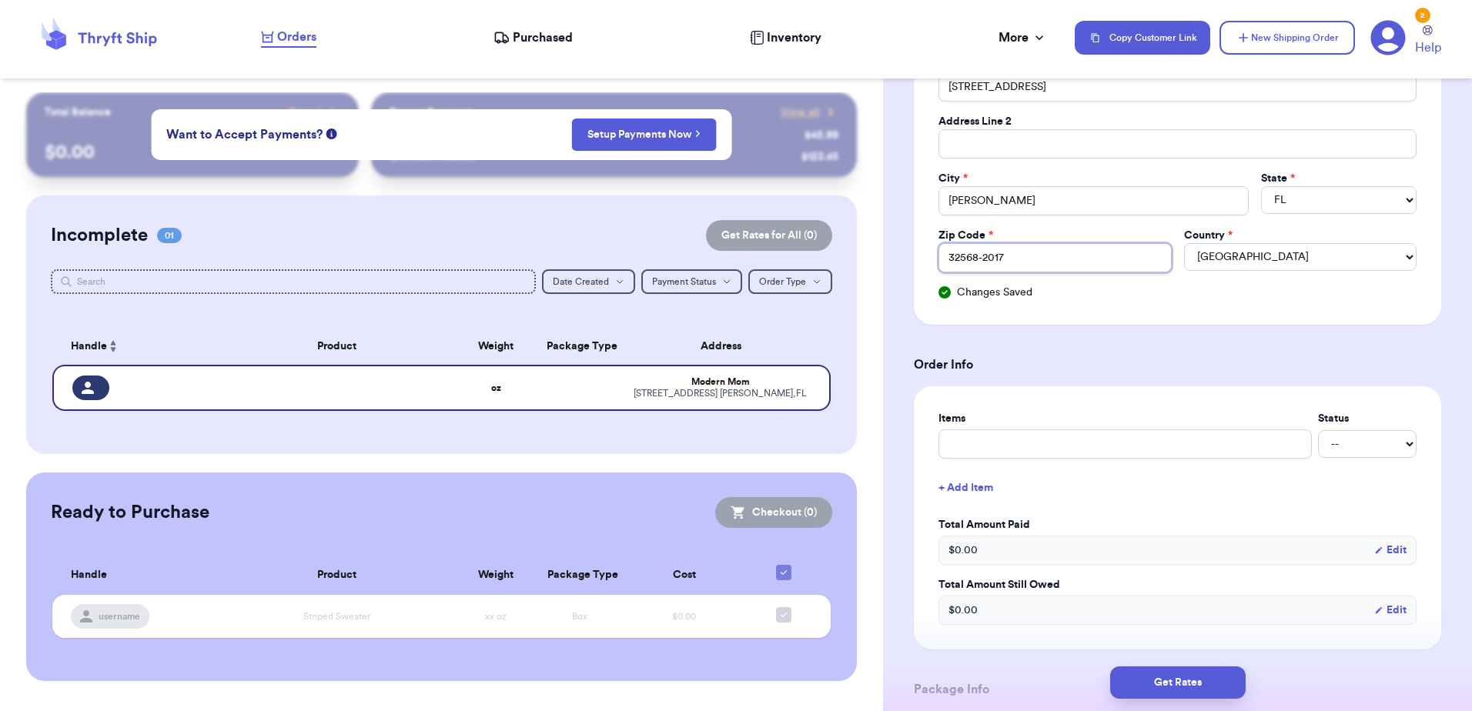
scroll to position [539, 0]
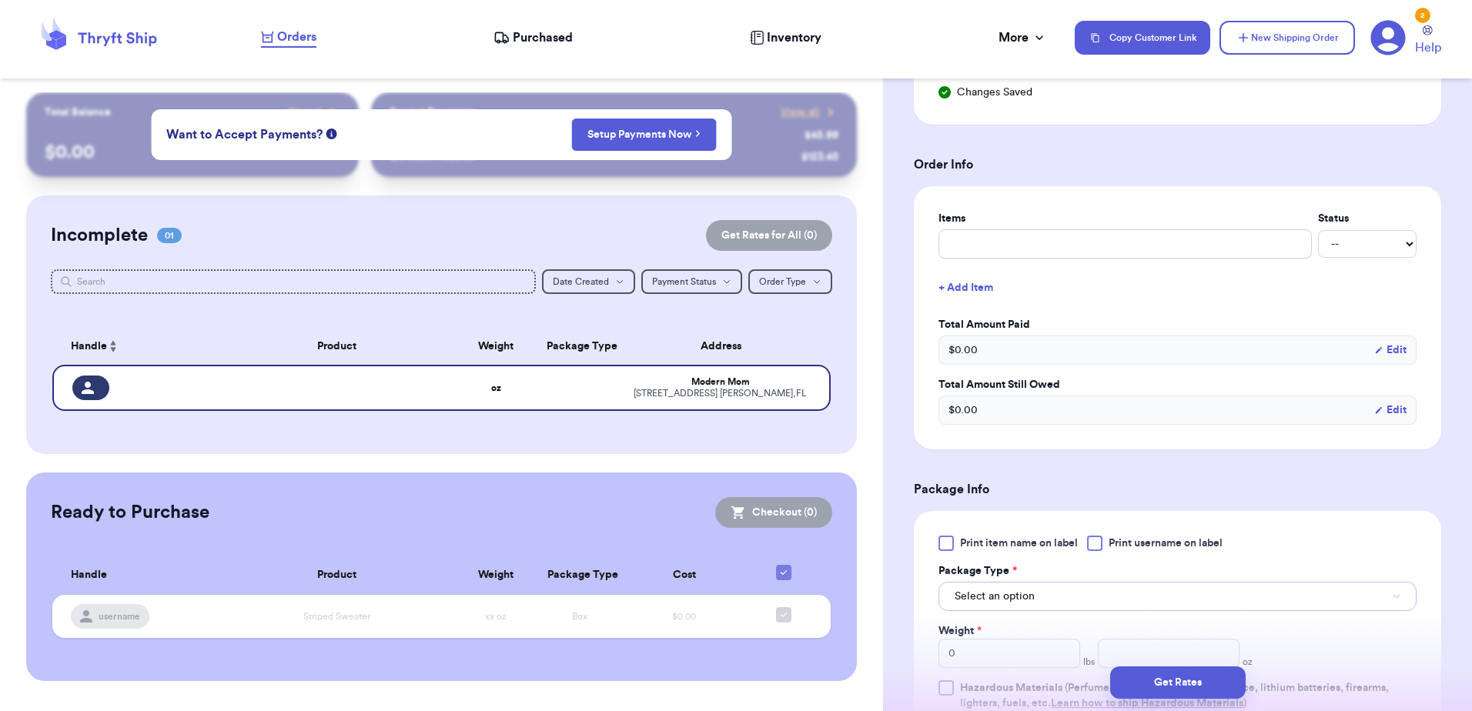
click at [1112, 594] on button "Select an option" at bounding box center [1177, 596] width 478 height 29
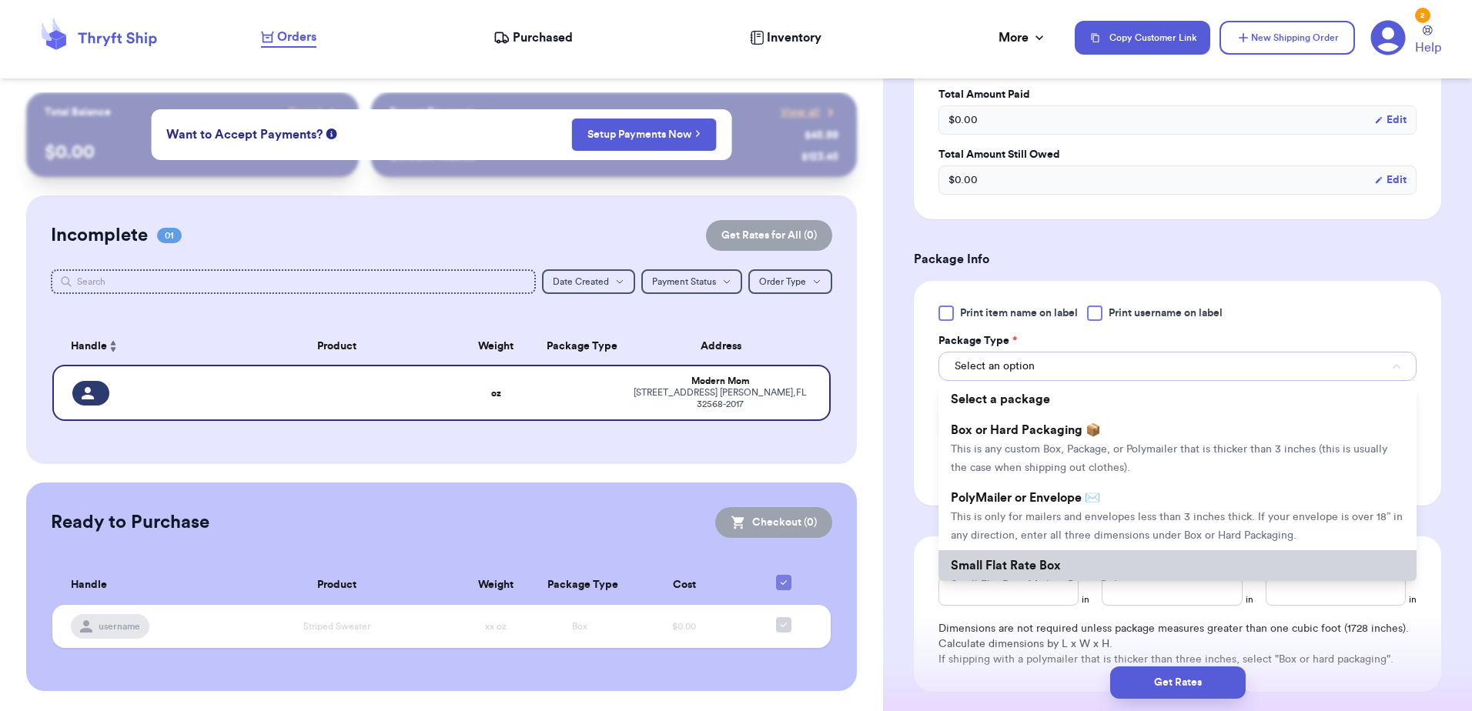
scroll to position [770, 0]
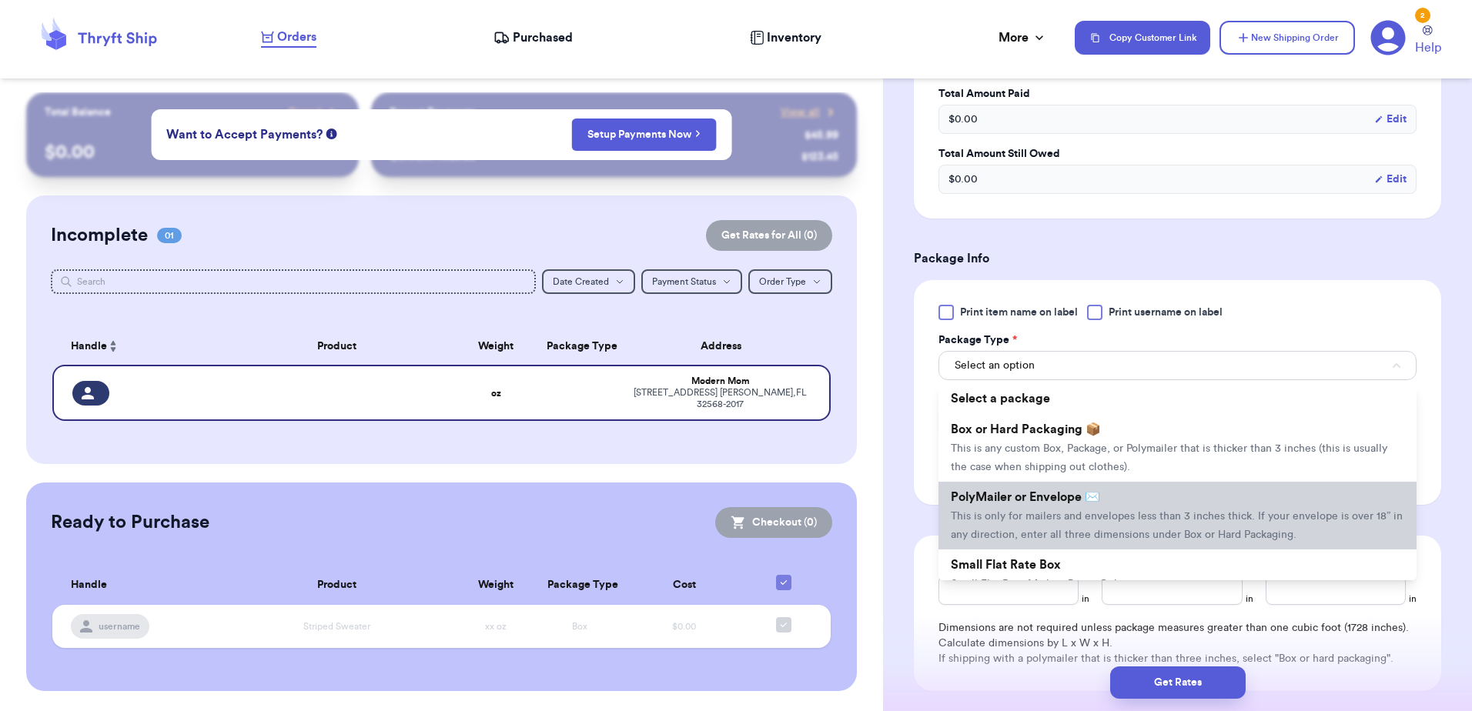
click at [1043, 520] on span "This is only for mailers and envelopes less than 3 inches thick. If your envelo…" at bounding box center [1177, 525] width 452 height 29
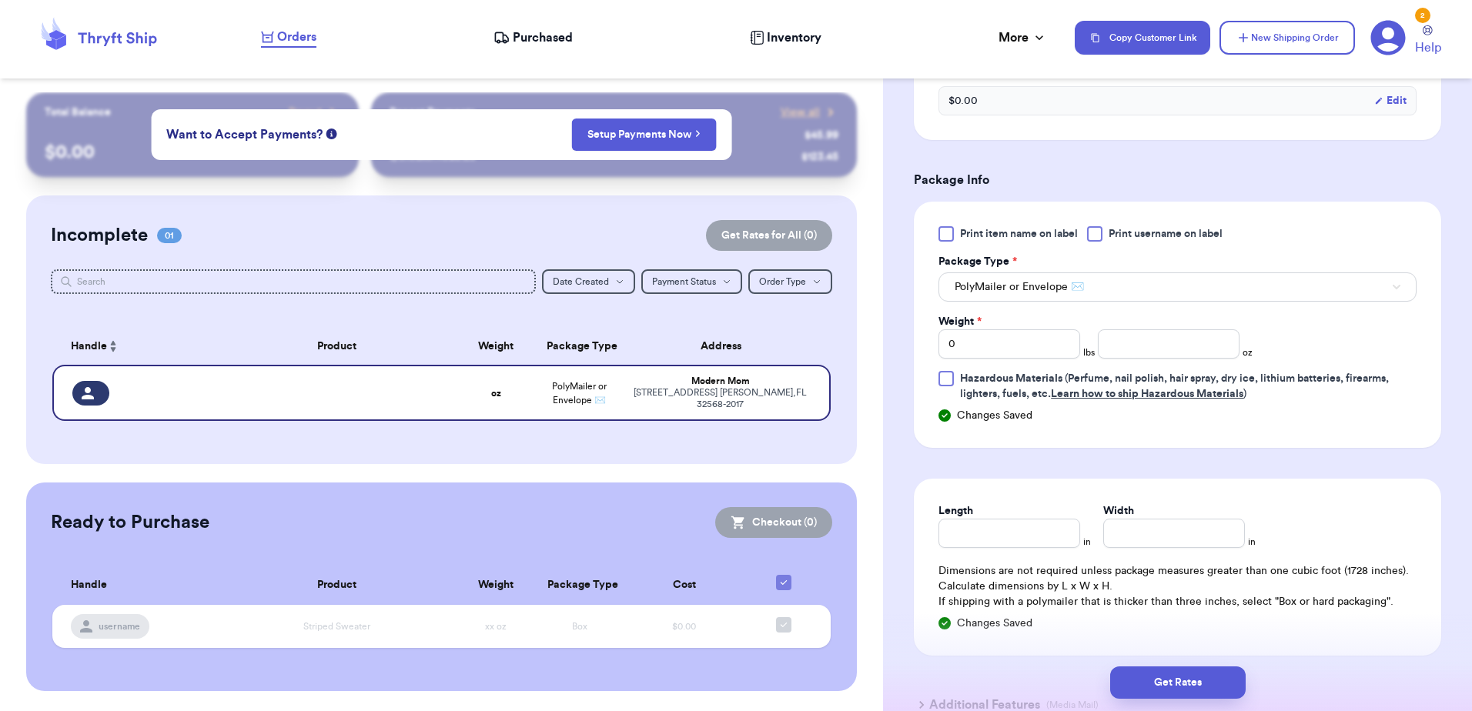
scroll to position [981, 0]
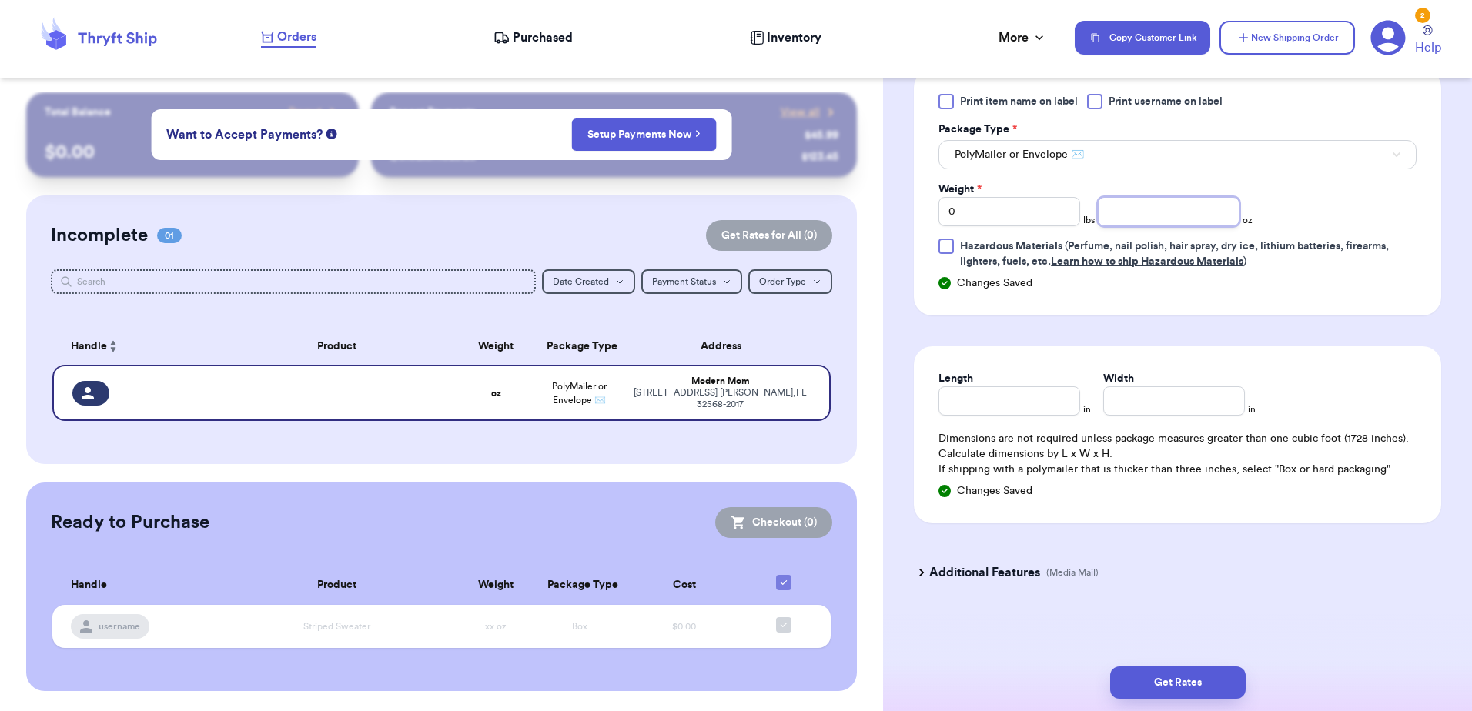
click at [1186, 219] on input "number" at bounding box center [1169, 211] width 142 height 29
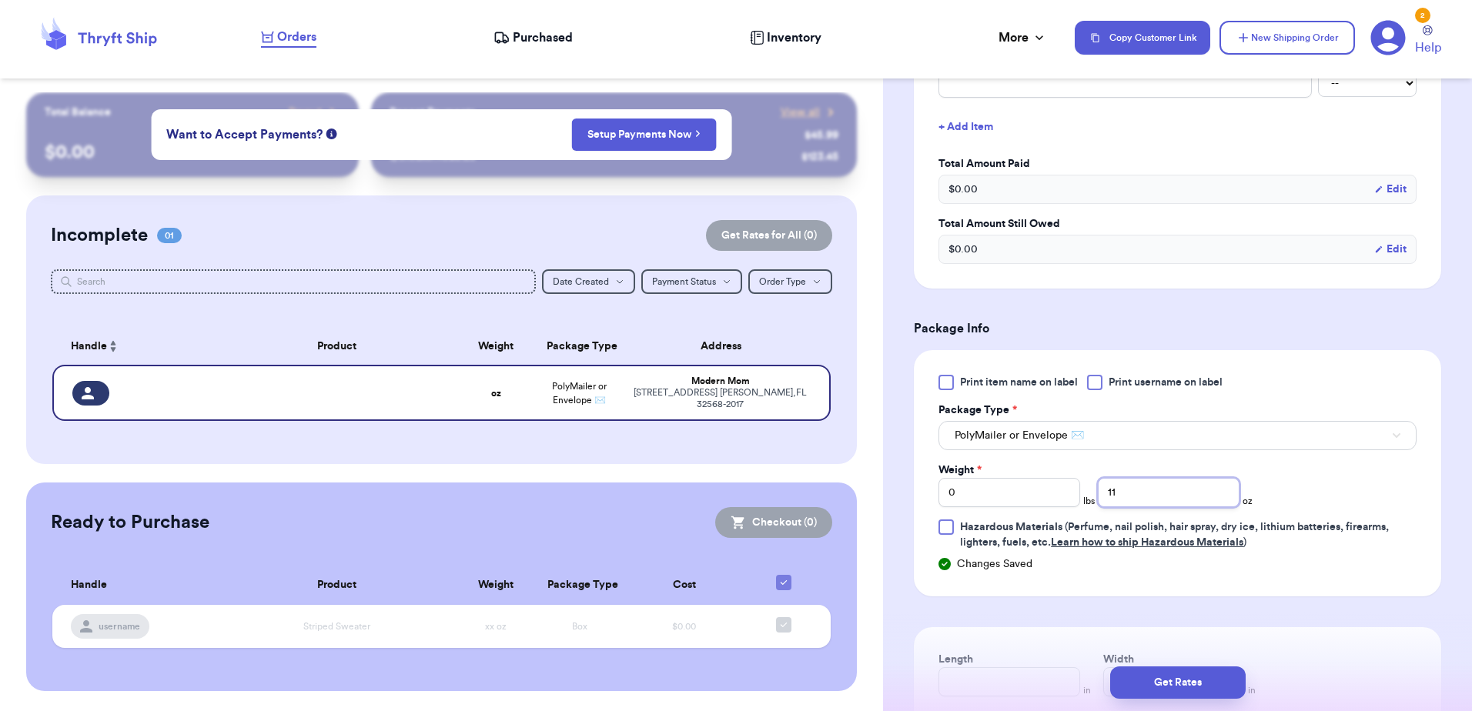
scroll to position [673, 0]
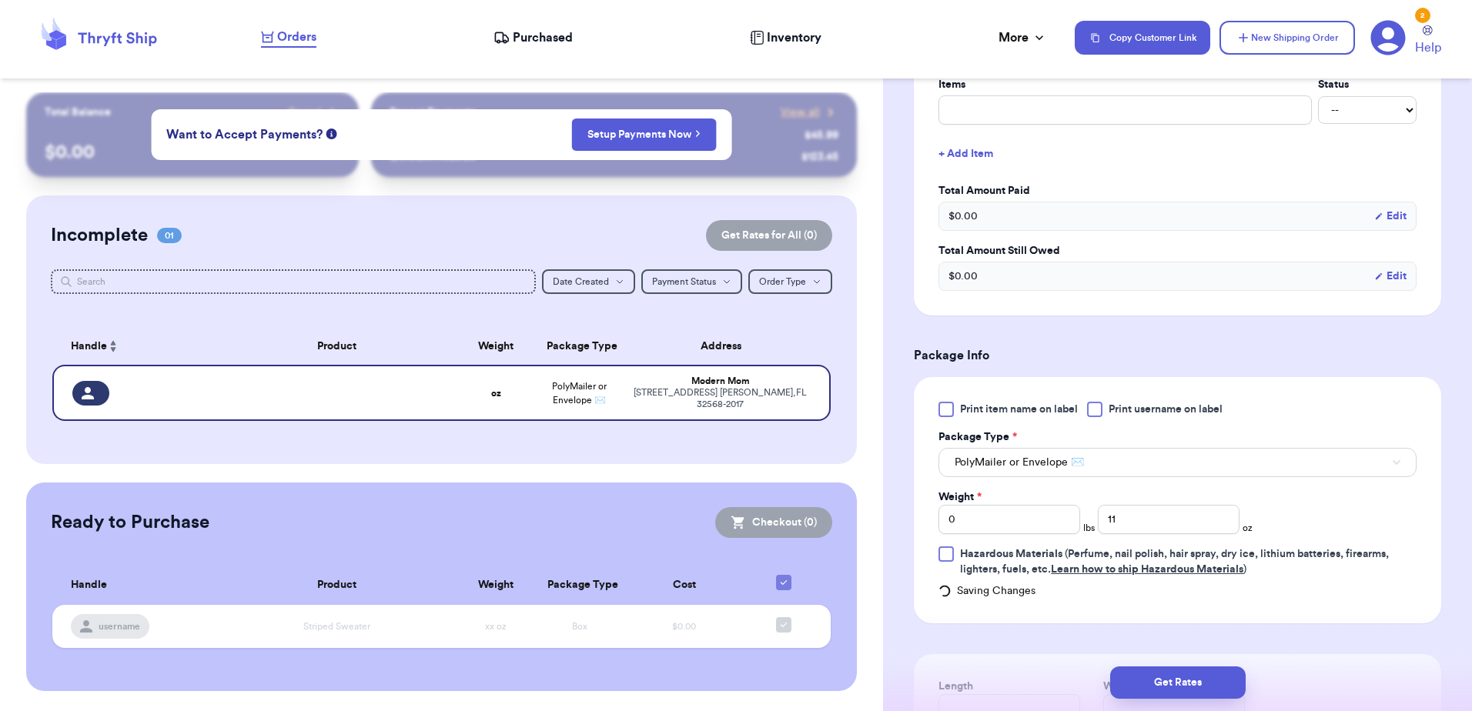
click at [1165, 701] on div "Get Rates" at bounding box center [1177, 682] width 589 height 57
click at [1162, 683] on button "Get Rates" at bounding box center [1177, 683] width 135 height 32
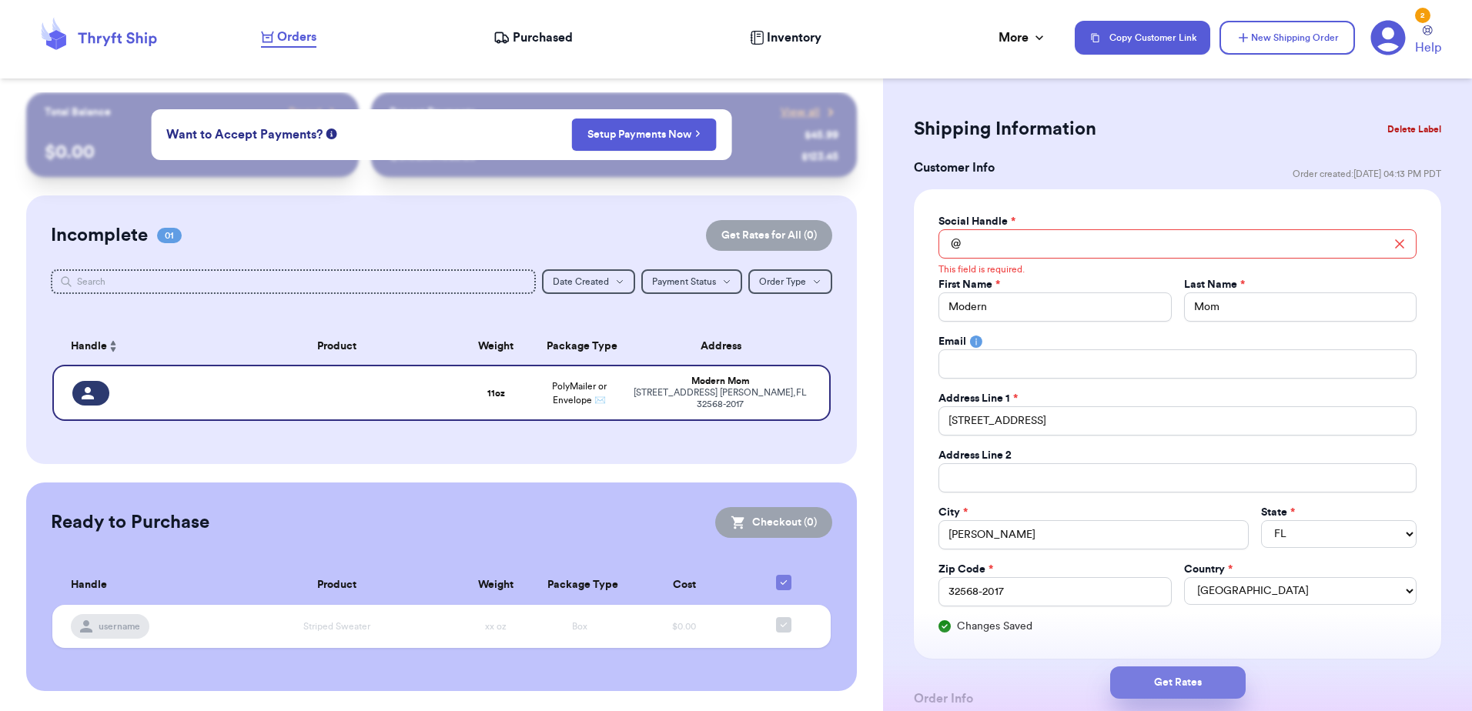
scroll to position [0, 0]
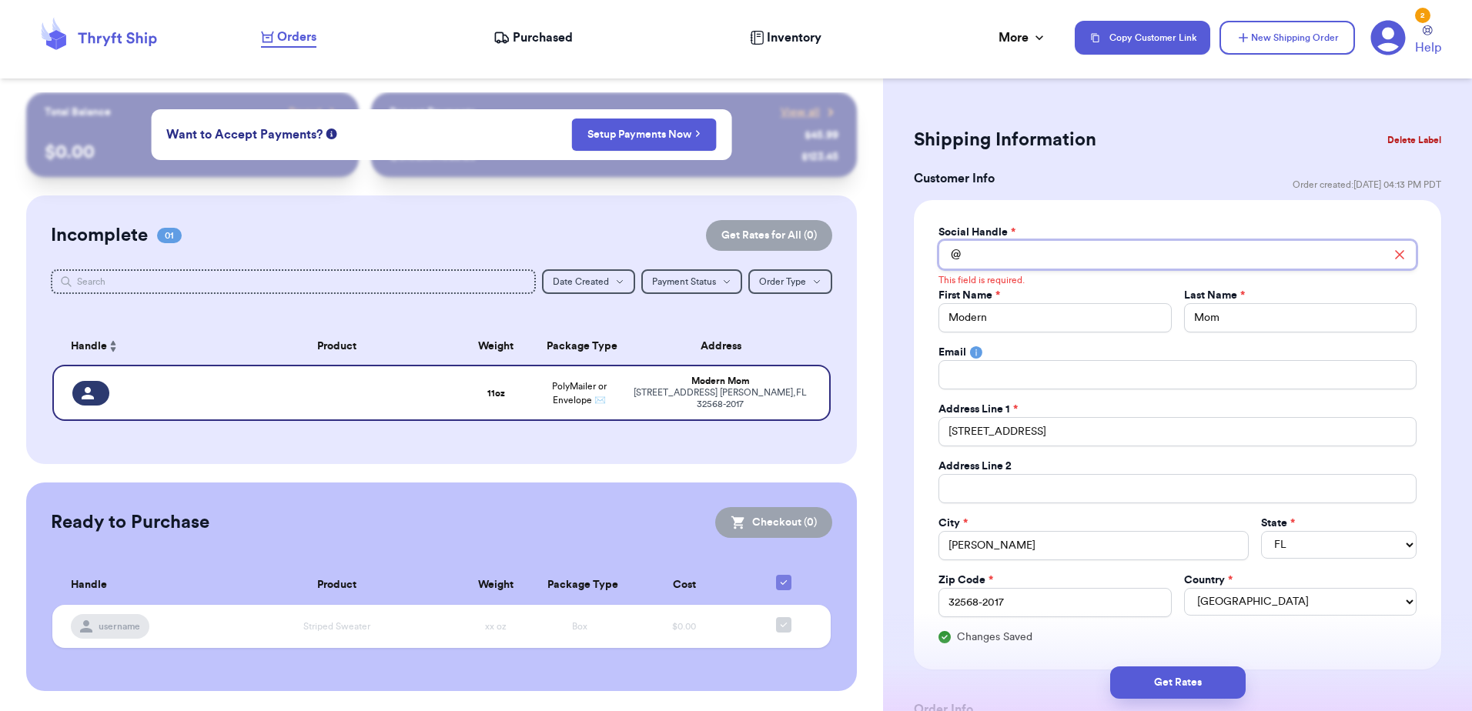
click at [1129, 258] on input "Total Amount Paid" at bounding box center [1177, 254] width 478 height 29
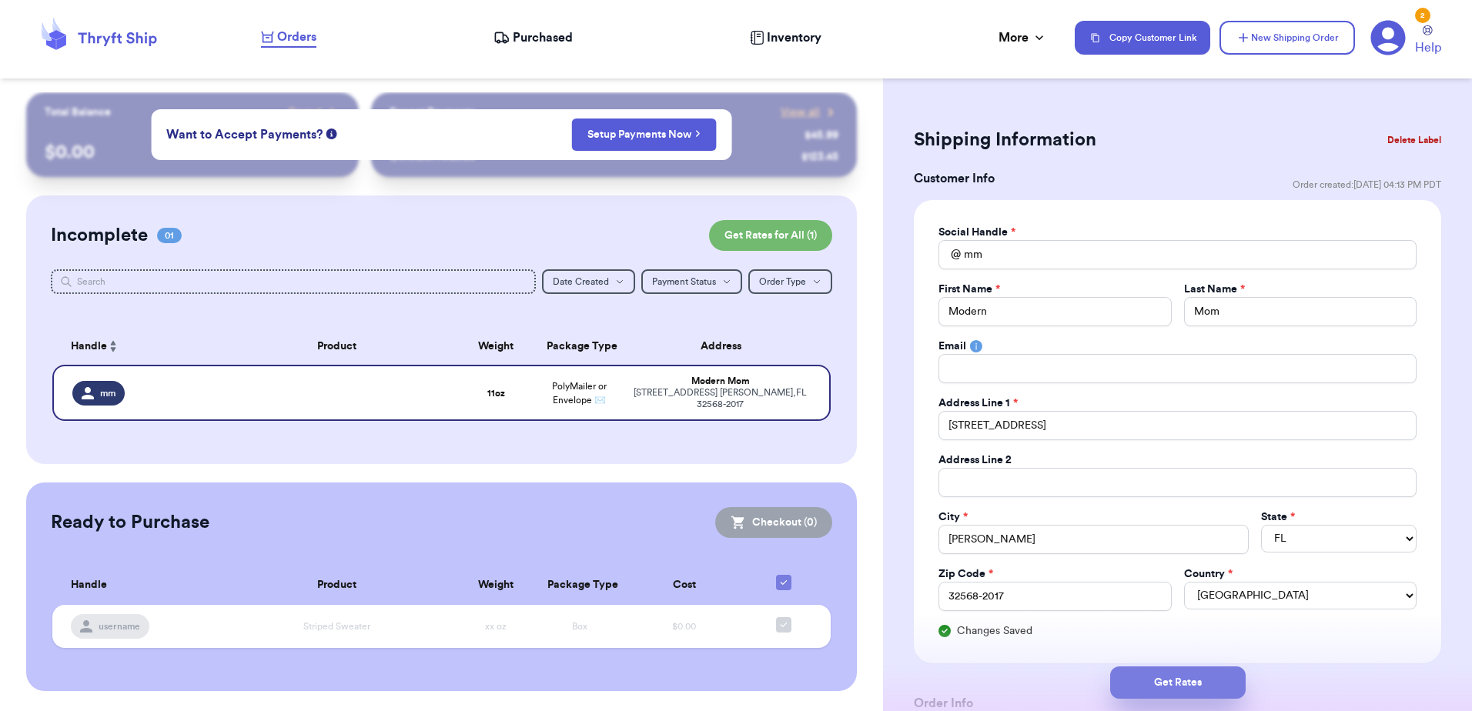
click at [1166, 675] on button "Get Rates" at bounding box center [1177, 683] width 135 height 32
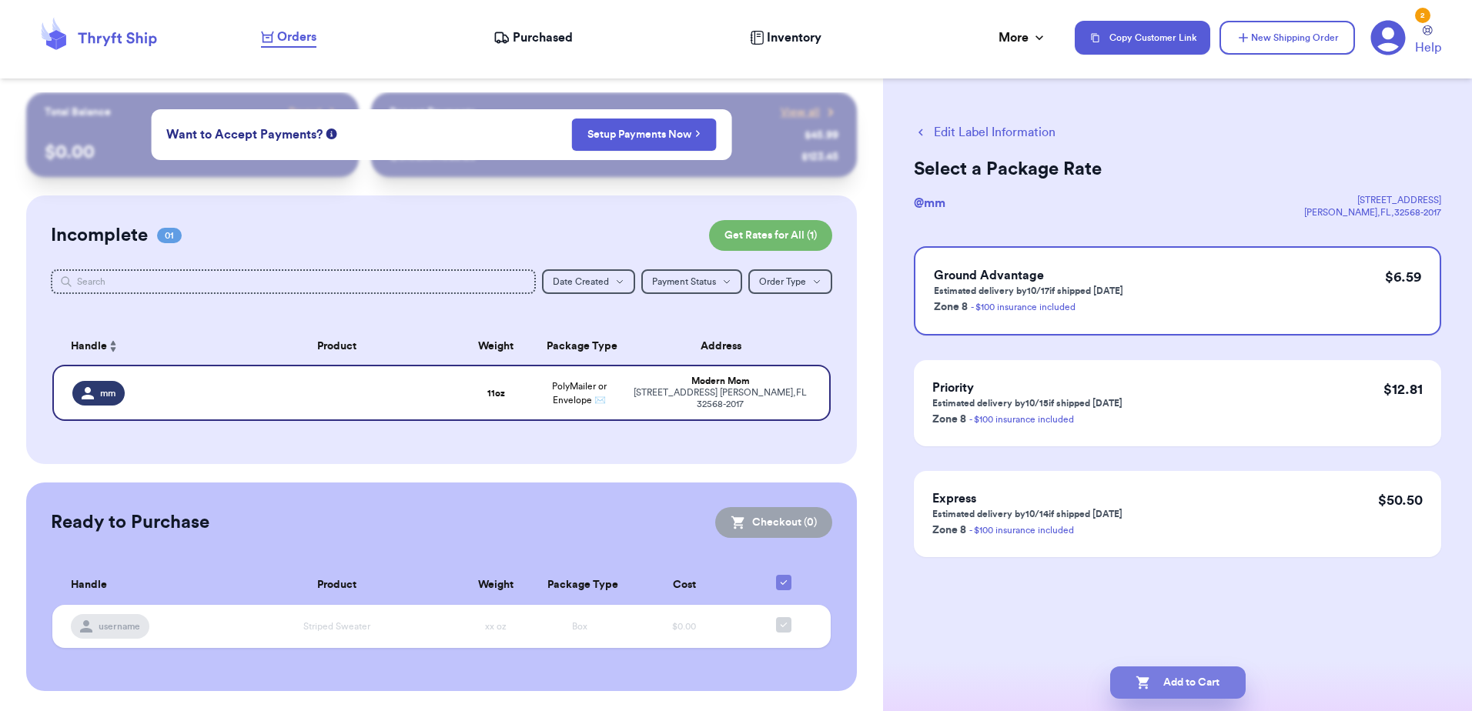
click at [1162, 683] on button "Add to Cart" at bounding box center [1177, 683] width 135 height 32
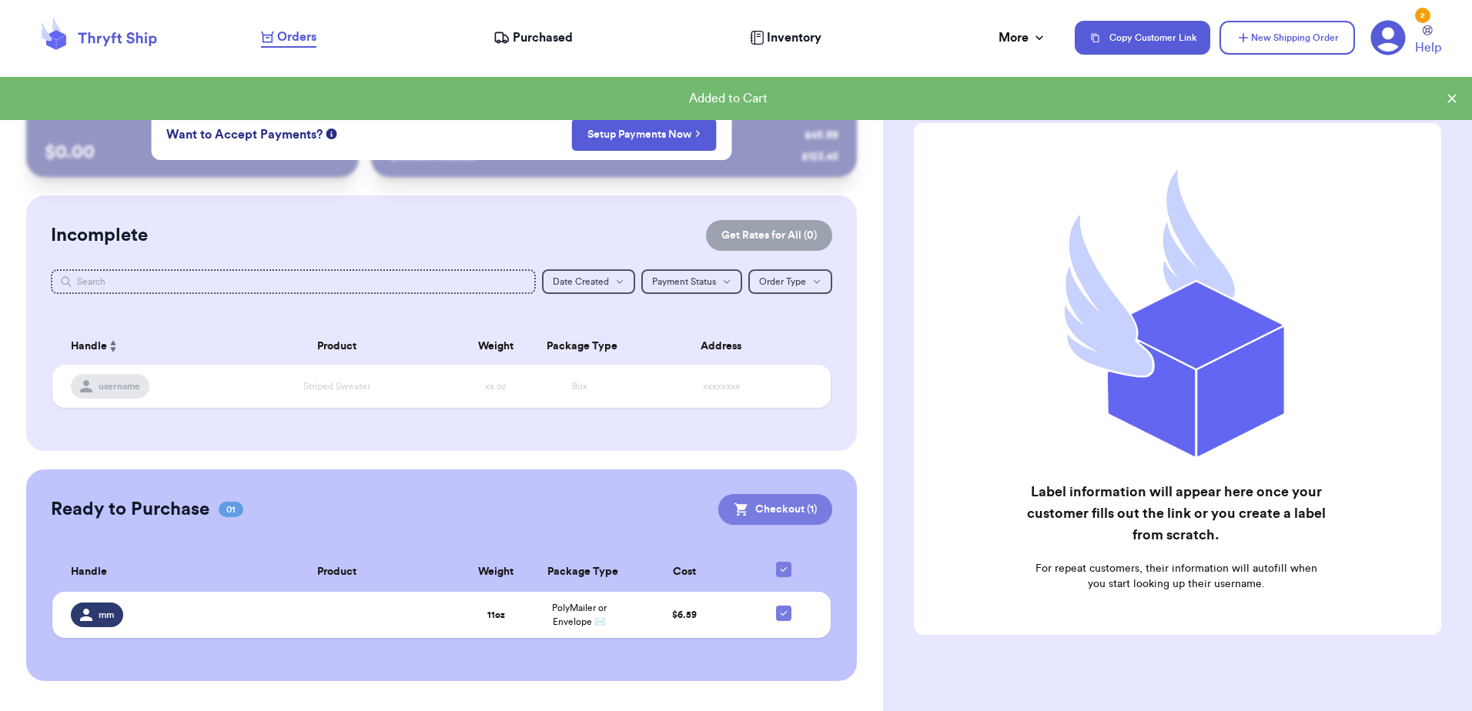
click at [754, 508] on button "Checkout ( 1 )" at bounding box center [775, 509] width 114 height 31
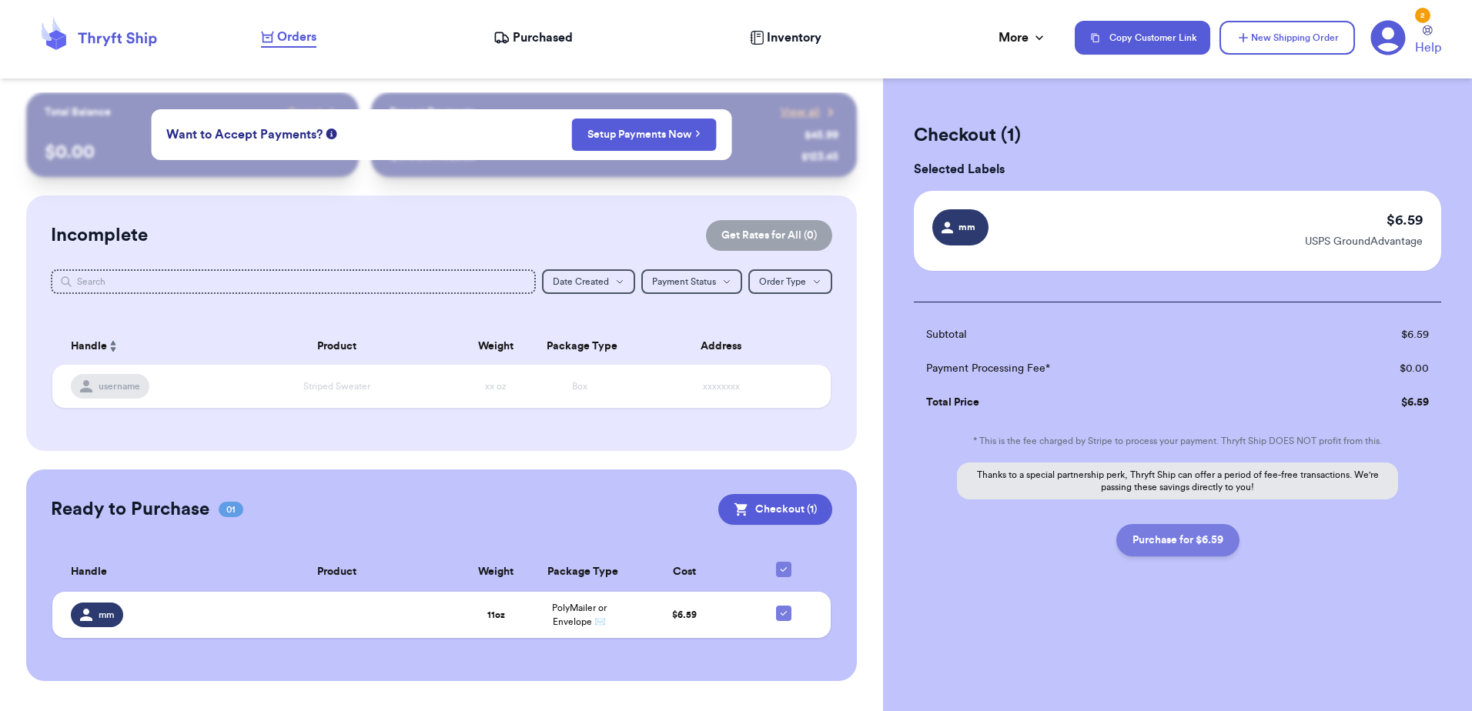
click at [1201, 538] on button "Purchase for $6.59" at bounding box center [1177, 540] width 123 height 32
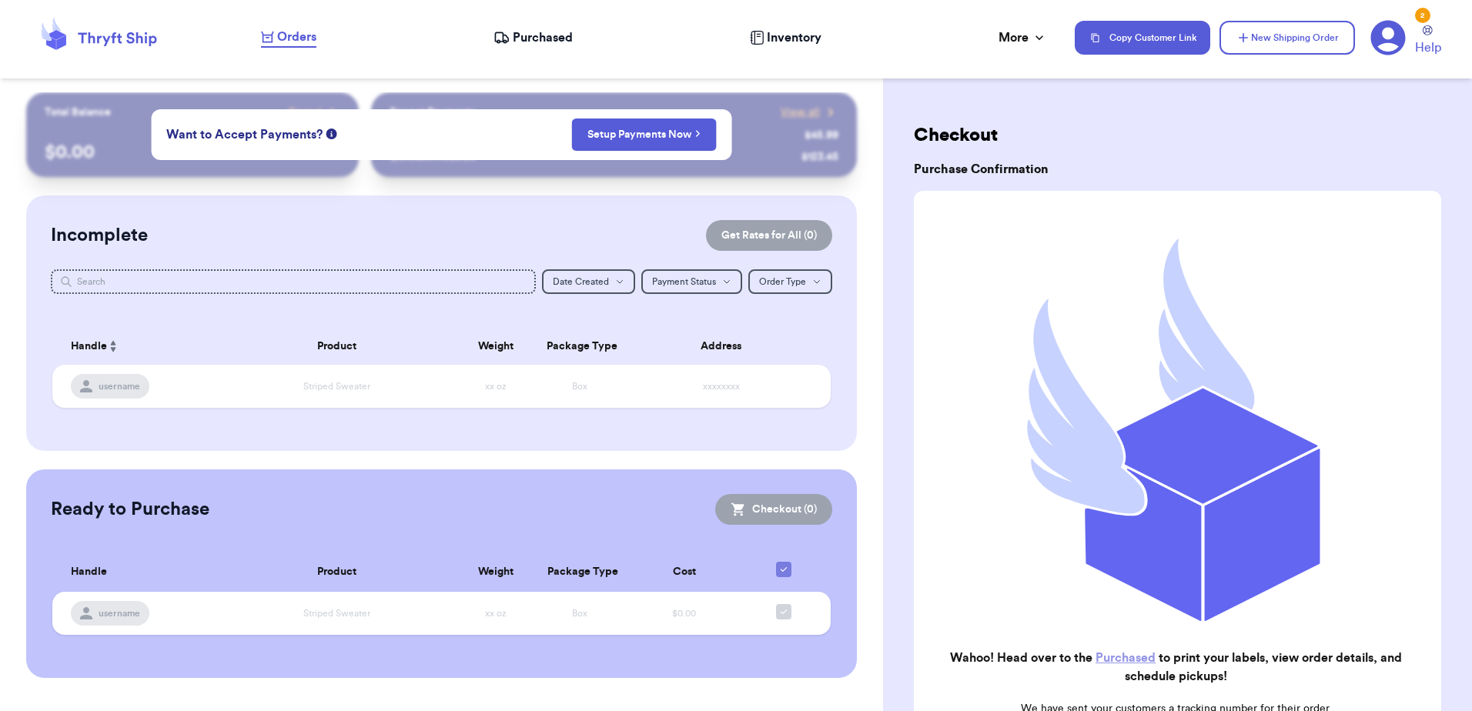
click at [497, 38] on icon at bounding box center [501, 37] width 16 height 15
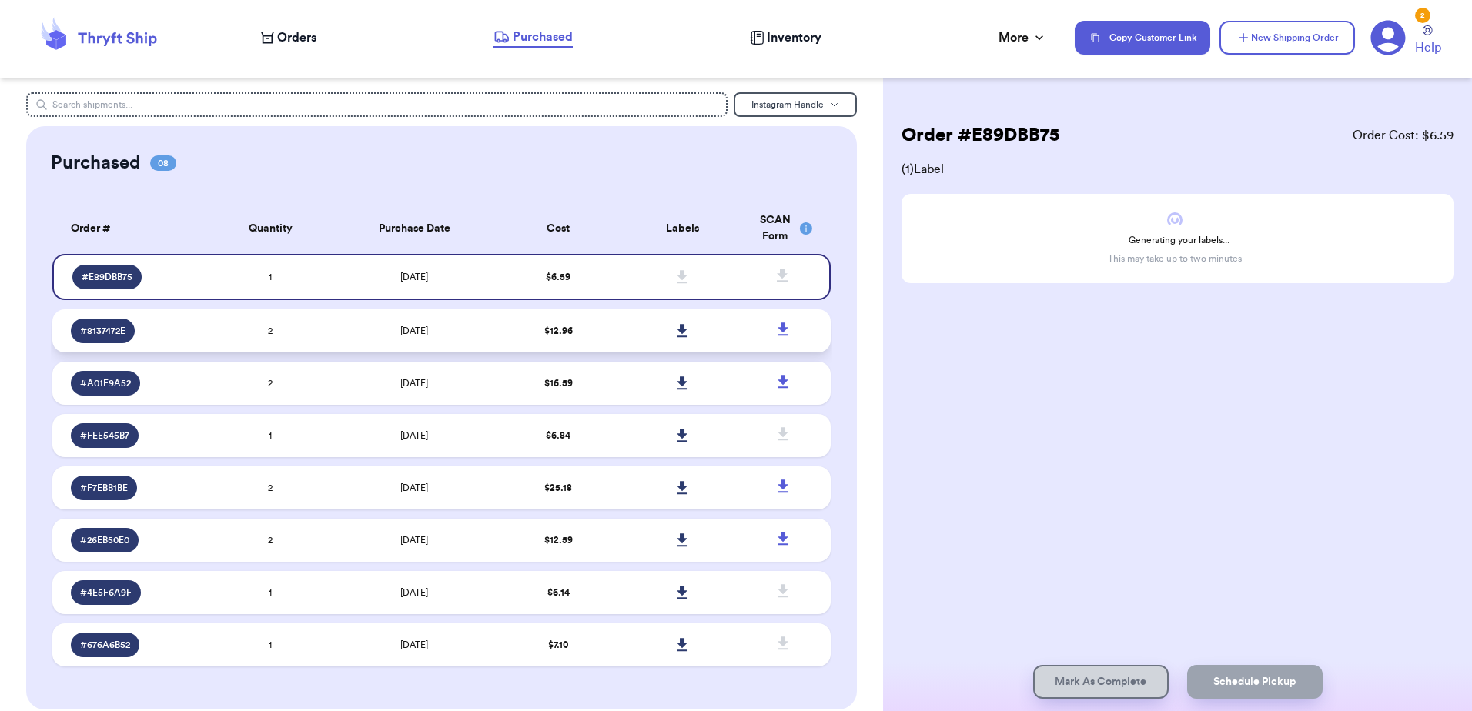
click at [292, 334] on td "2" at bounding box center [270, 330] width 125 height 43
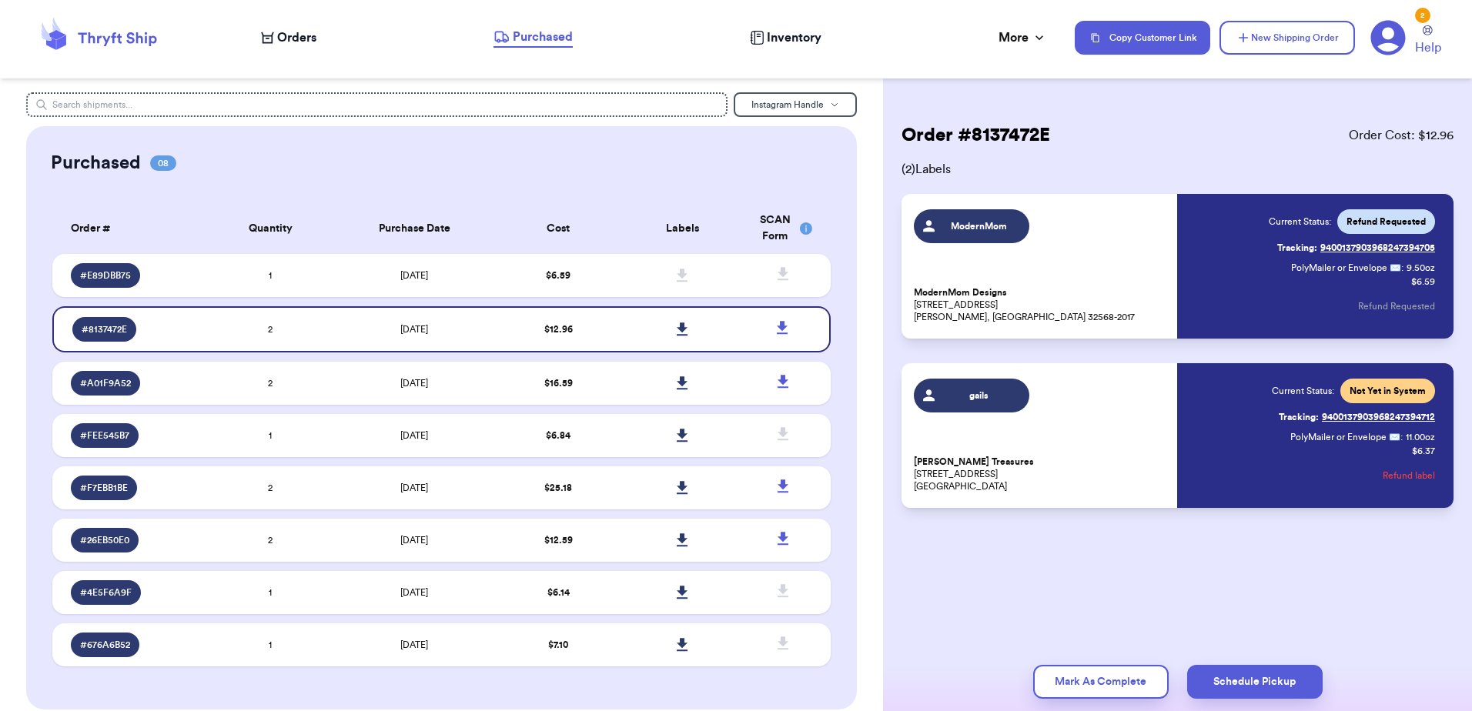
click at [1446, 420] on div "[PERSON_NAME] Treasures [STREET_ADDRESS] Current Status: Not Yet in System Trac…" at bounding box center [1177, 435] width 552 height 145
click at [1441, 416] on div "[PERSON_NAME] Treasures [STREET_ADDRESS] Current Status: Not Yet in System Trac…" at bounding box center [1177, 435] width 552 height 145
drag, startPoint x: 1441, startPoint y: 416, endPoint x: 1383, endPoint y: 417, distance: 57.8
click at [1383, 417] on div "[PERSON_NAME] Treasures [STREET_ADDRESS] Current Status: Not Yet in System Trac…" at bounding box center [1177, 435] width 552 height 145
copy link "9400137903968247394712"
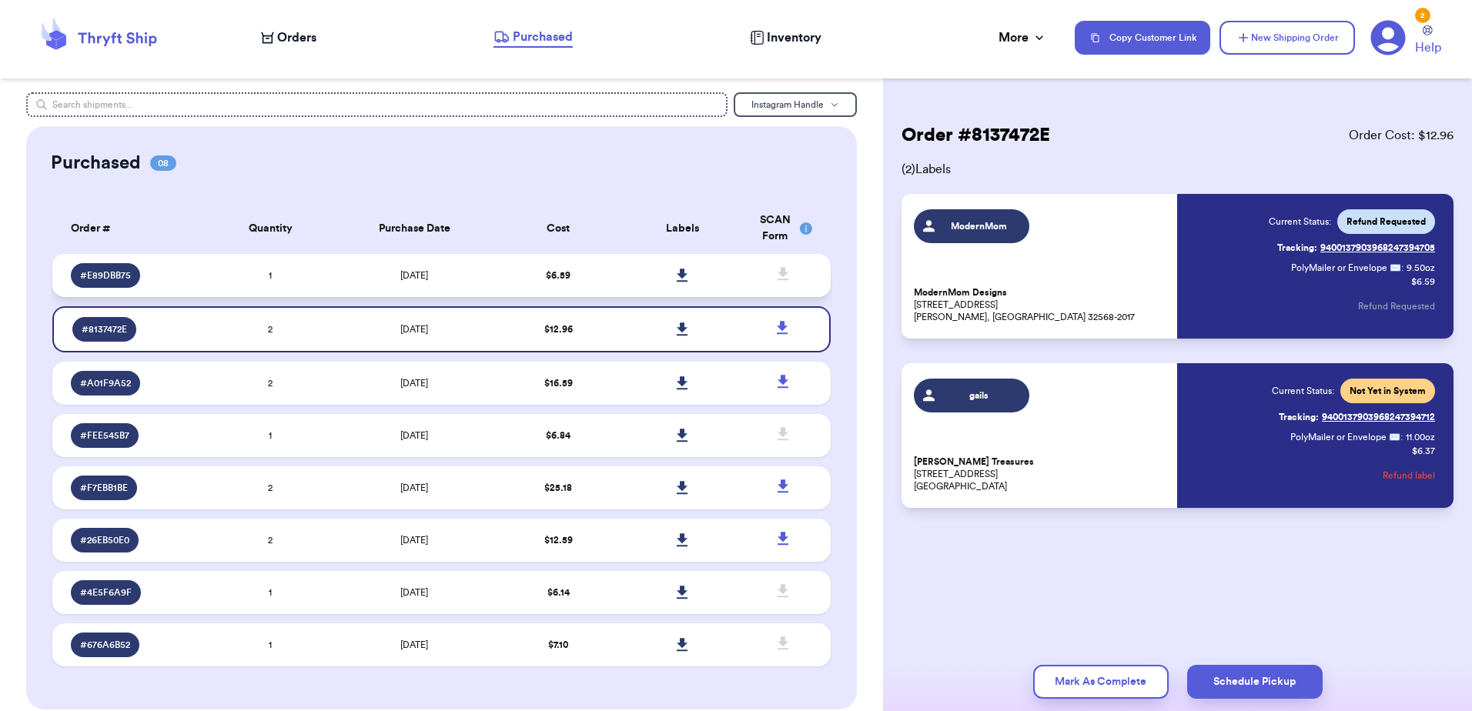
click at [542, 295] on td "$ 6.59" at bounding box center [558, 275] width 125 height 43
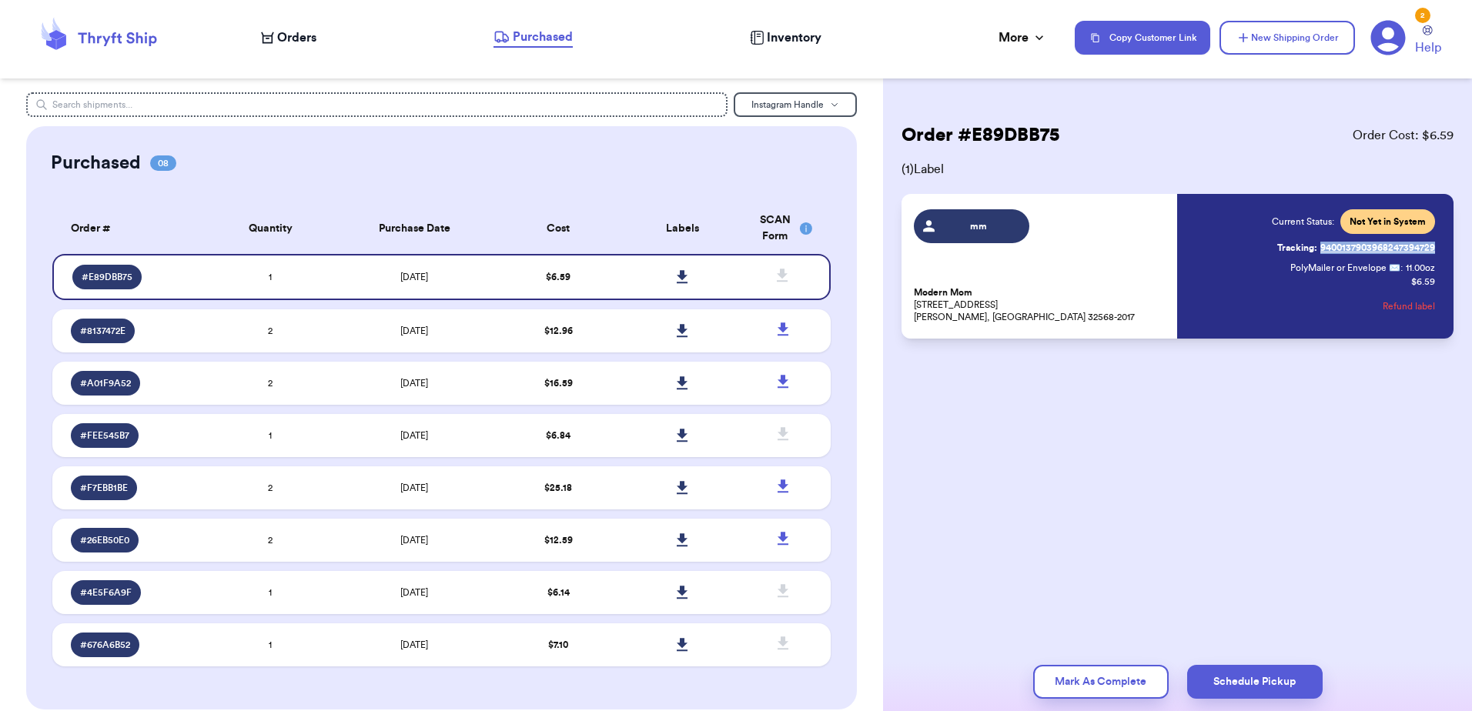
drag, startPoint x: 1437, startPoint y: 246, endPoint x: 1315, endPoint y: 254, distance: 121.9
click at [1315, 254] on div "mm Modern Mom [STREET_ADDRESS][PERSON_NAME]-2017 Current Status: Not Yet in Sys…" at bounding box center [1177, 266] width 552 height 145
copy link "9400137903968247394729"
click at [1256, 41] on button "New Shipping Order" at bounding box center [1286, 38] width 135 height 34
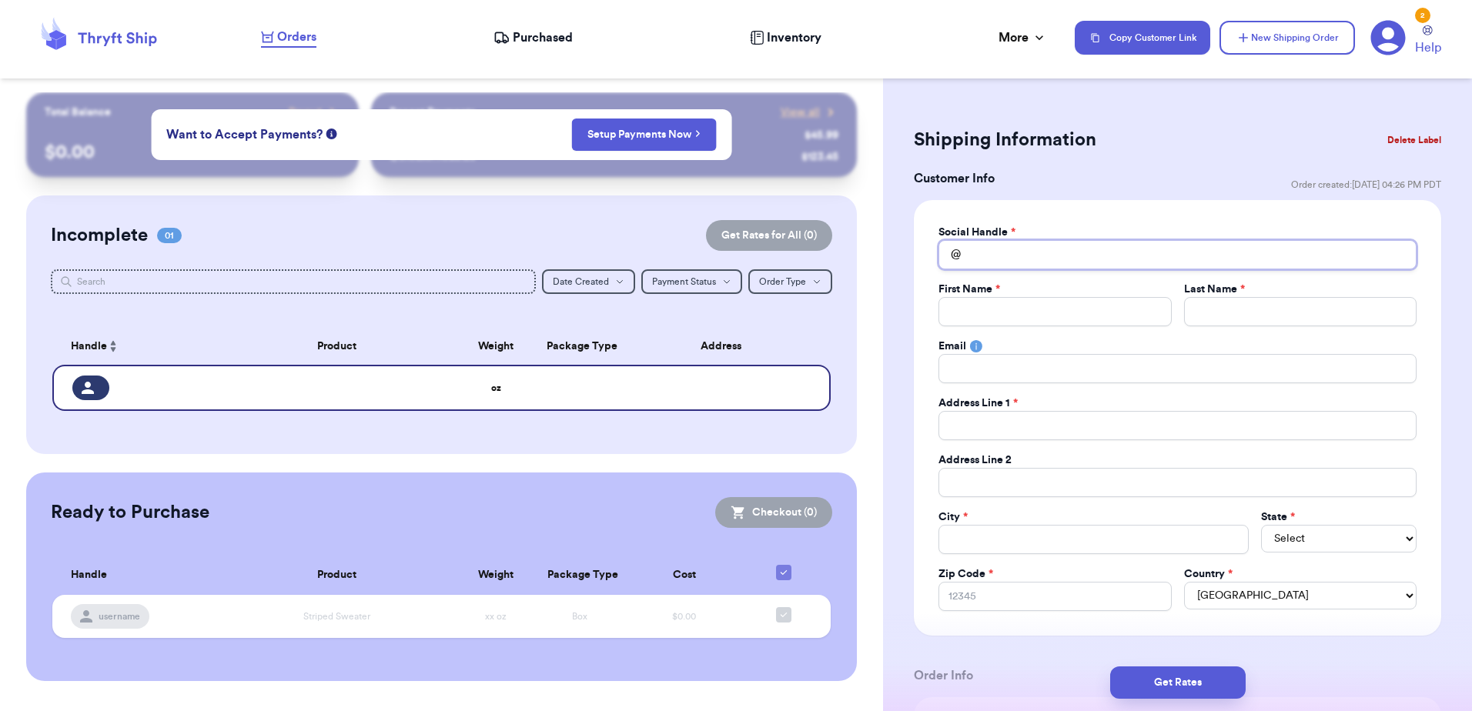
click at [1041, 247] on input "Total Amount Paid" at bounding box center [1177, 254] width 478 height 29
paste input "[PERSON_NAME]"
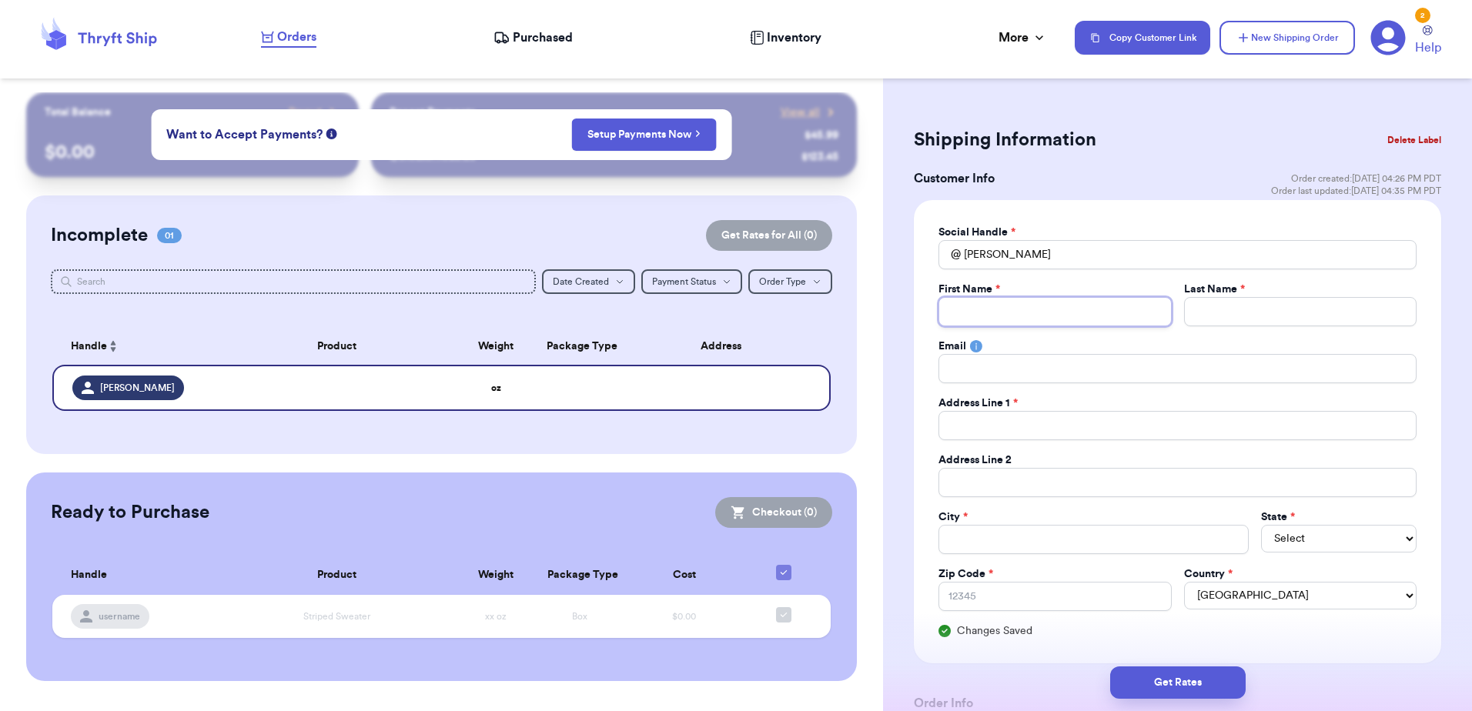
click at [1002, 321] on input "Total Amount Paid" at bounding box center [1054, 311] width 232 height 29
click at [1017, 383] on input "Total Amount Paid" at bounding box center [1177, 368] width 478 height 29
click at [964, 426] on input "Total Amount Paid" at bounding box center [1177, 425] width 478 height 29
paste input "[STREET_ADDRESS]"
click at [1015, 528] on input "Total Amount Paid" at bounding box center [1093, 539] width 310 height 29
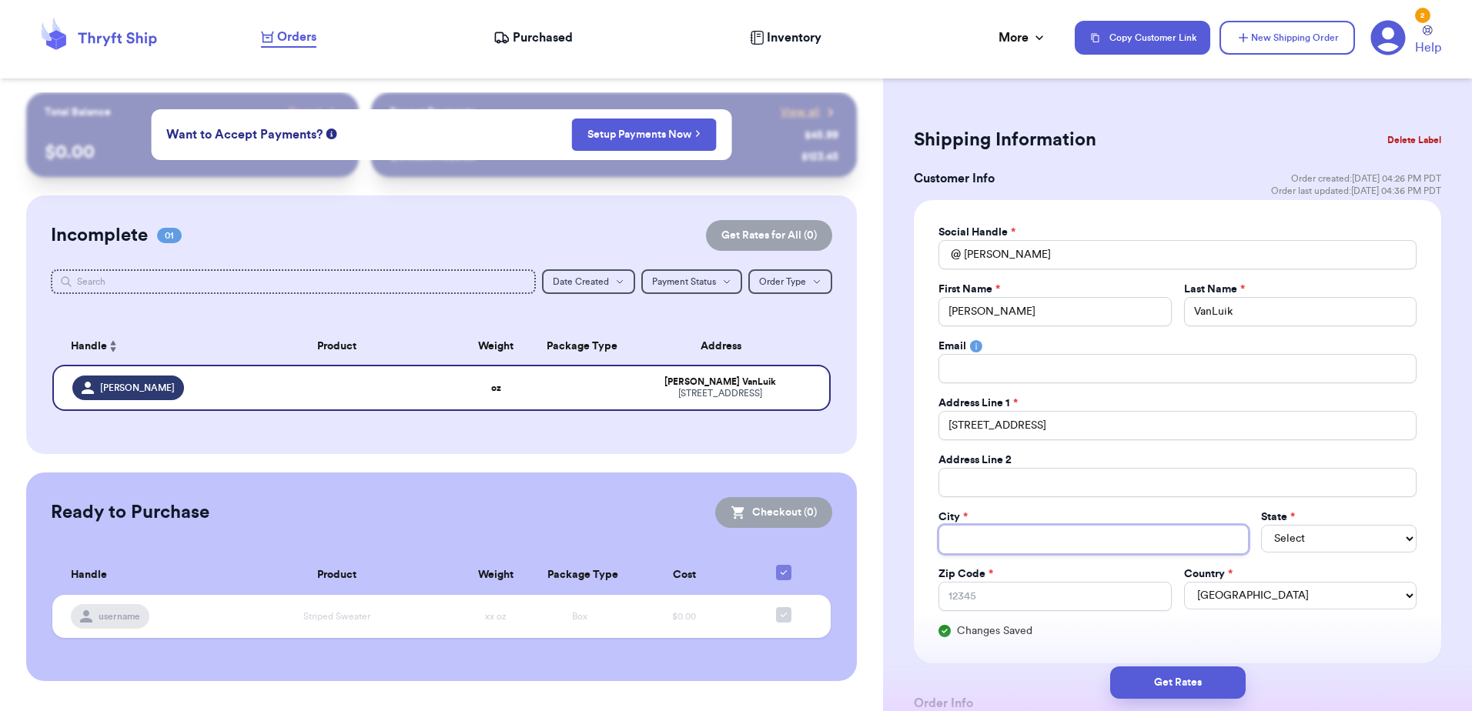
paste input "McKees Rocks"
click at [970, 609] on input "Zip Code *" at bounding box center [1054, 596] width 232 height 29
click at [1298, 533] on select "Select AL AK AZ AR CA CO [GEOGRAPHIC_DATA] DE DC [GEOGRAPHIC_DATA] [GEOGRAPHIC_…" at bounding box center [1339, 539] width 156 height 28
click at [1261, 525] on select "Select AL AK AZ AR CA CO [GEOGRAPHIC_DATA] DE DC [GEOGRAPHIC_DATA] [GEOGRAPHIC_…" at bounding box center [1339, 539] width 156 height 28
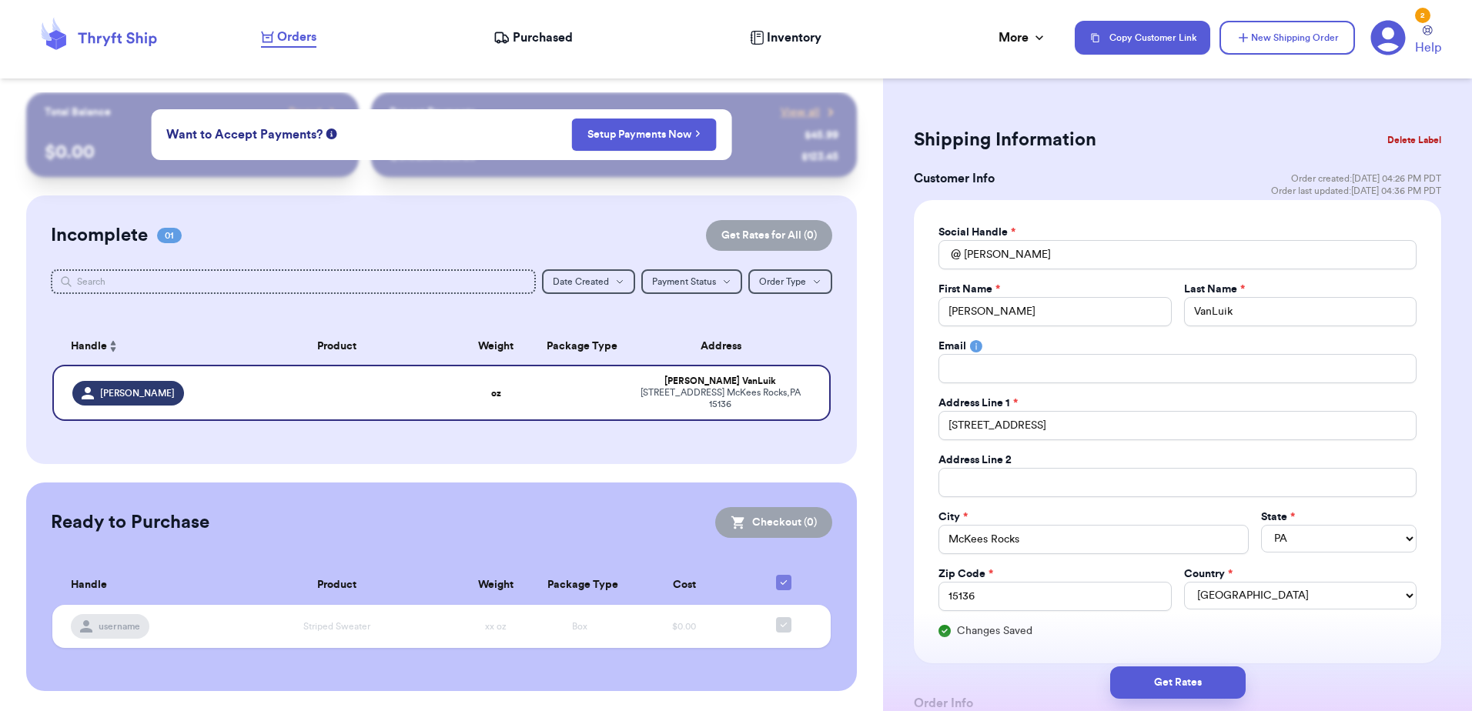
click at [1309, 642] on div "Social Handle * @ [PERSON_NAME] First Name * [PERSON_NAME] Last Name * [PERSON_…" at bounding box center [1177, 431] width 527 height 463
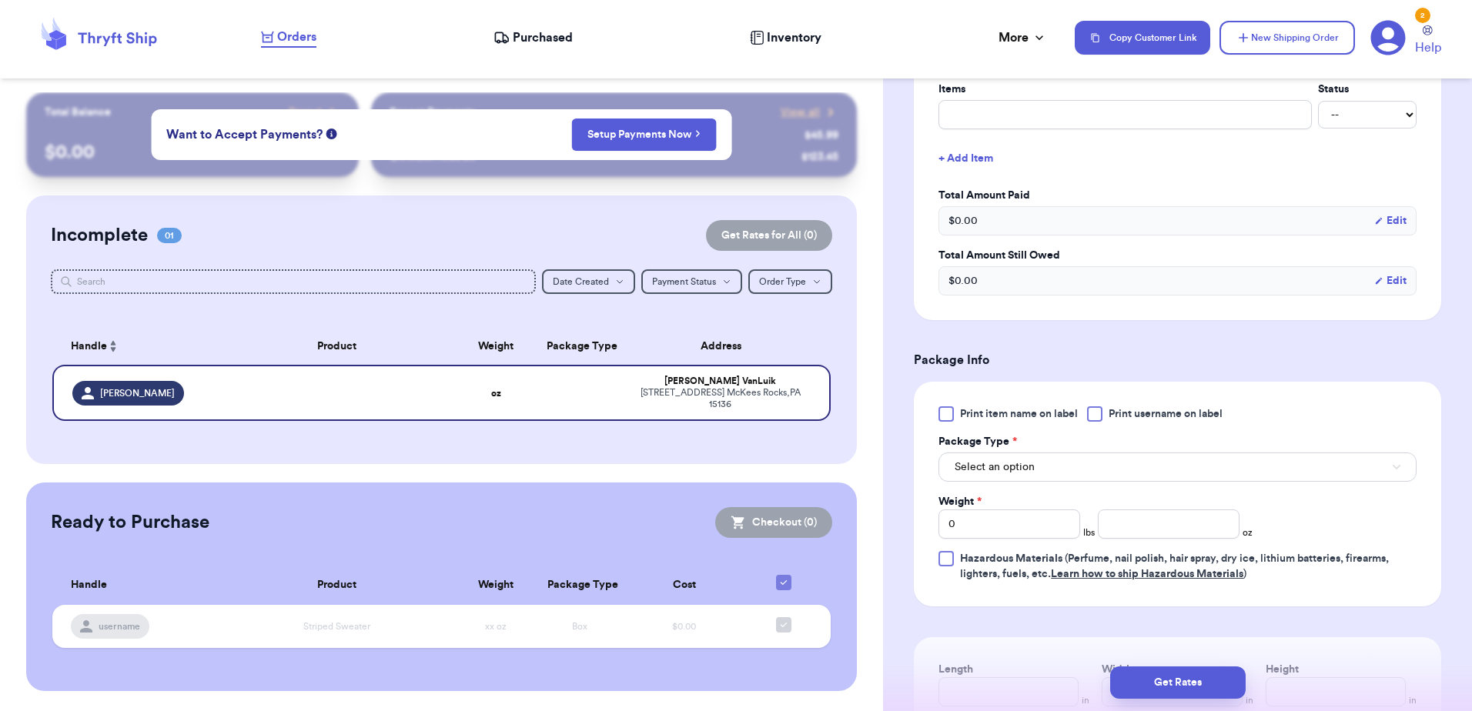
scroll to position [693, 0]
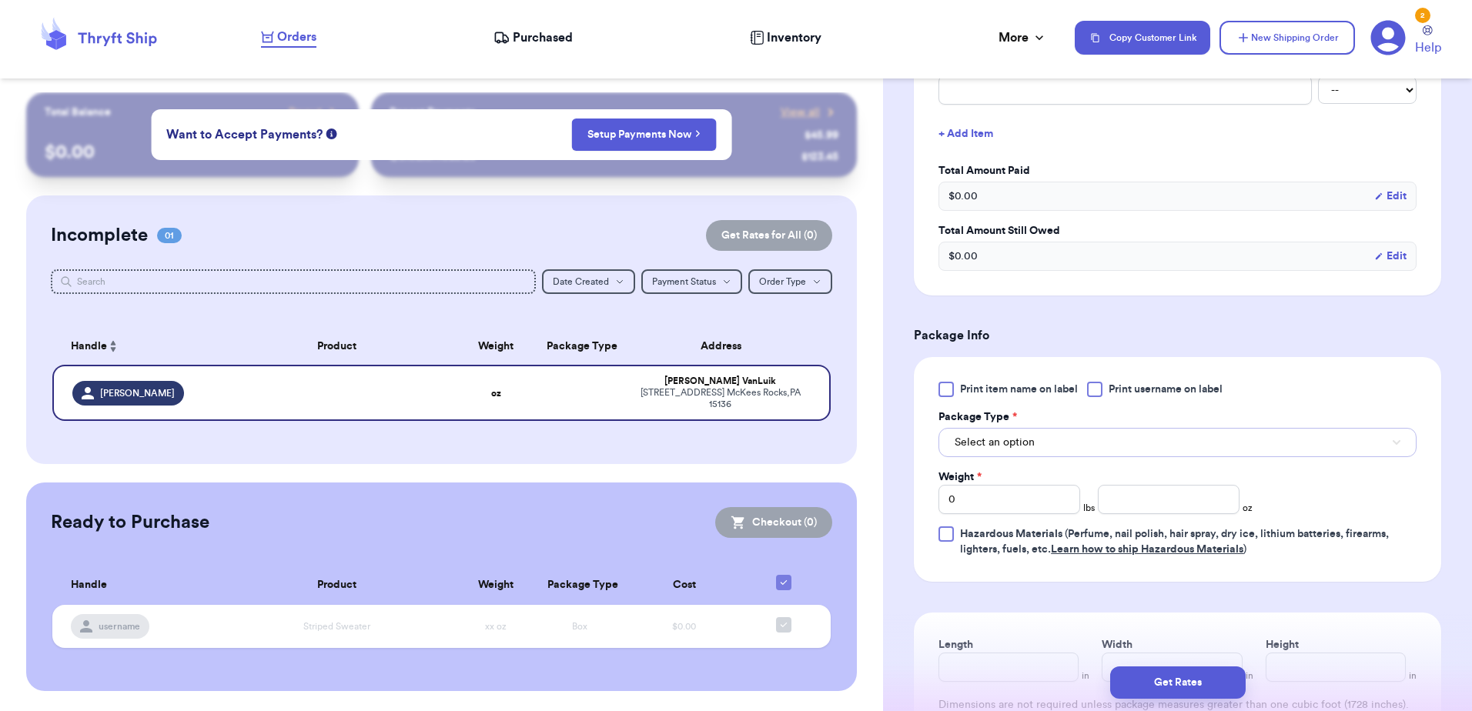
click at [1054, 443] on button "Select an option" at bounding box center [1177, 442] width 478 height 29
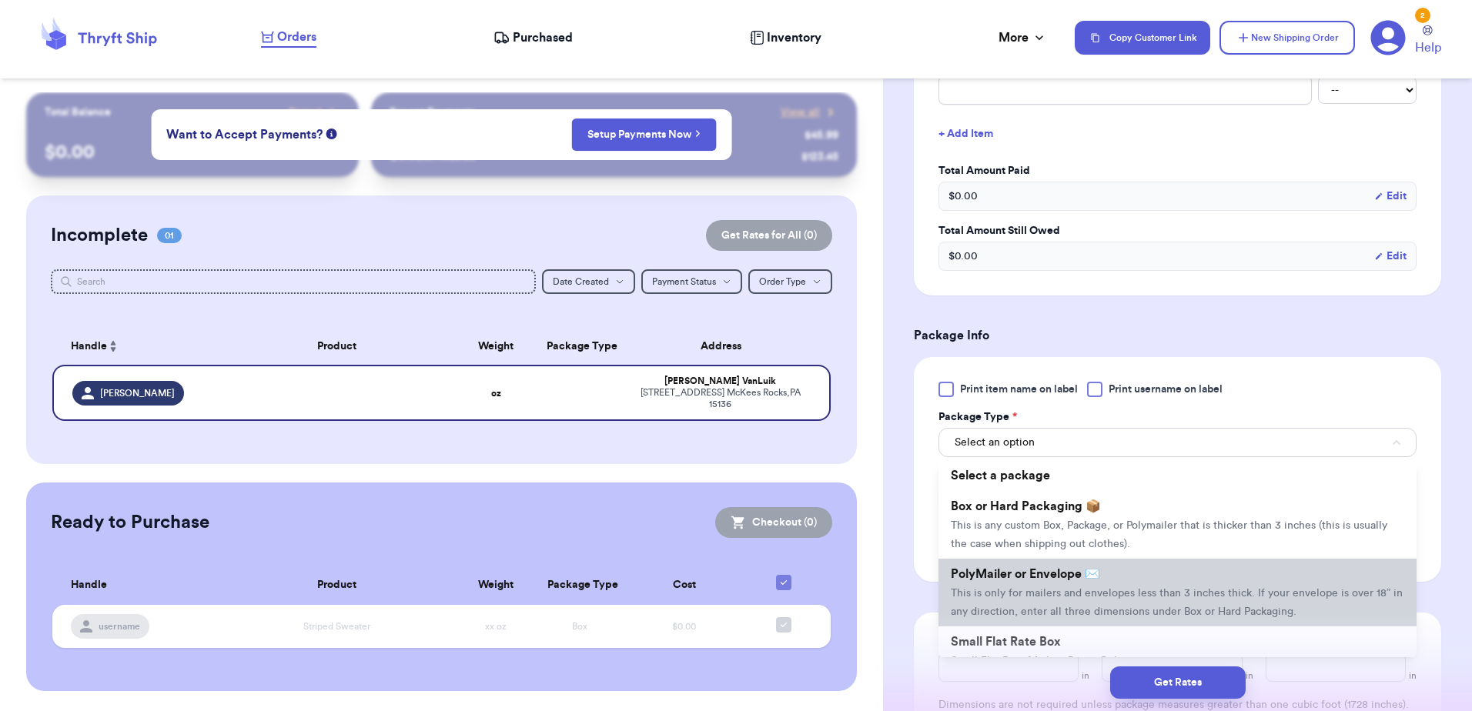
click at [1093, 594] on span "This is only for mailers and envelopes less than 3 inches thick. If your envelo…" at bounding box center [1177, 602] width 452 height 29
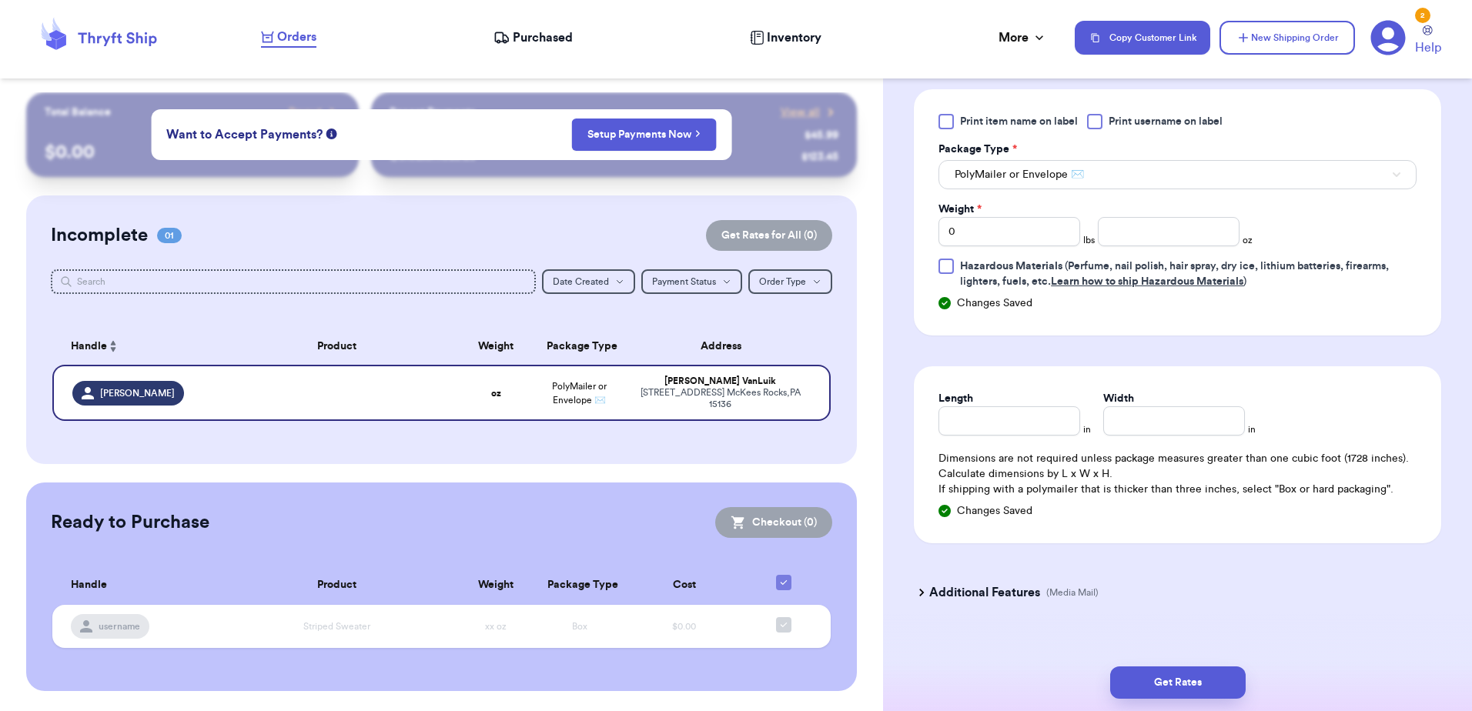
scroll to position [981, 0]
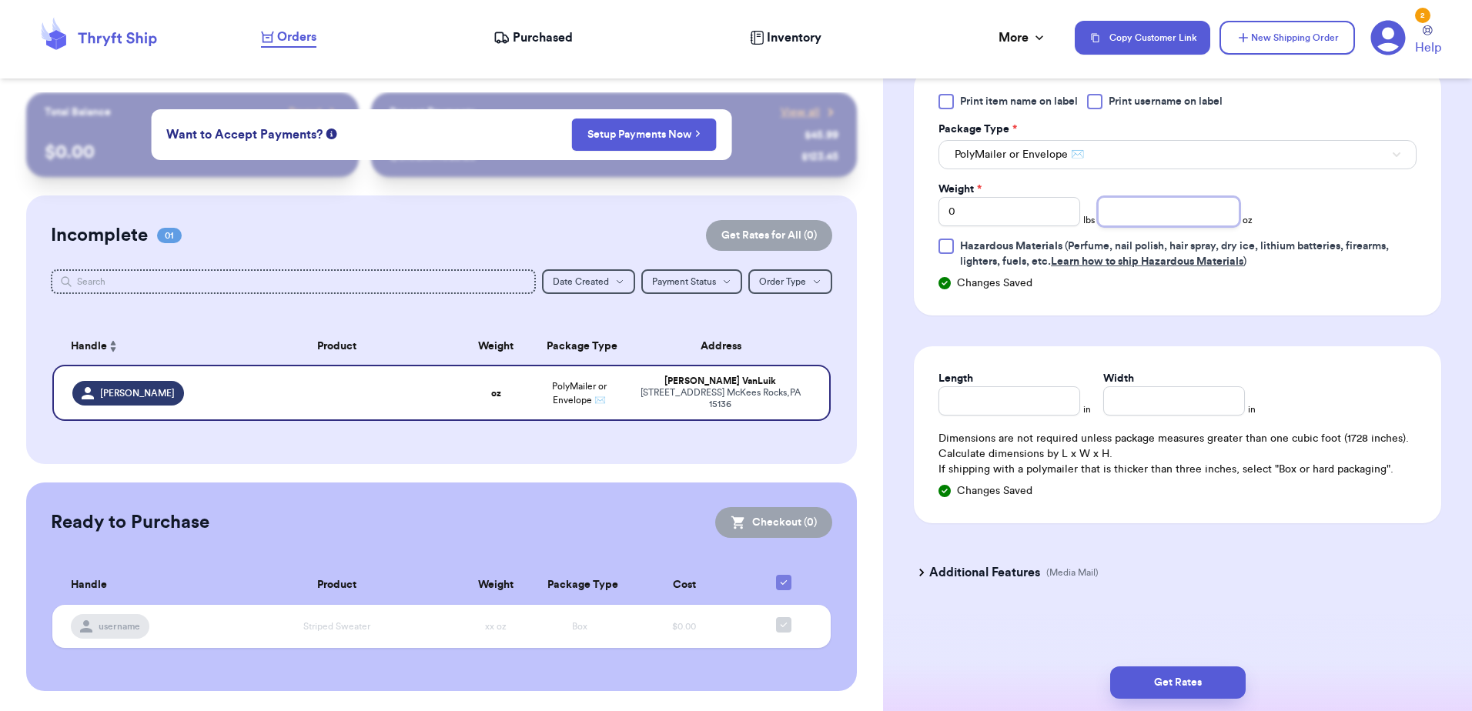
click at [1172, 206] on input "number" at bounding box center [1169, 211] width 142 height 29
click at [1192, 684] on button "Get Rates" at bounding box center [1177, 683] width 135 height 32
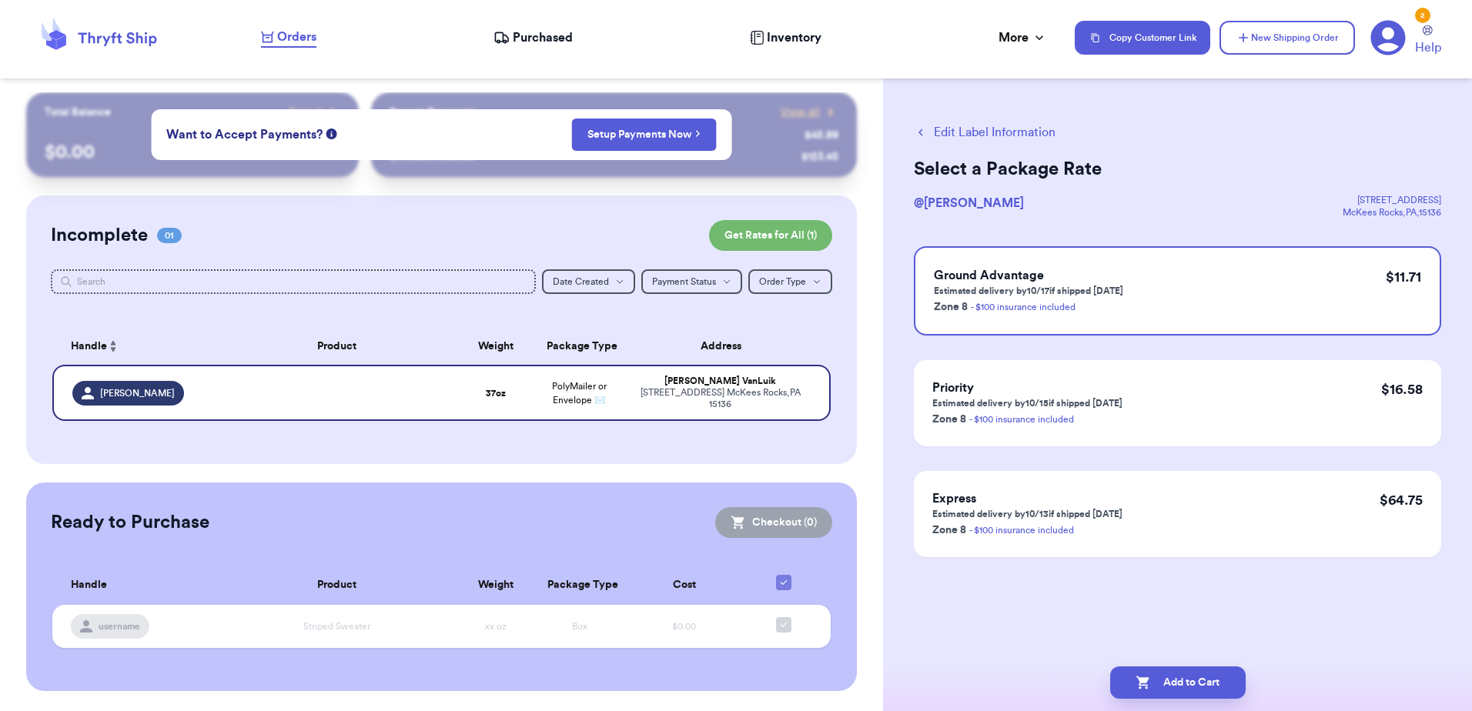
scroll to position [0, 0]
click at [1217, 688] on button "Add to Cart" at bounding box center [1177, 683] width 135 height 32
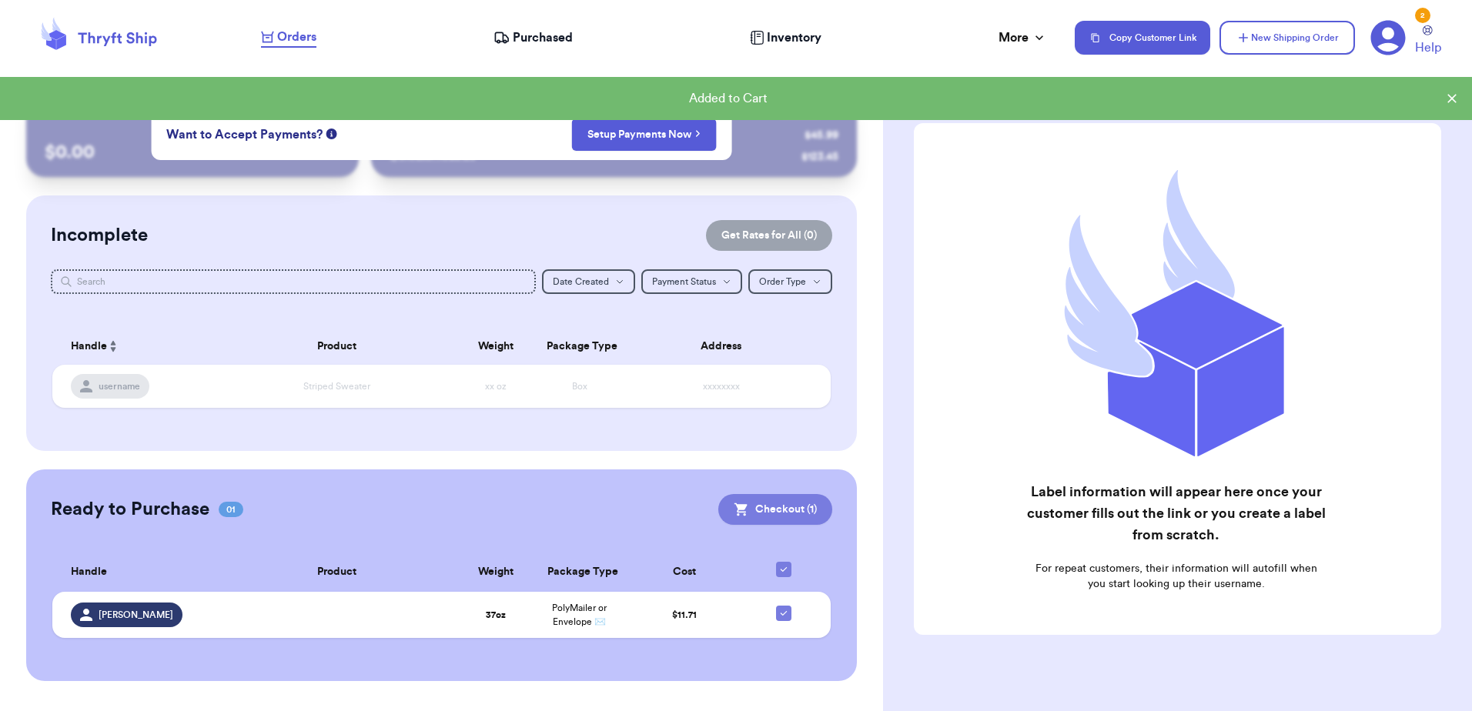
click at [781, 517] on button "Checkout ( 1 )" at bounding box center [775, 509] width 114 height 31
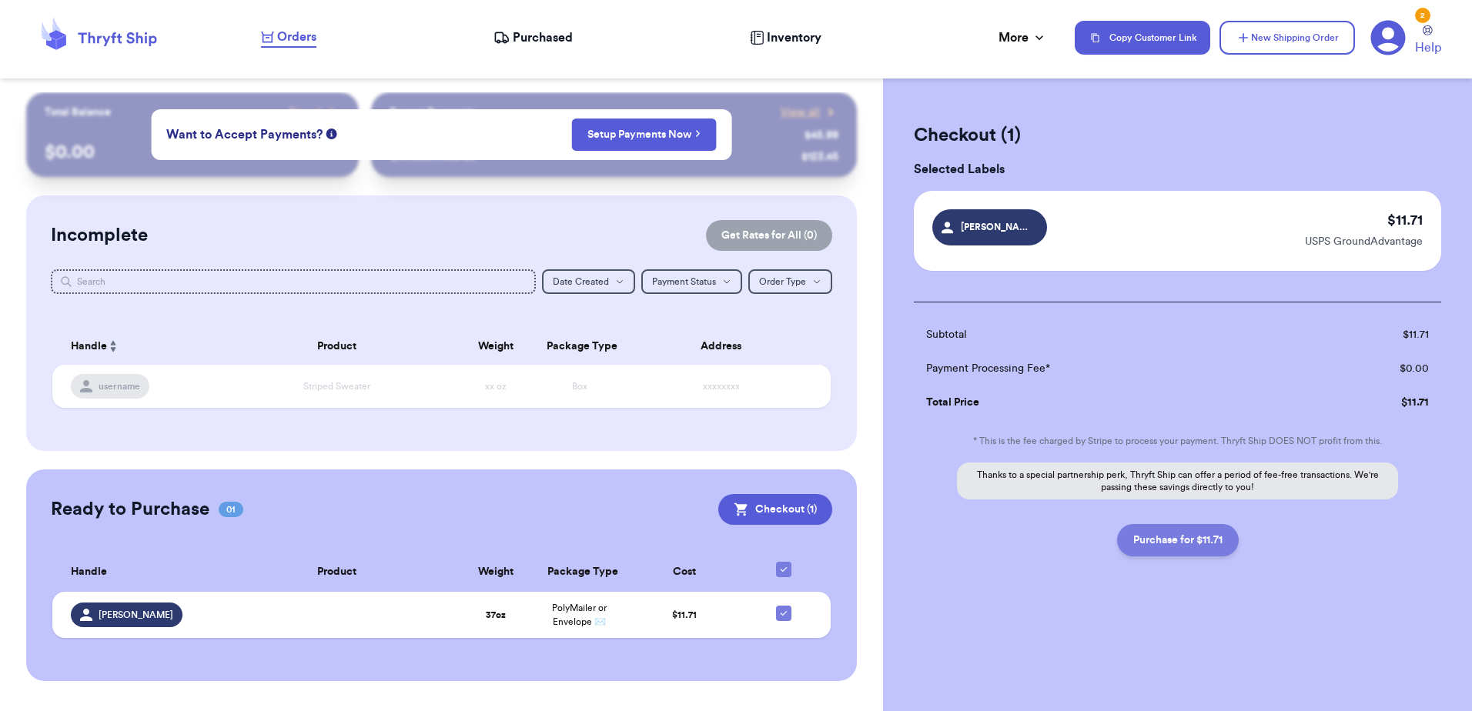
click at [1189, 544] on button "Purchase for $11.71" at bounding box center [1178, 540] width 122 height 32
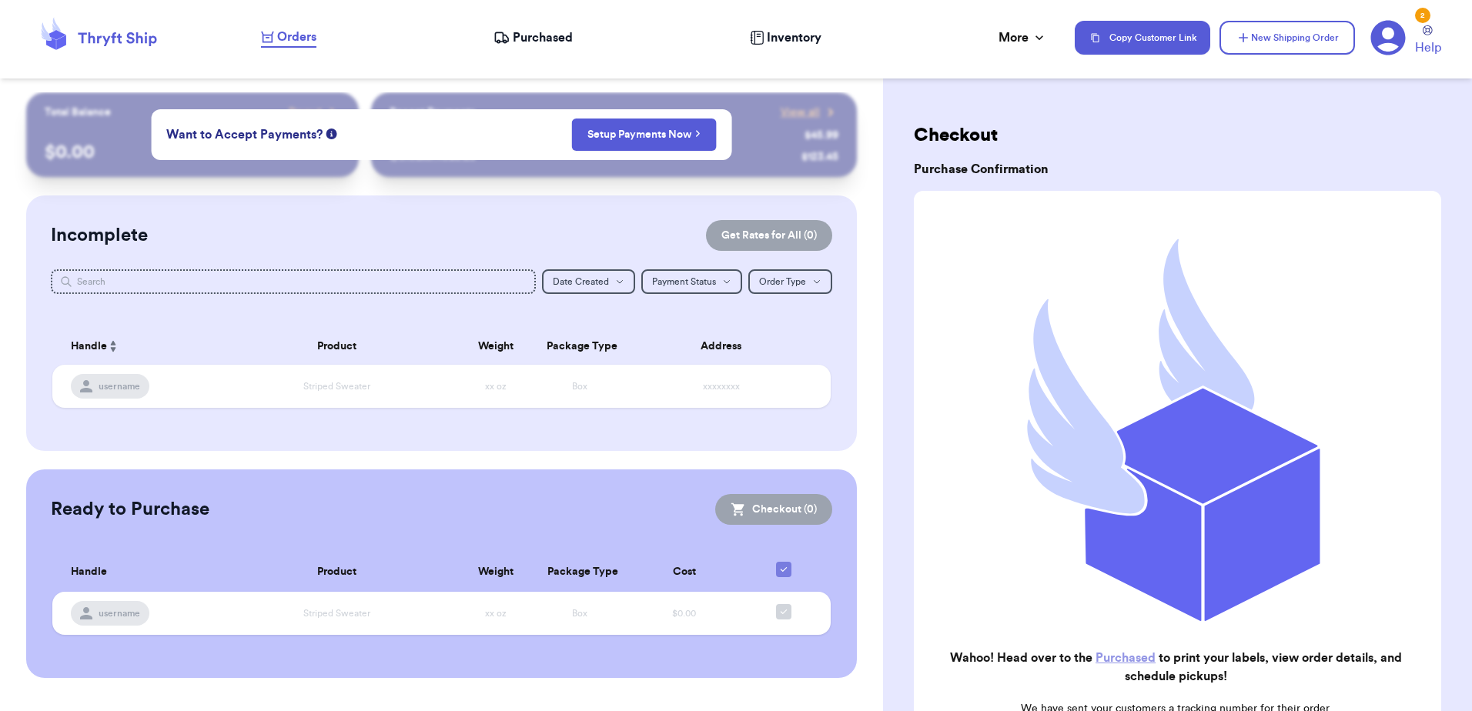
click at [1130, 652] on link "Purchased" at bounding box center [1125, 658] width 60 height 12
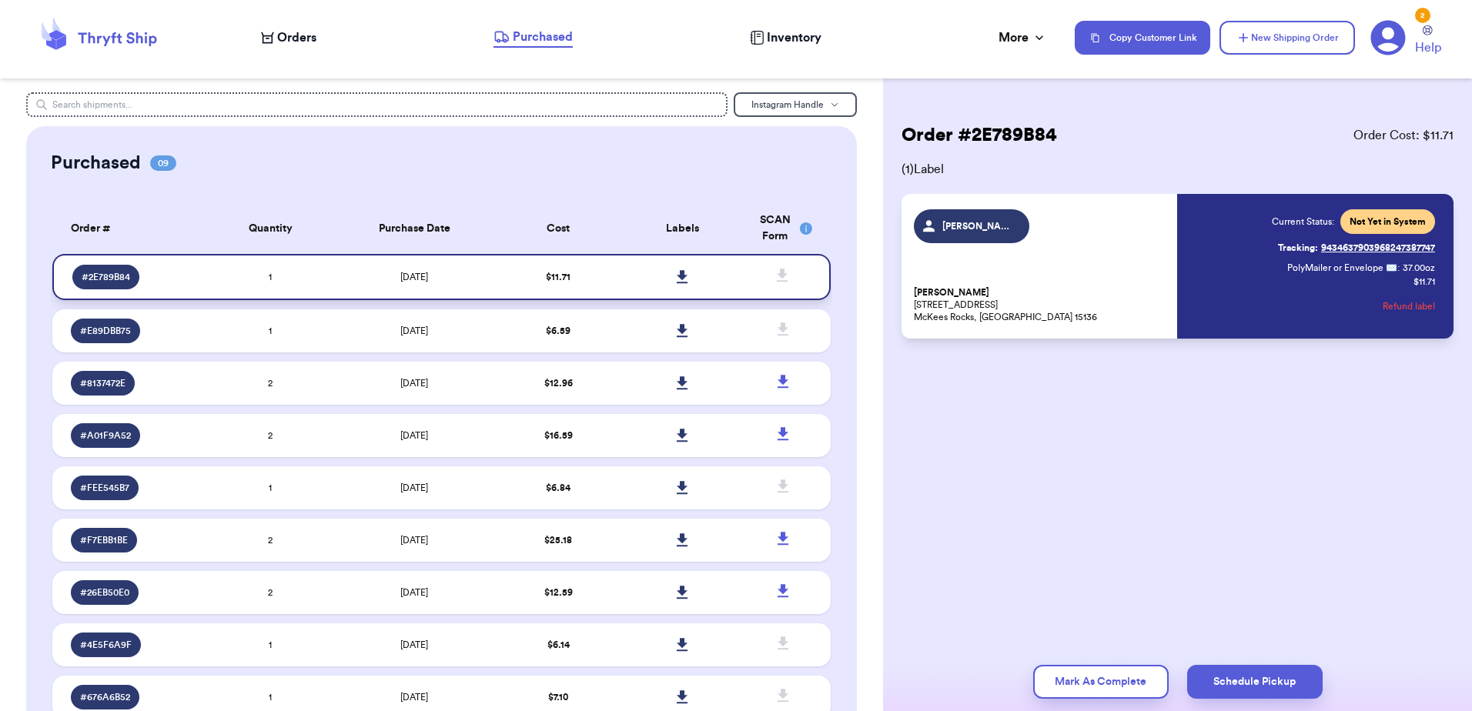
click at [720, 285] on td at bounding box center [682, 277] width 125 height 46
drag, startPoint x: 1443, startPoint y: 245, endPoint x: 1318, endPoint y: 253, distance: 125.0
click at [1318, 253] on div "[PERSON_NAME] [PERSON_NAME] [STREET_ADDRESS] Current Status: Not Yet in System …" at bounding box center [1177, 266] width 552 height 145
copy link "9434637903968247387747"
click at [1233, 36] on button "New Shipping Order" at bounding box center [1286, 38] width 135 height 34
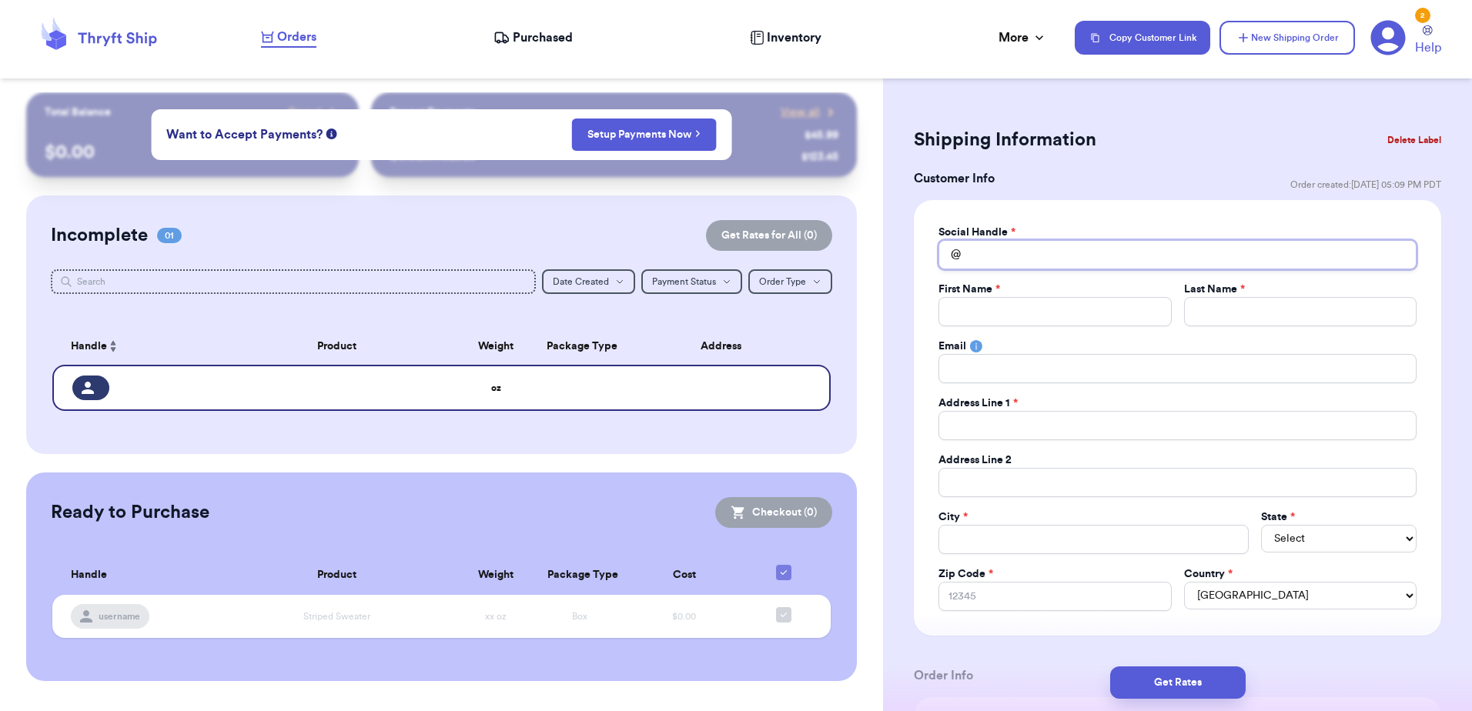
click at [1079, 254] on input "Total Amount Paid" at bounding box center [1177, 254] width 478 height 29
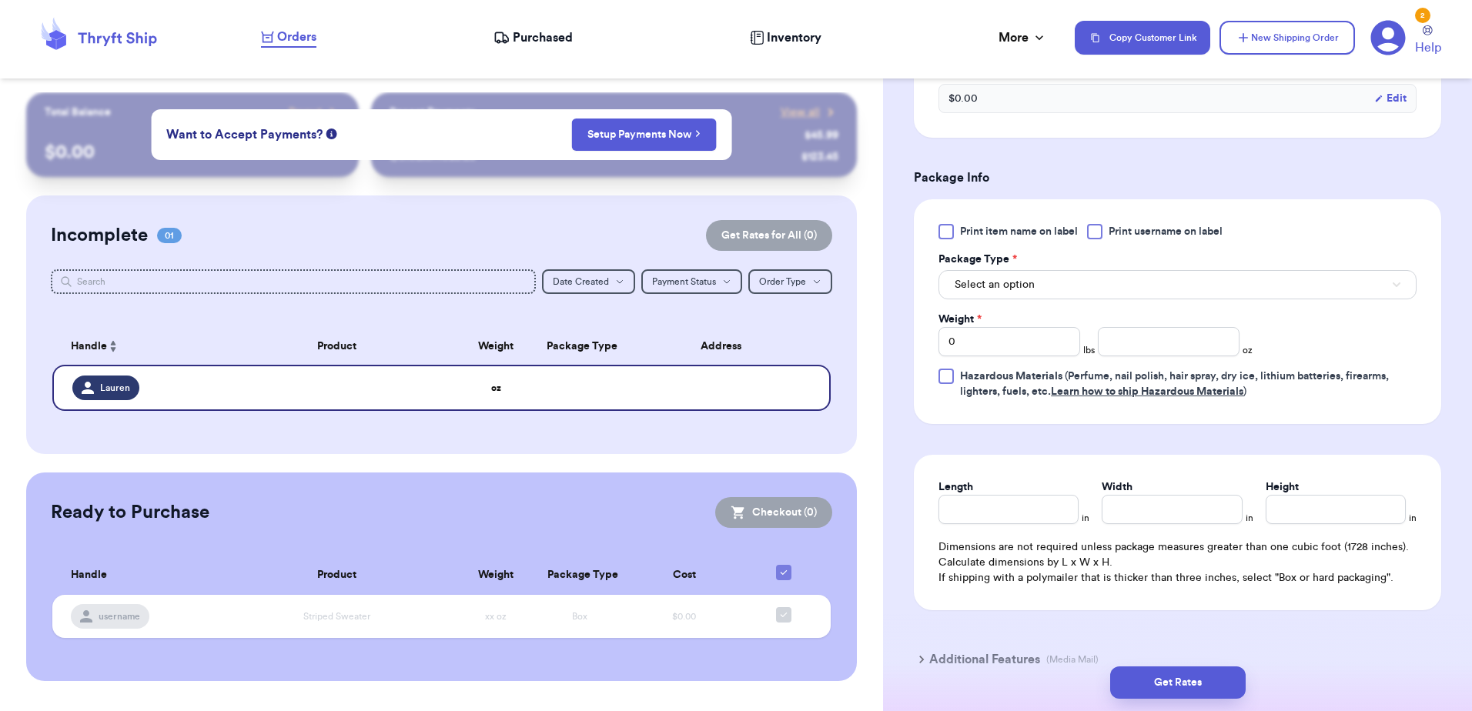
scroll to position [630, 0]
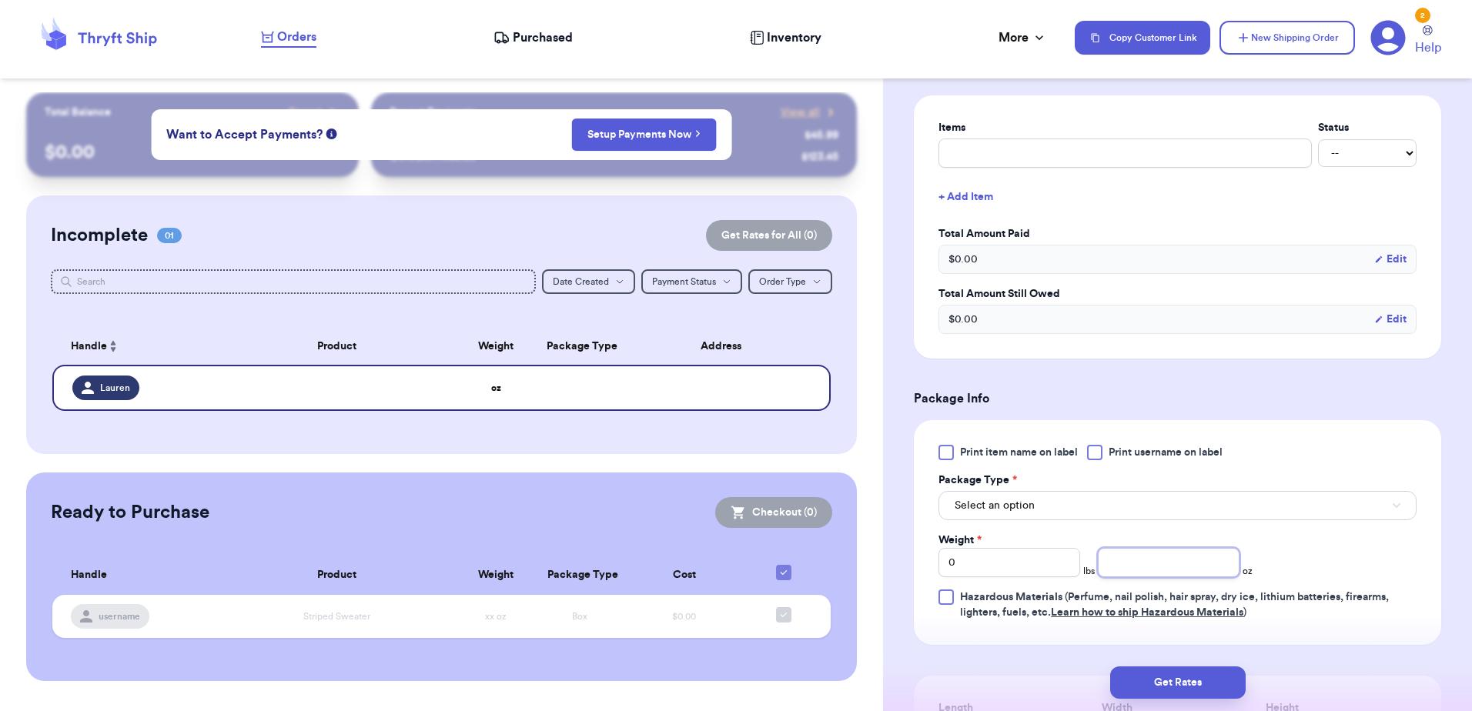
click at [1216, 573] on input "number" at bounding box center [1169, 562] width 142 height 29
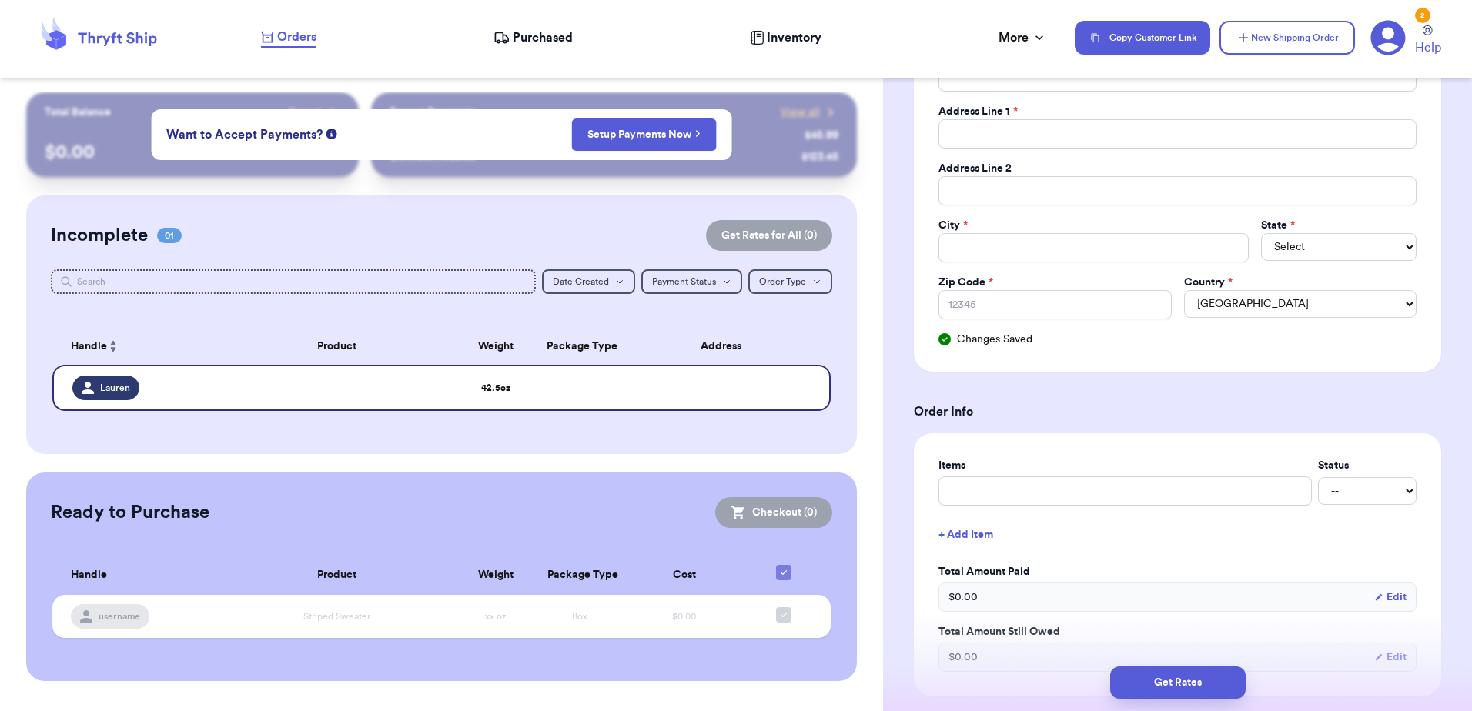
scroll to position [91, 0]
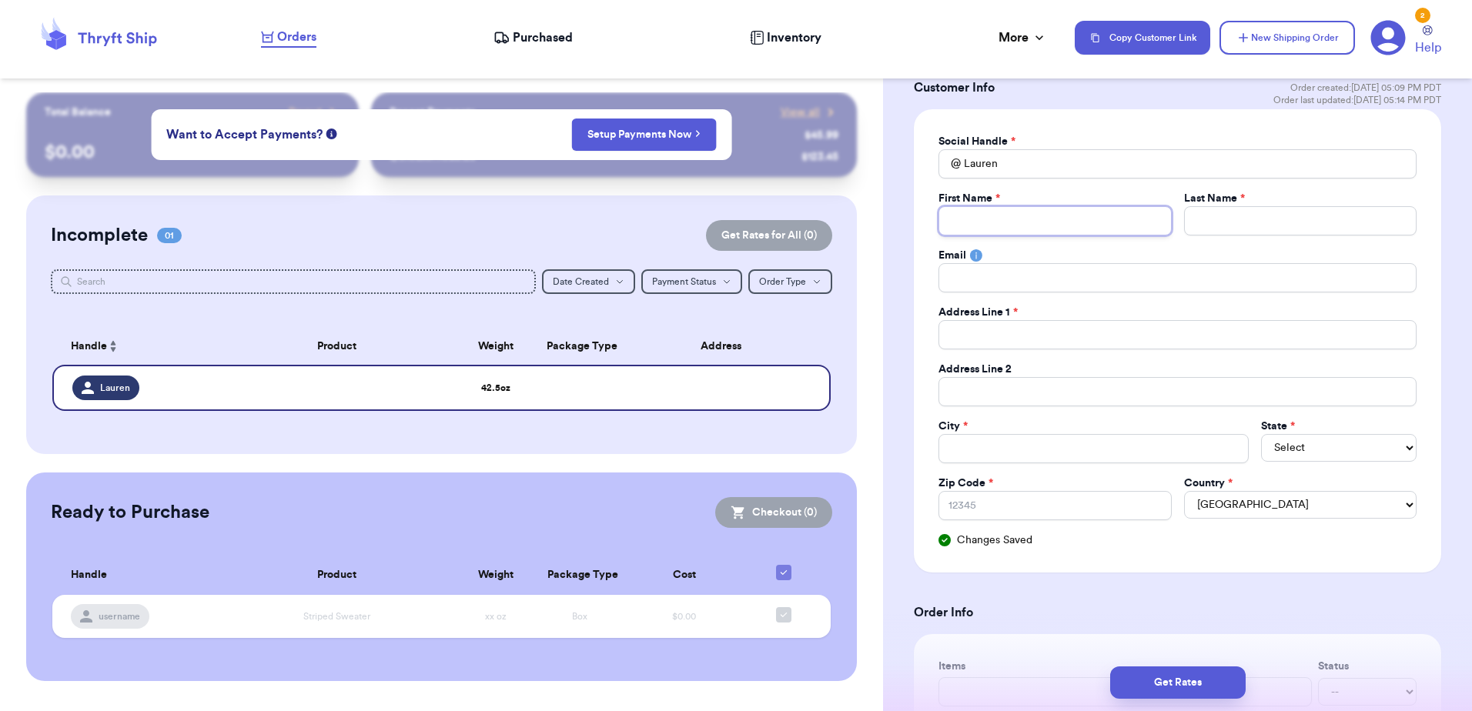
click at [1069, 223] on input "Total Amount Paid" at bounding box center [1054, 220] width 232 height 29
click at [1206, 225] on input "Total Amount Paid" at bounding box center [1300, 220] width 232 height 29
click at [1128, 329] on input "Total Amount Paid" at bounding box center [1177, 334] width 478 height 29
paste input "[STREET_ADDRESS]"
click at [1008, 458] on input "Total Amount Paid" at bounding box center [1093, 448] width 310 height 29
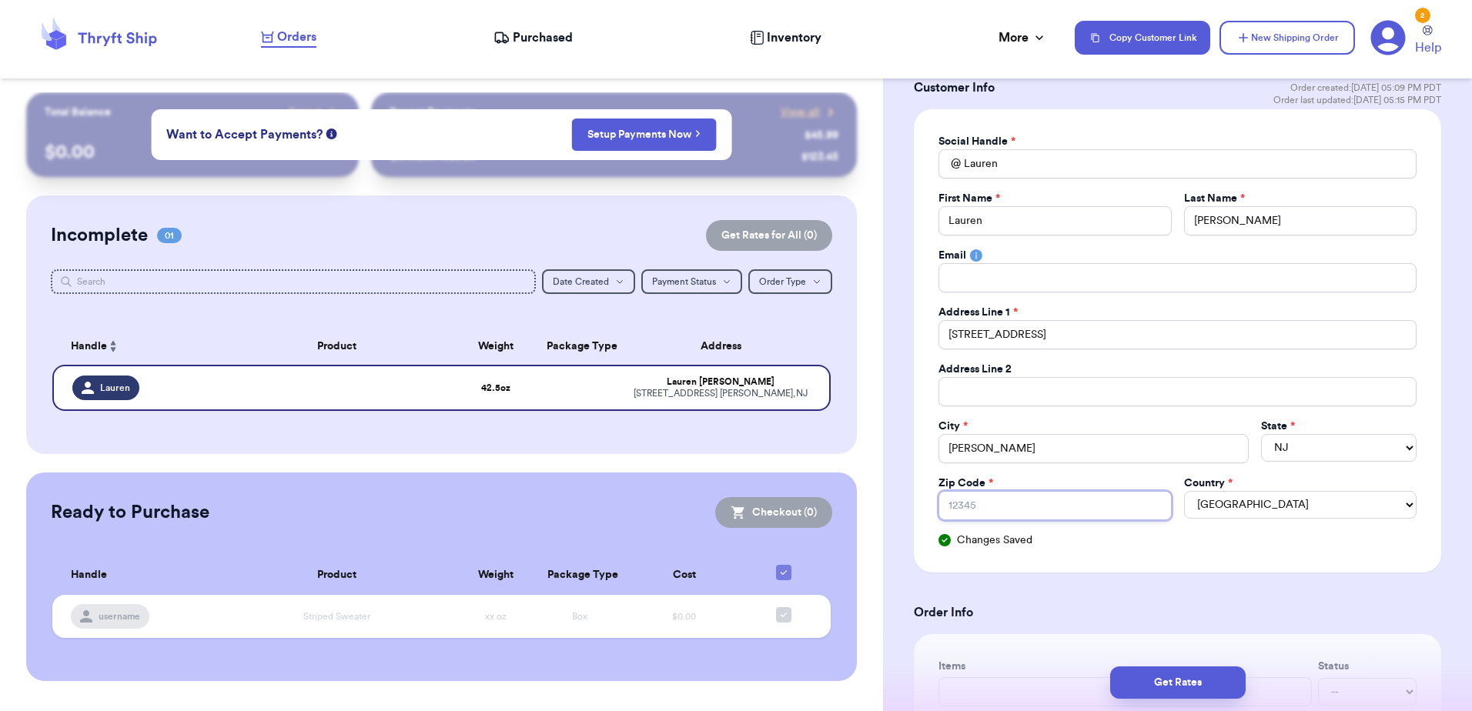
click at [1056, 508] on input "Zip Code *" at bounding box center [1054, 505] width 232 height 29
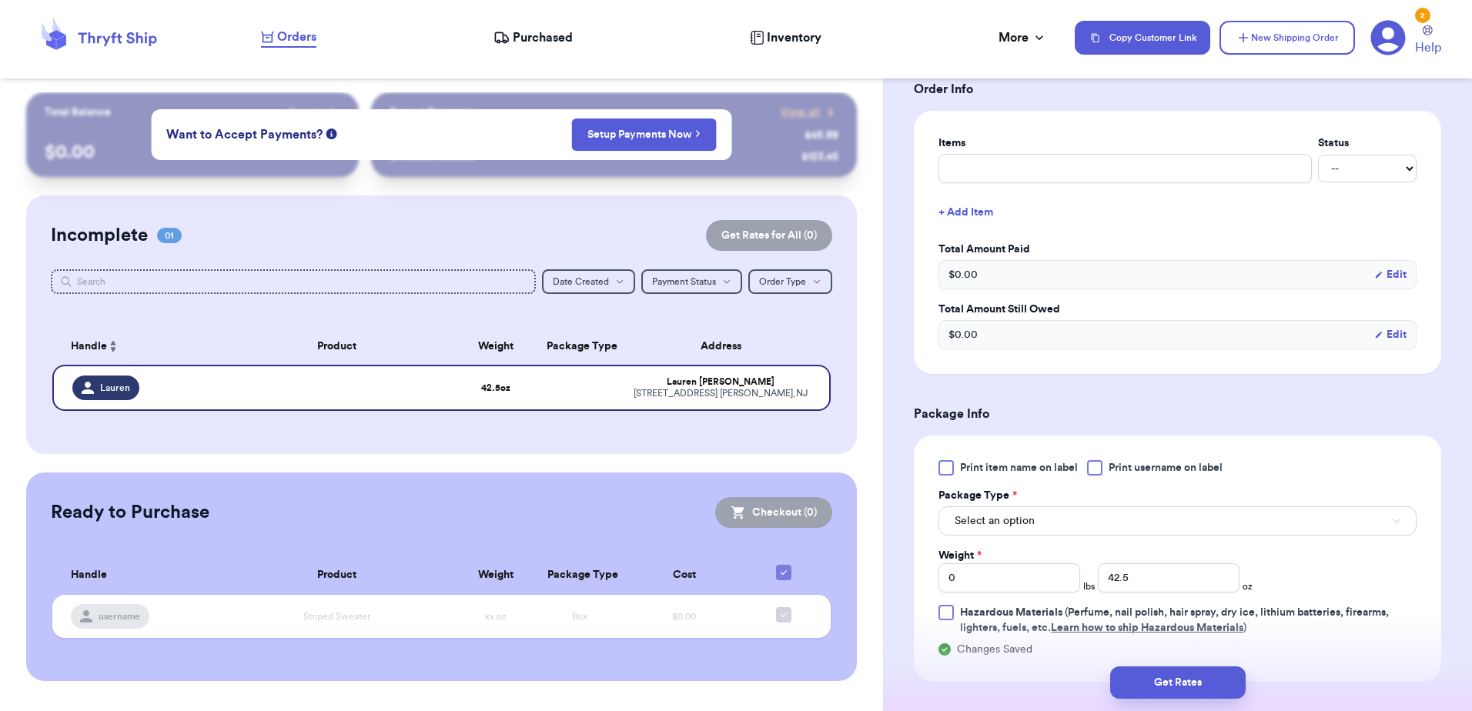
scroll to position [707, 0]
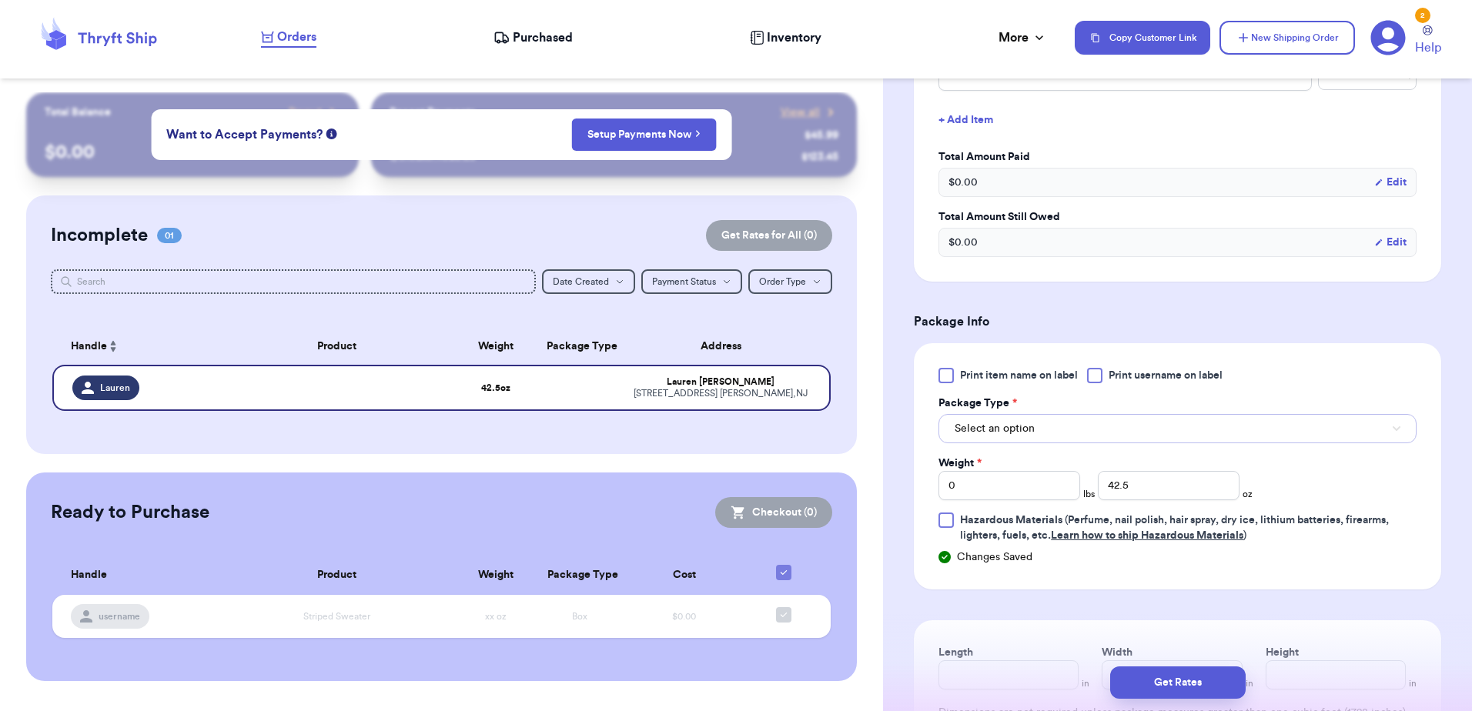
click at [1062, 437] on button "Select an option" at bounding box center [1177, 428] width 478 height 29
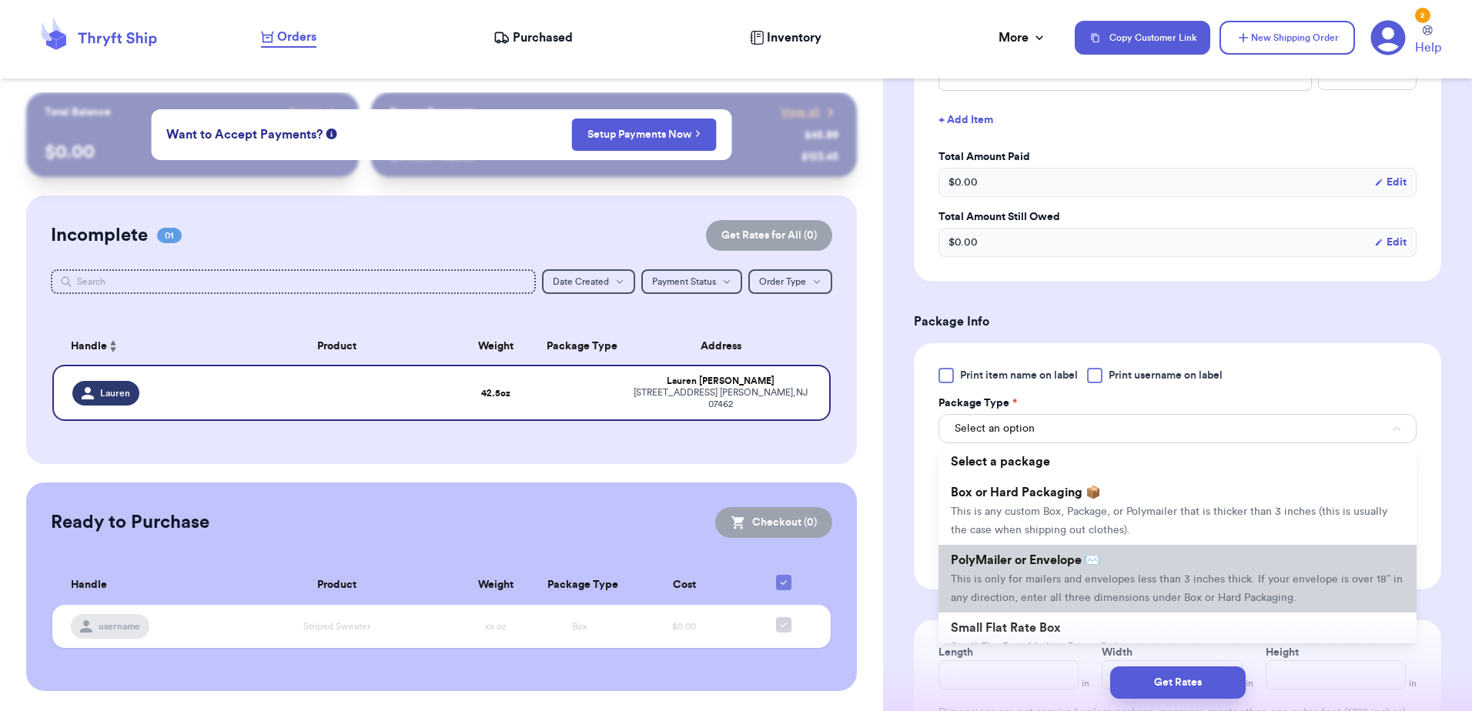
click at [1033, 567] on li "PolyMailer or Envelope ✉️ This is only for mailers and envelopes less than 3 in…" at bounding box center [1177, 579] width 478 height 68
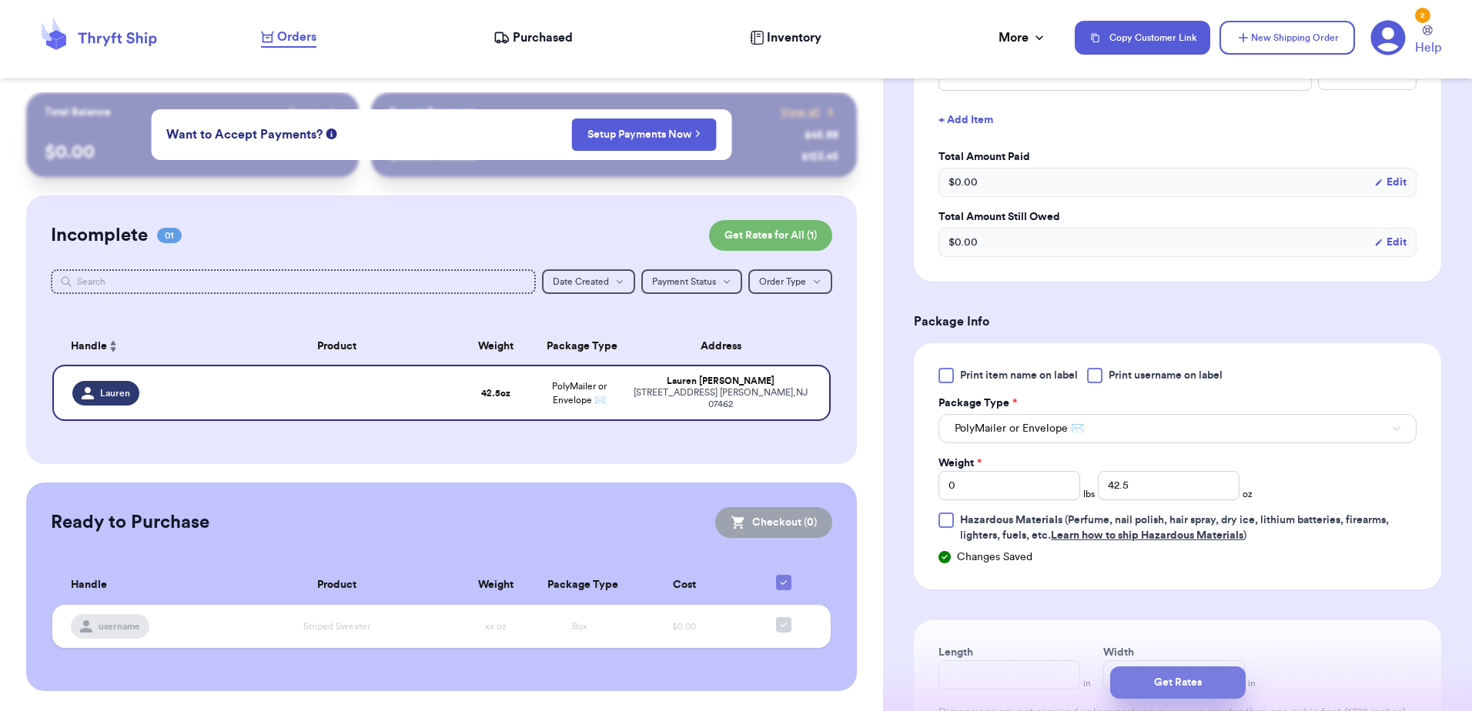
click at [1150, 680] on button "Get Rates" at bounding box center [1177, 683] width 135 height 32
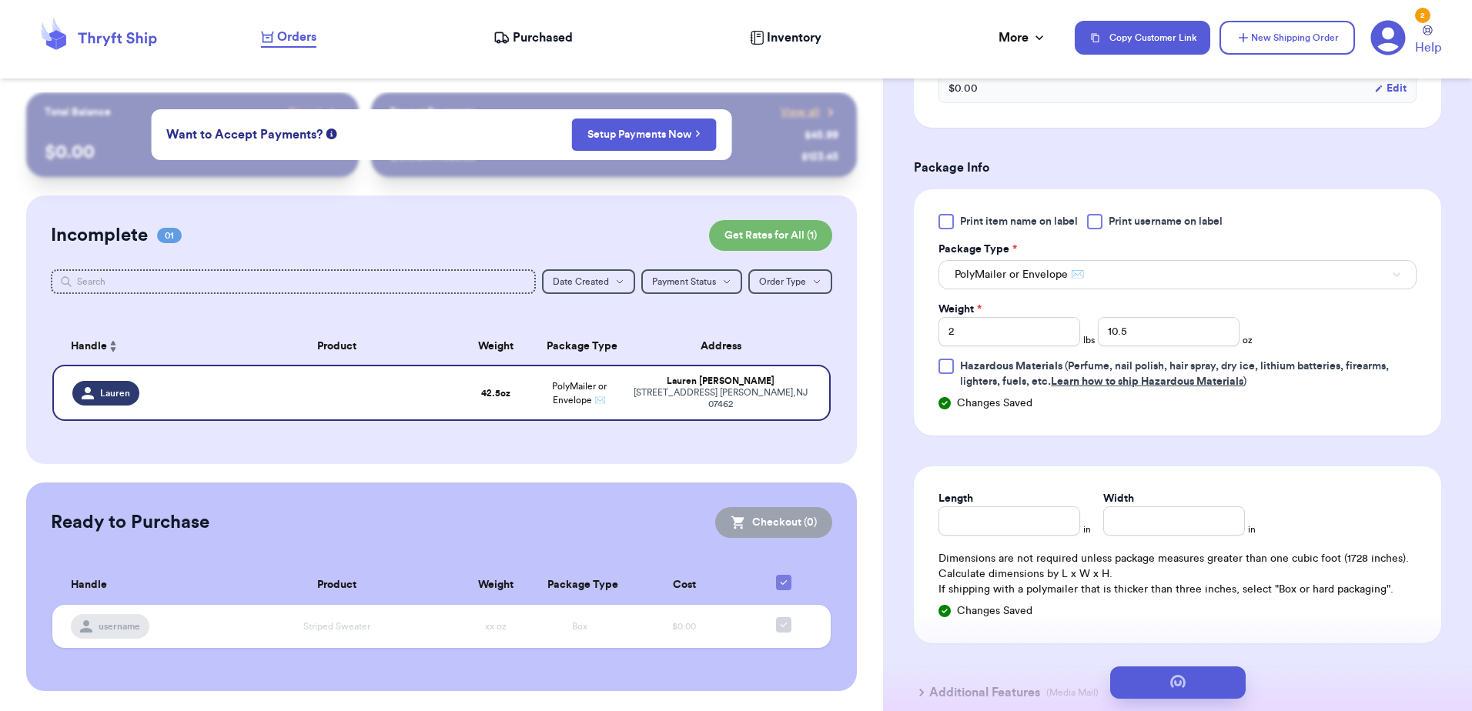
scroll to position [0, 0]
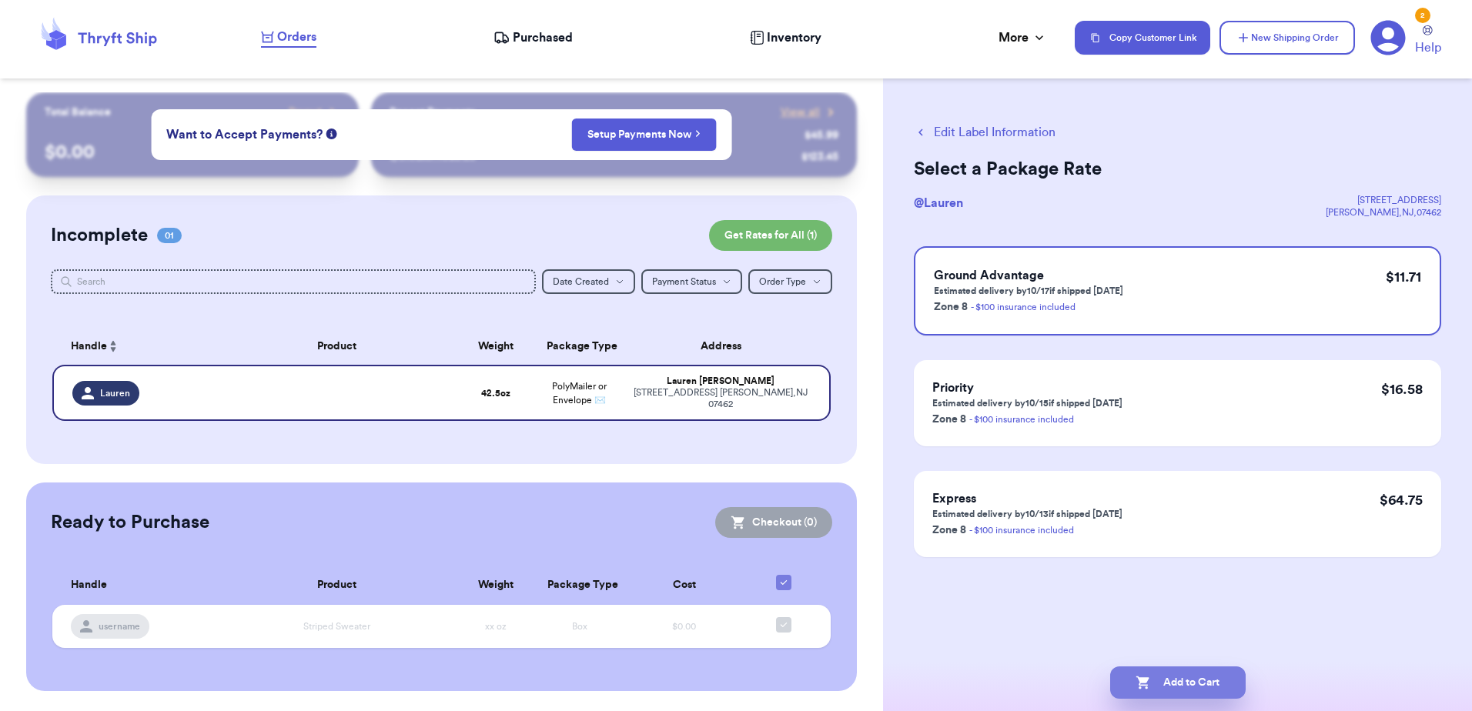
click at [1181, 691] on button "Add to Cart" at bounding box center [1177, 683] width 135 height 32
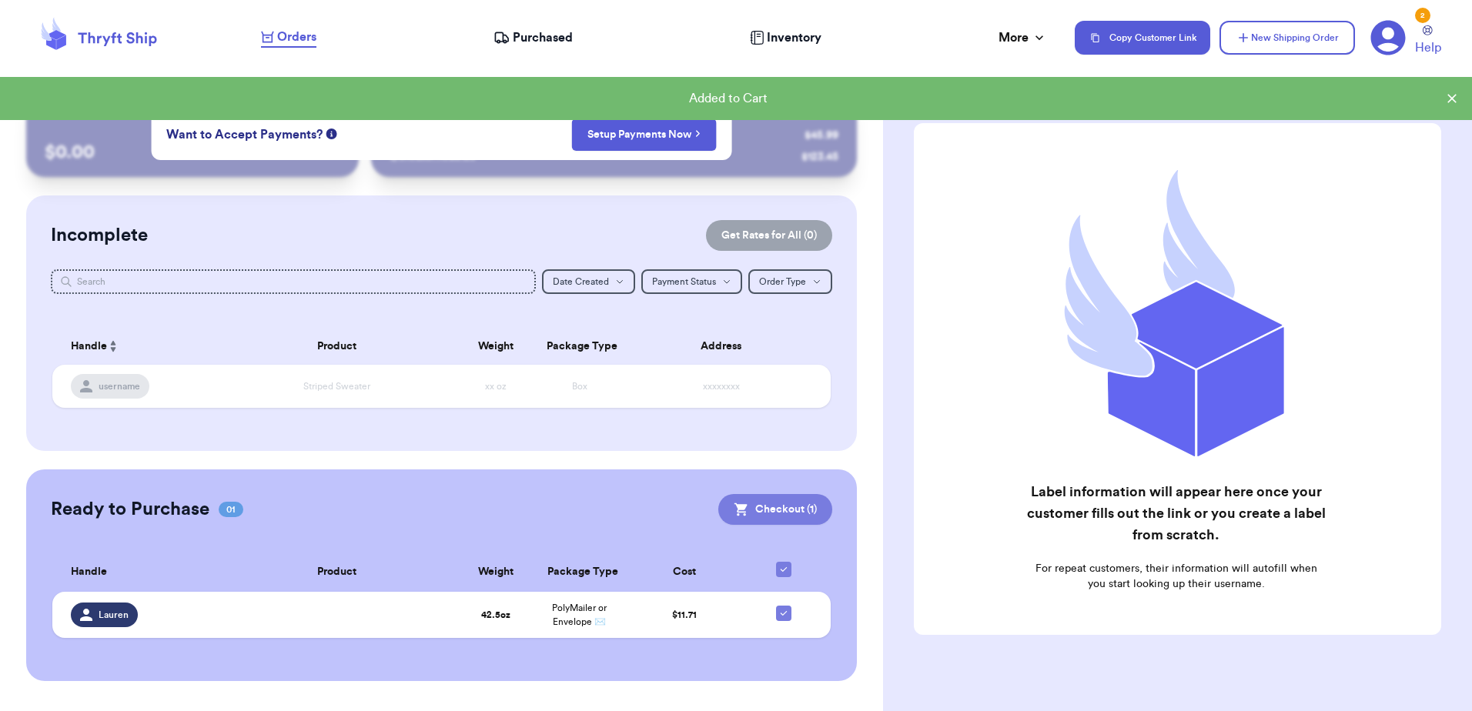
click at [771, 509] on button "Checkout ( 1 )" at bounding box center [775, 509] width 114 height 31
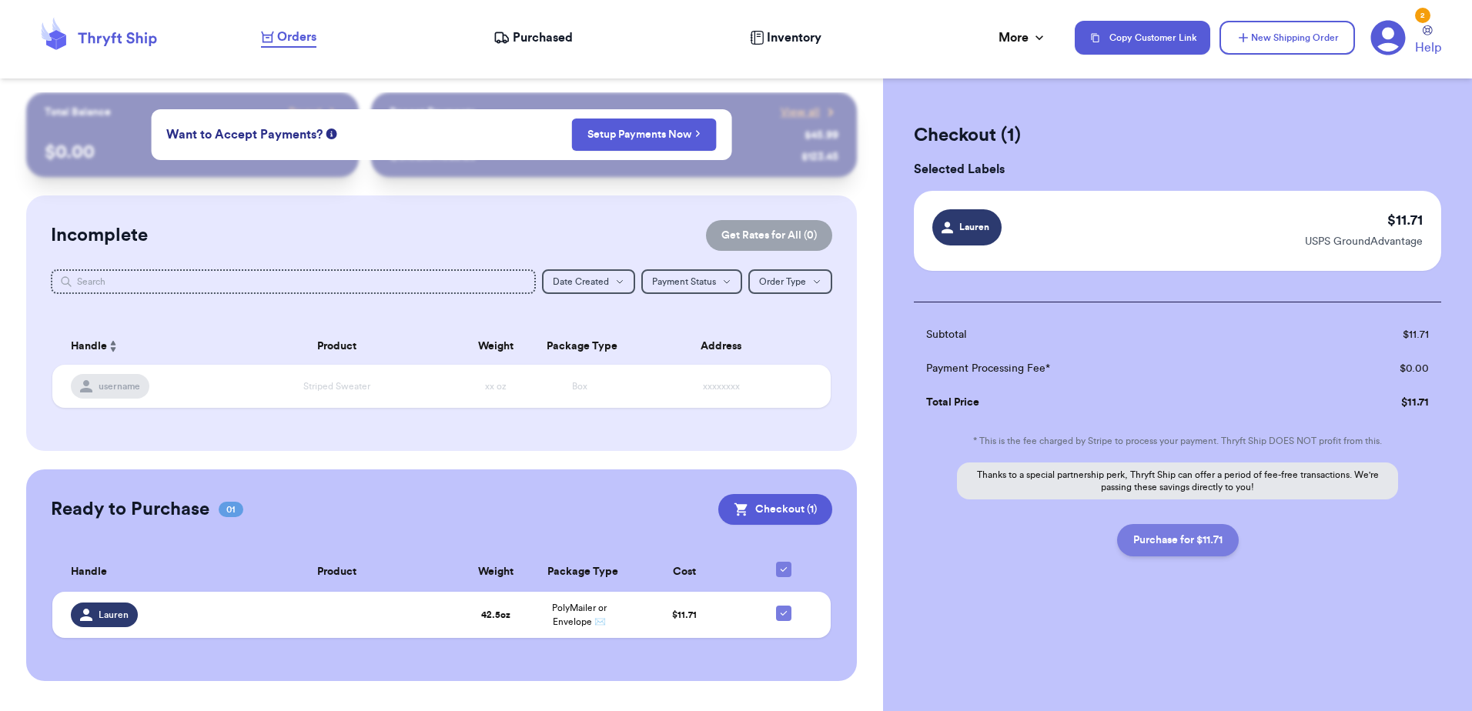
click at [1166, 547] on button "Purchase for $11.71" at bounding box center [1178, 540] width 122 height 32
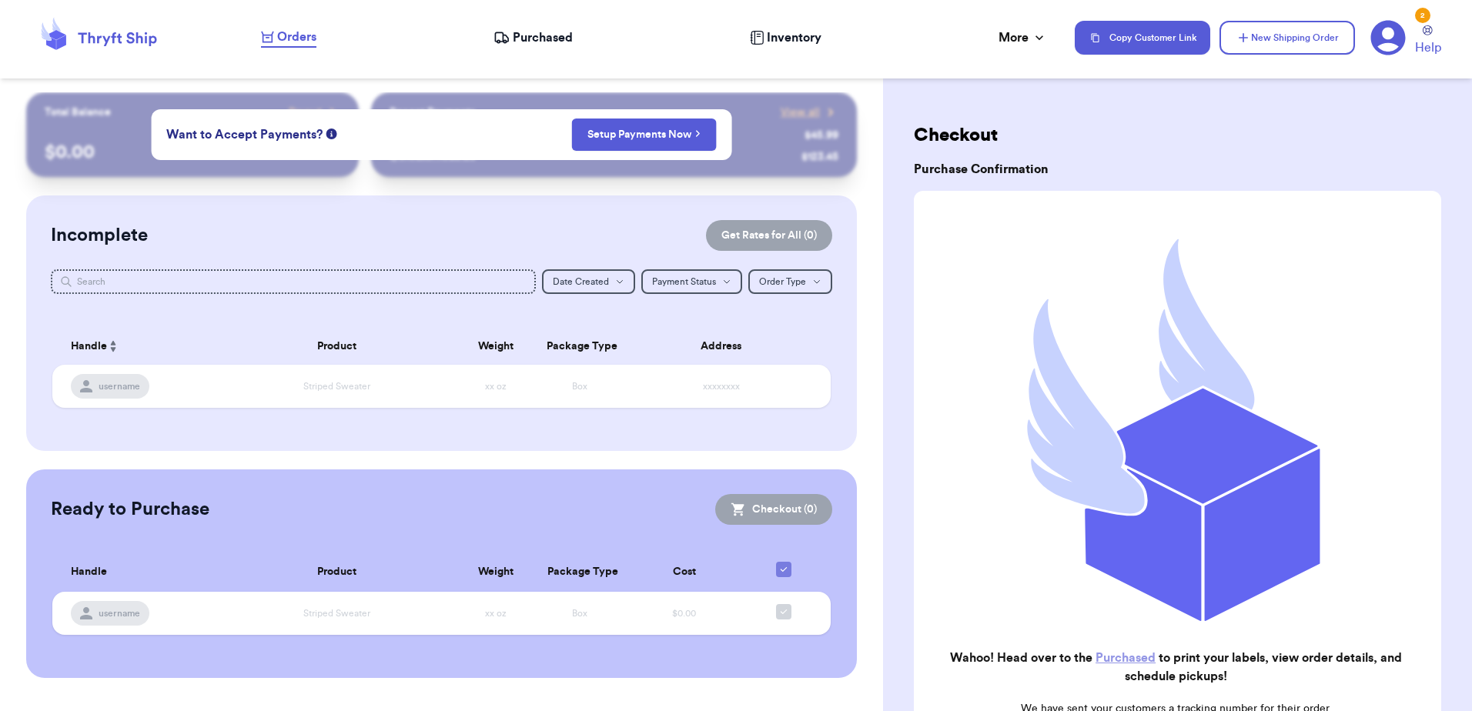
click at [1122, 652] on link "Purchased" at bounding box center [1125, 658] width 60 height 12
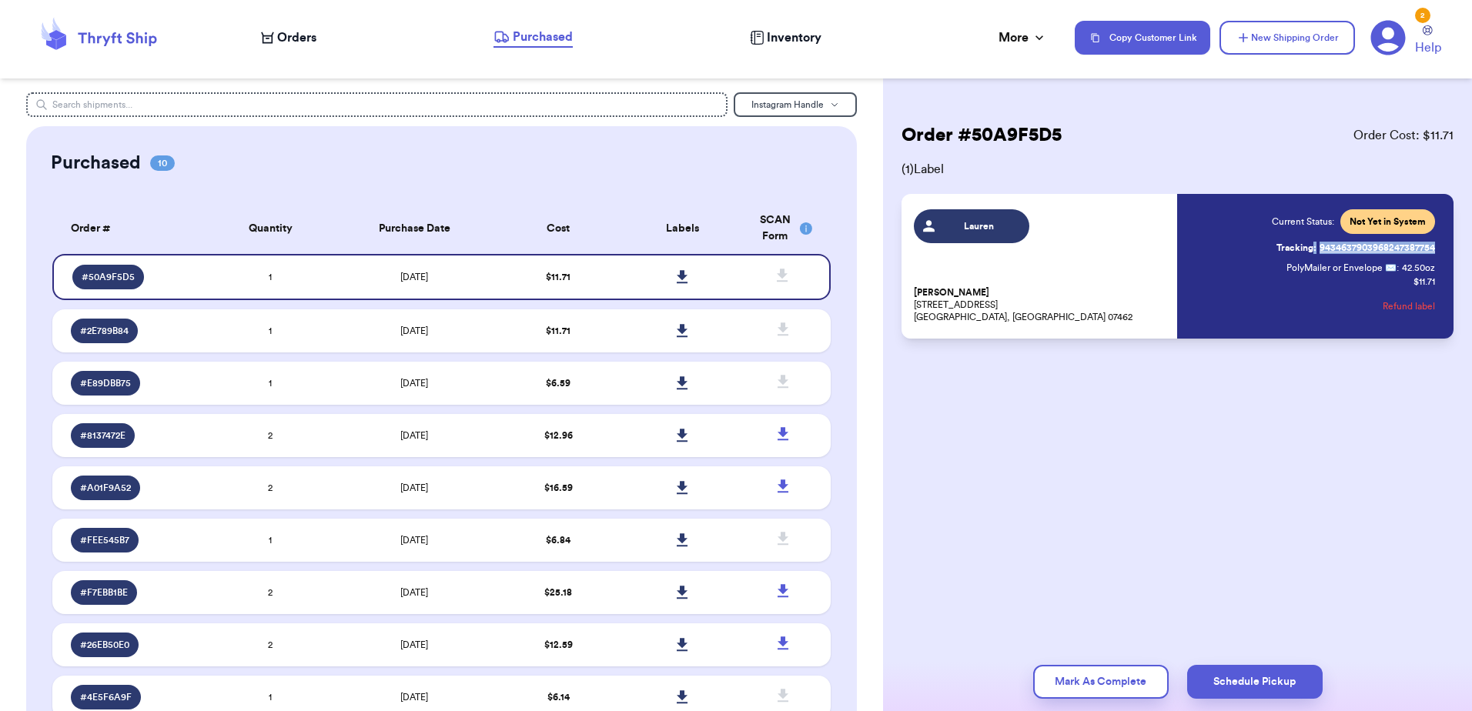
drag, startPoint x: 1441, startPoint y: 244, endPoint x: 1316, endPoint y: 252, distance: 125.7
click at [1316, 252] on div "[PERSON_NAME] [PERSON_NAME] [STREET_ADDRESS][PERSON_NAME][PERSON_NAME] Current …" at bounding box center [1177, 266] width 552 height 145
copy link ": 9434637903968247387754"
